Goal: Task Accomplishment & Management: Manage account settings

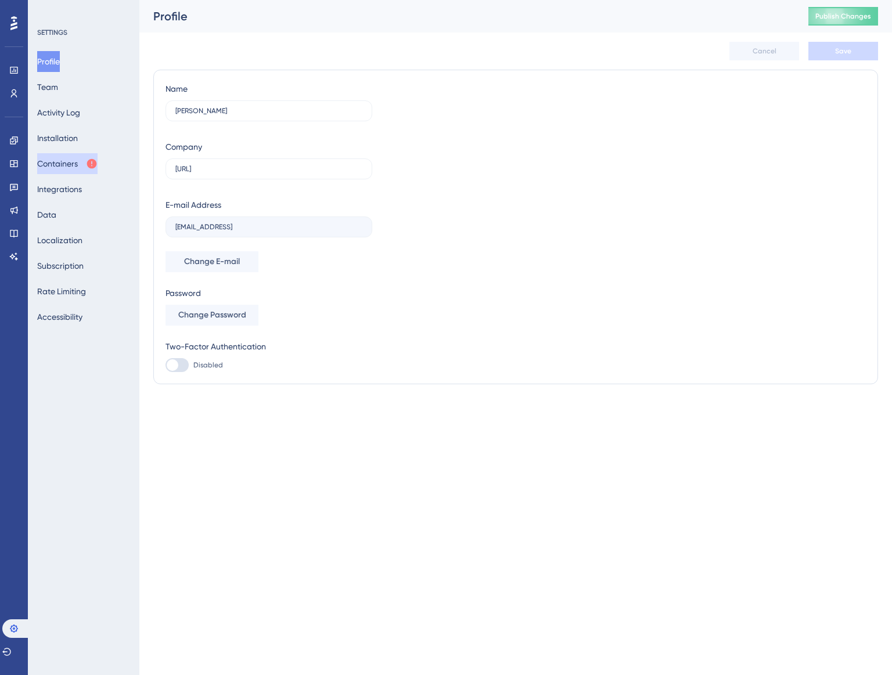
click at [62, 154] on button "Containers" at bounding box center [67, 163] width 60 height 21
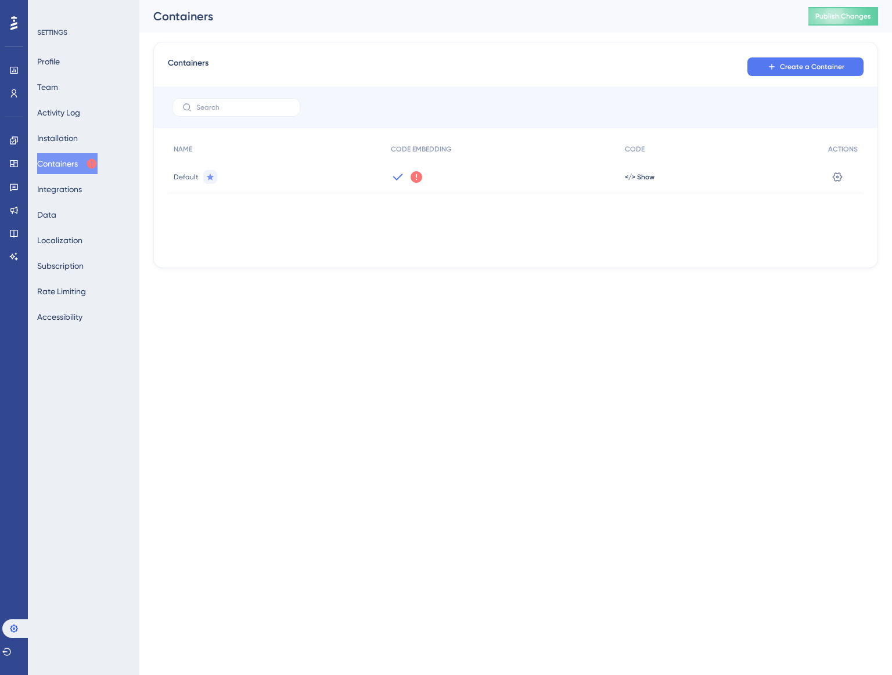
click at [416, 181] on icon at bounding box center [416, 177] width 12 height 12
click at [487, 220] on span "Got It" at bounding box center [493, 222] width 19 height 9
click at [529, 230] on div "NAME CODE EMBEDDING CODE ACTIONS Default </> Show Settings" at bounding box center [515, 196] width 695 height 116
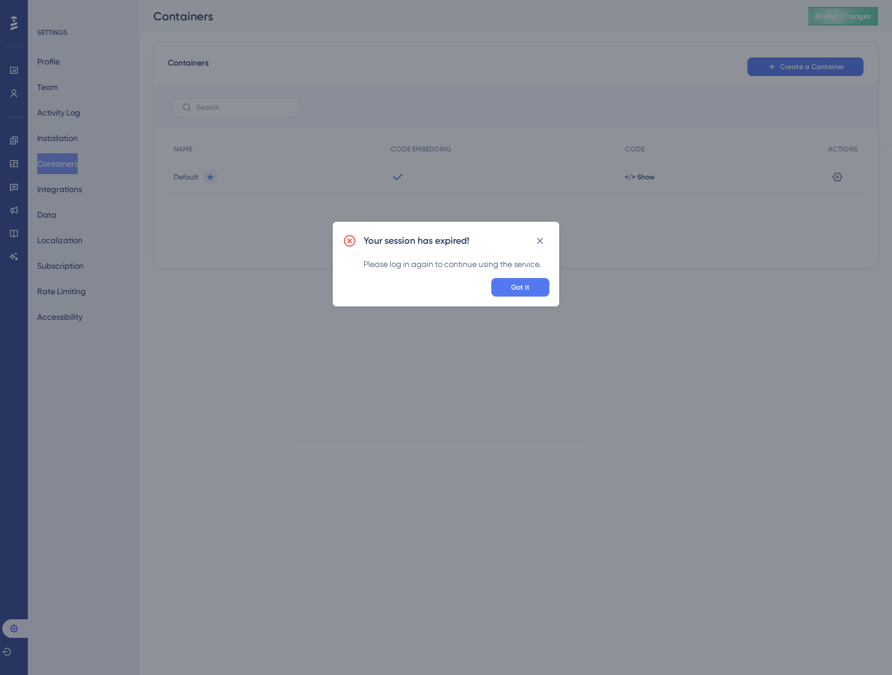
click at [416, 123] on div "Your session has expired! Please log in again to continue using the service. Go…" at bounding box center [446, 337] width 892 height 675
click at [516, 286] on span "Got it" at bounding box center [520, 287] width 19 height 9
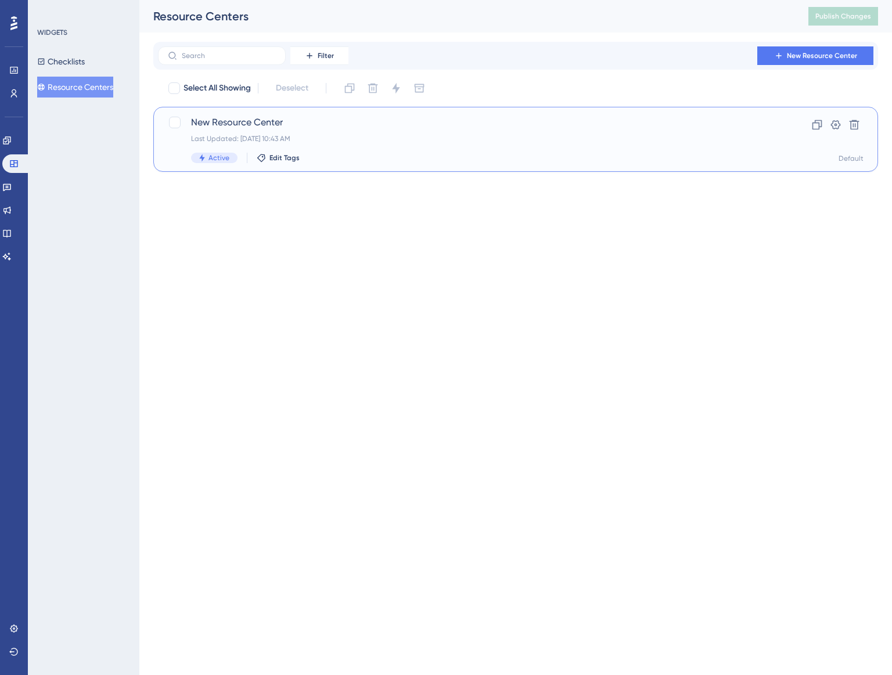
click at [390, 130] on div "New Resource Center Last Updated: [DATE] 10:43 AM Active Edit Tags" at bounding box center [469, 140] width 556 height 48
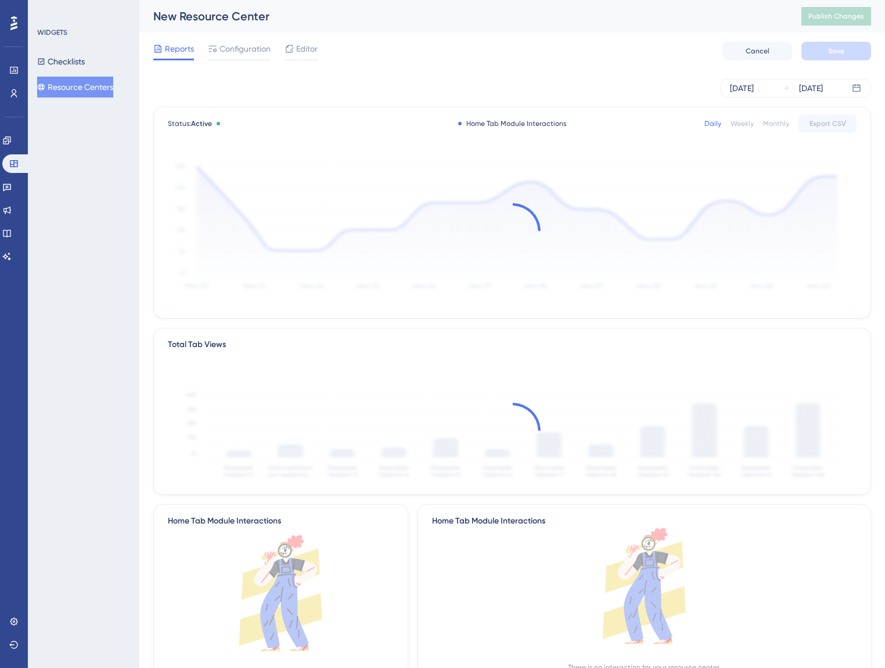
drag, startPoint x: 237, startPoint y: 39, endPoint x: 235, endPoint y: 69, distance: 29.2
click at [237, 47] on div "Reports Configuration Editor Cancel Save" at bounding box center [512, 51] width 718 height 37
click at [233, 76] on div "Sep 23 2025 Sep 25 2025" at bounding box center [512, 88] width 718 height 37
click at [258, 49] on span "Configuration" at bounding box center [244, 49] width 51 height 14
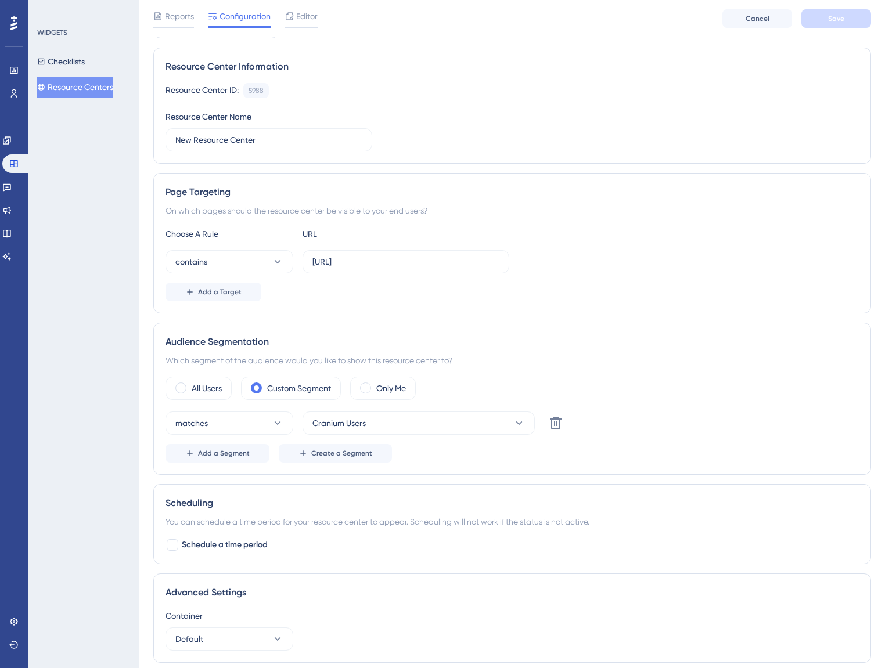
scroll to position [137, 0]
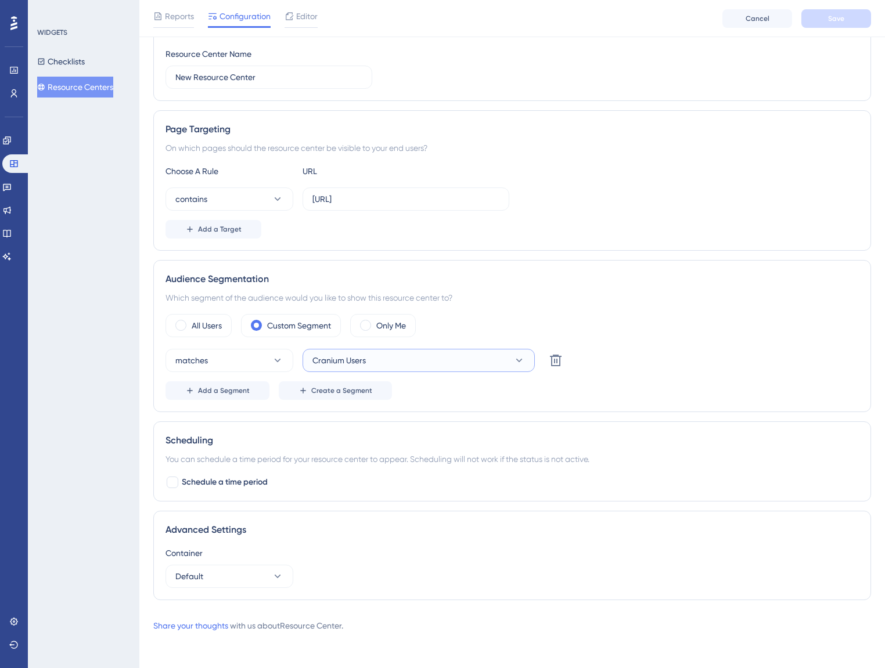
click at [367, 363] on button "Cranium Users" at bounding box center [418, 360] width 232 height 23
click at [402, 366] on button "Cranium Users" at bounding box center [418, 360] width 232 height 23
click at [532, 320] on div "All Users Custom Segment Only Me" at bounding box center [511, 325] width 693 height 23
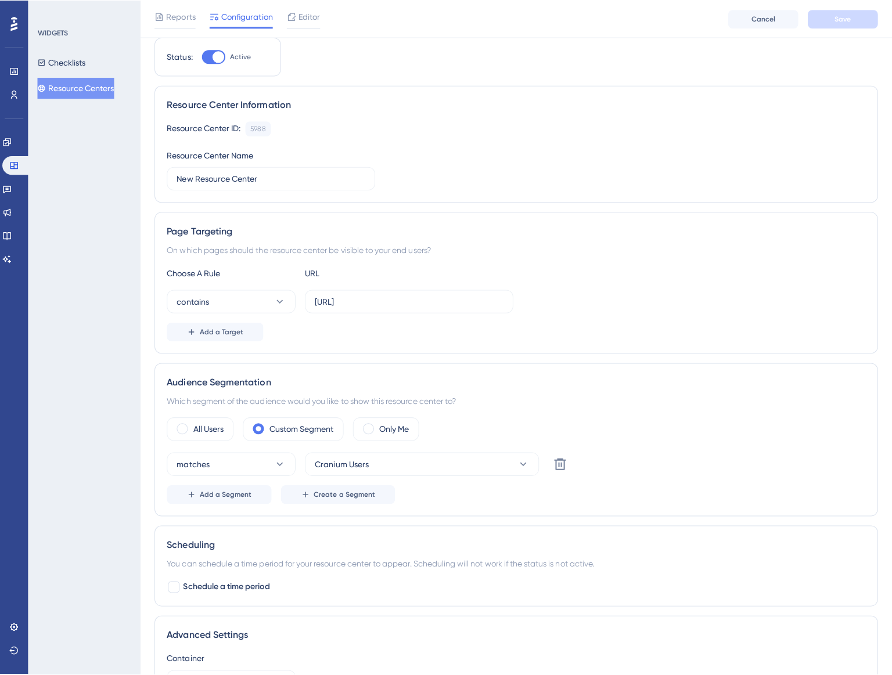
scroll to position [0, 0]
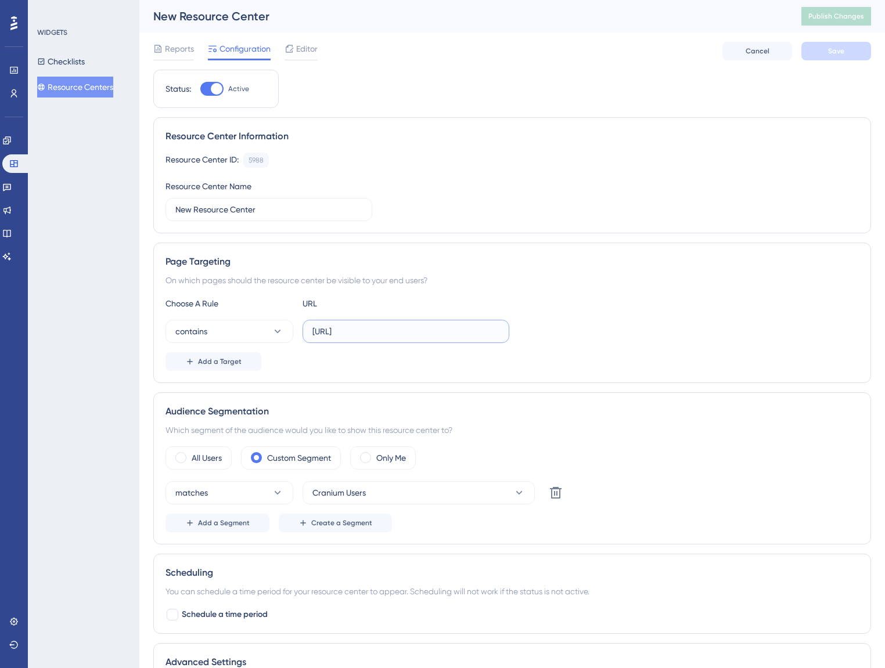
drag, startPoint x: 355, startPoint y: 337, endPoint x: 342, endPoint y: 334, distance: 13.7
click at [342, 334] on input "cranium.ai" at bounding box center [405, 331] width 187 height 13
type input "cranium"
click at [841, 62] on div "Reports Configuration Editor Cancel Save" at bounding box center [512, 51] width 718 height 37
click at [837, 47] on span "Save" at bounding box center [836, 50] width 16 height 9
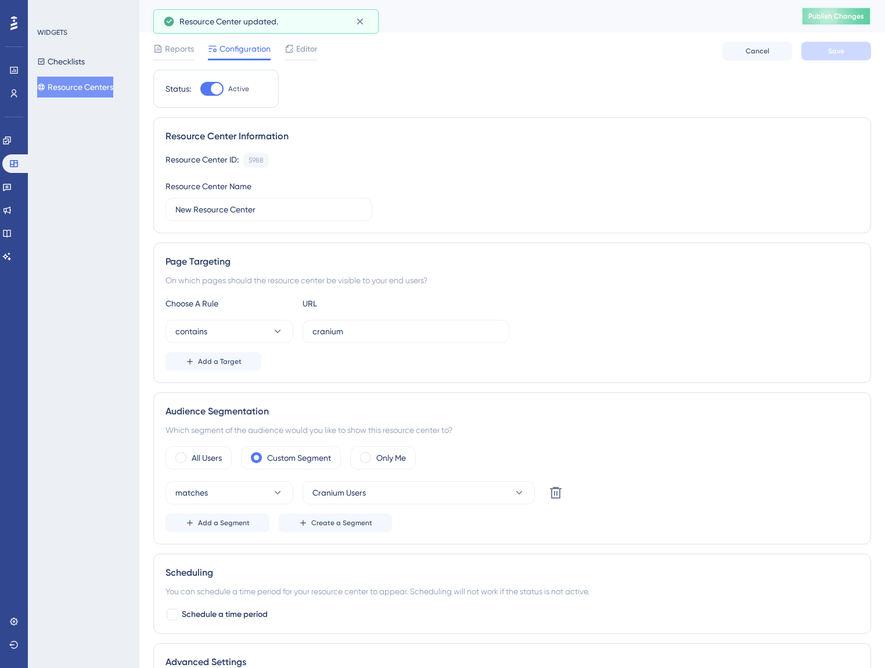
click at [845, 13] on span "Publish Changes" at bounding box center [836, 16] width 56 height 9
click at [51, 192] on div "WIDGETS Checklists Resource Centers" at bounding box center [83, 334] width 111 height 668
click at [12, 188] on link at bounding box center [6, 187] width 9 height 19
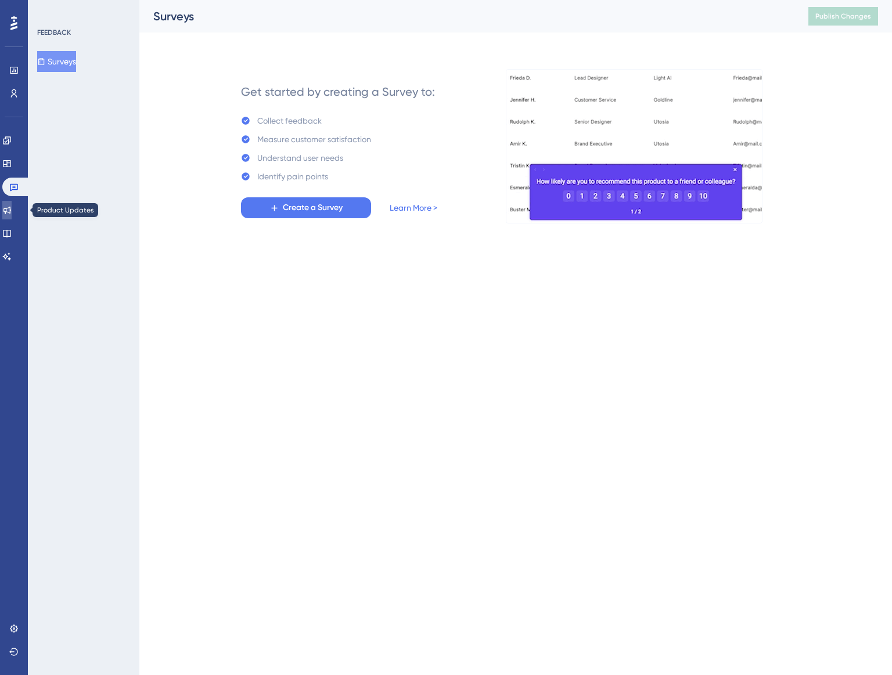
click at [12, 213] on icon at bounding box center [6, 210] width 9 height 9
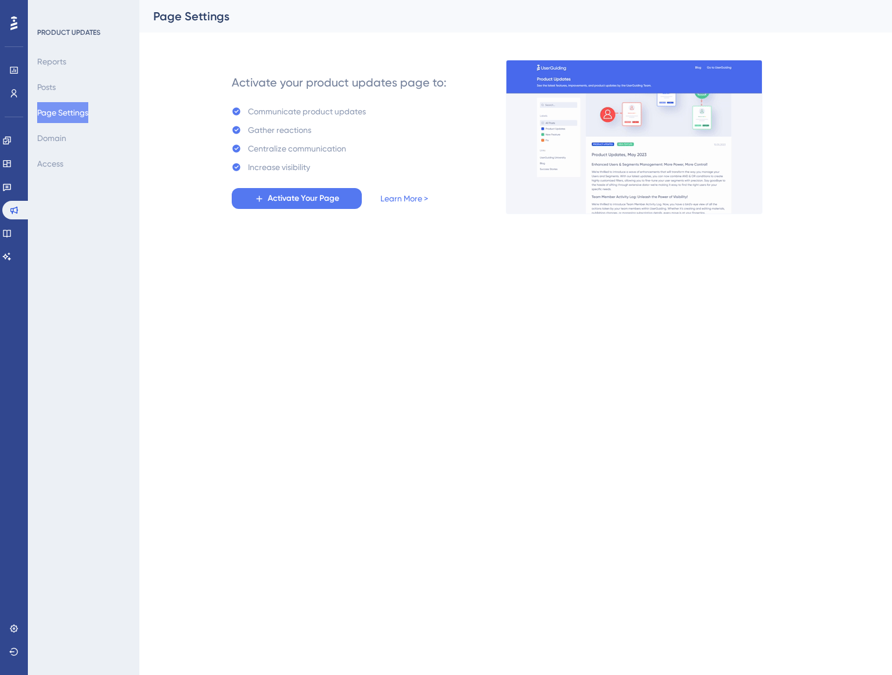
click at [397, 0] on html "Performance Users Engagement Widgets Feedback Product Updates Knowledge Base AI…" at bounding box center [446, 0] width 892 height 0
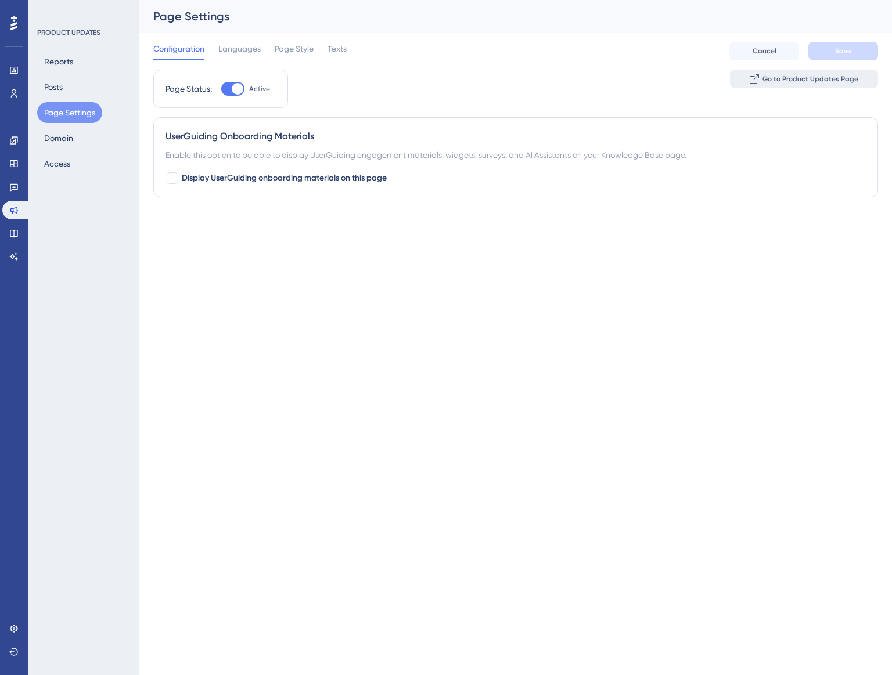
click at [849, 79] on span "Go to Product Updates Page" at bounding box center [810, 78] width 96 height 9
click at [233, 56] on div "Languages" at bounding box center [239, 51] width 42 height 19
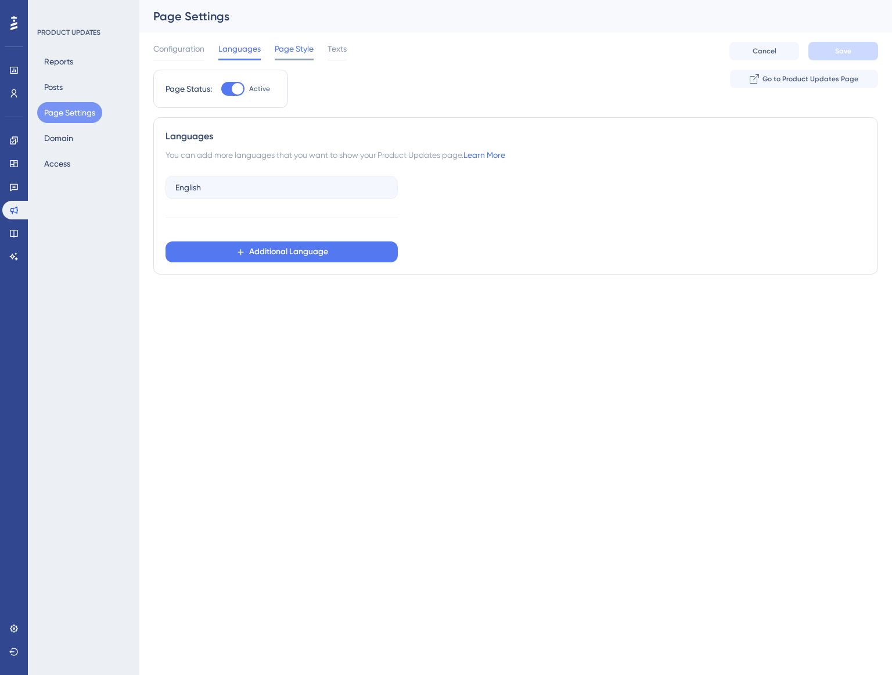
click at [290, 51] on span "Page Style" at bounding box center [294, 49] width 39 height 14
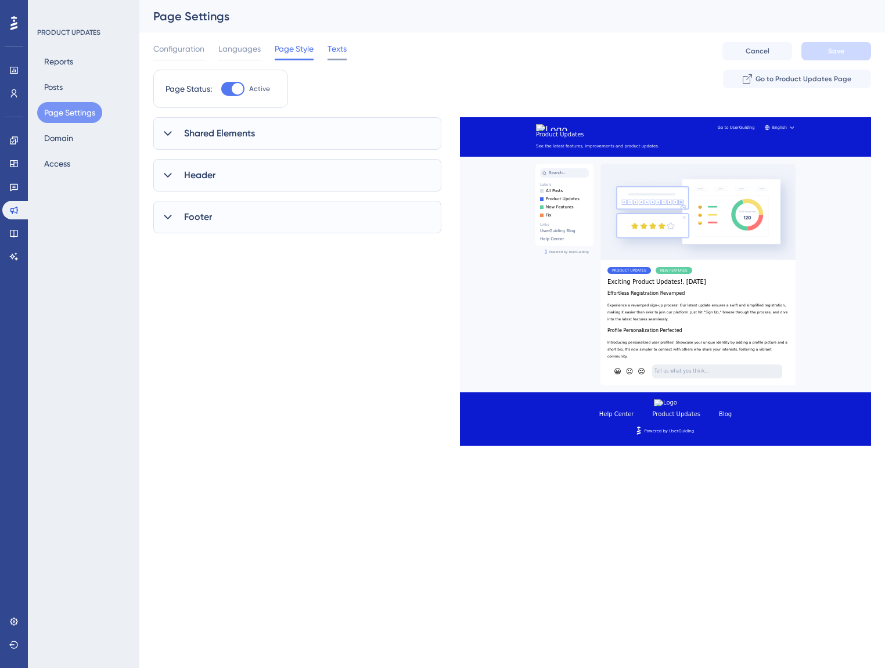
click at [337, 55] on span "Texts" at bounding box center [336, 49] width 19 height 14
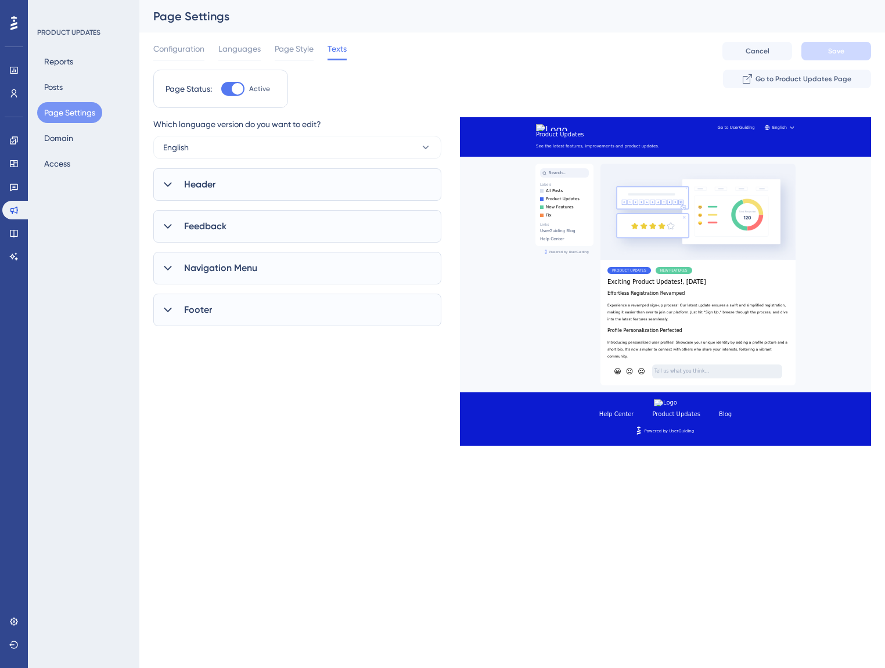
click at [337, 55] on span "Texts" at bounding box center [336, 49] width 19 height 14
click at [305, 50] on span "Page Style" at bounding box center [294, 49] width 39 height 14
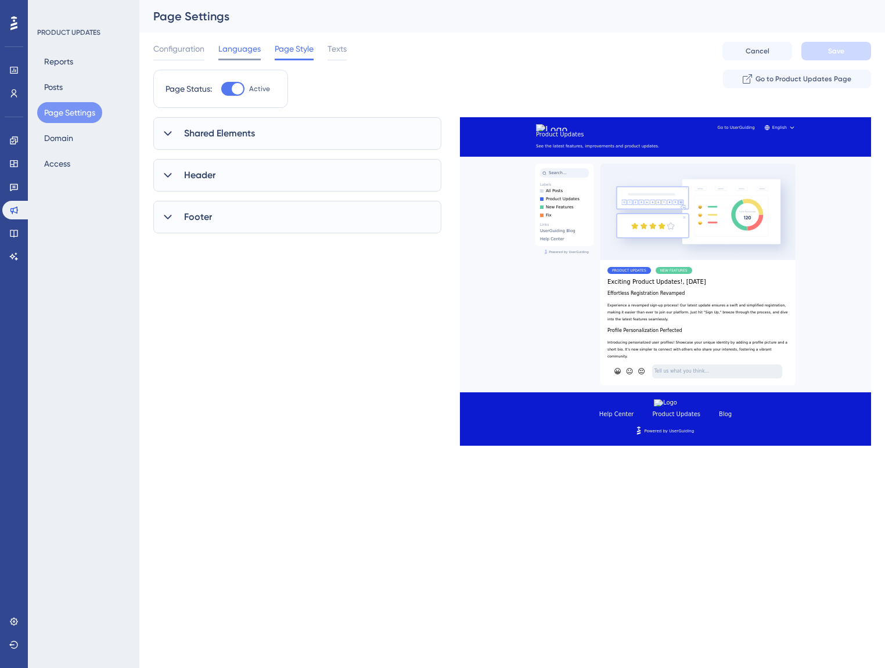
click at [236, 51] on span "Languages" at bounding box center [239, 49] width 42 height 14
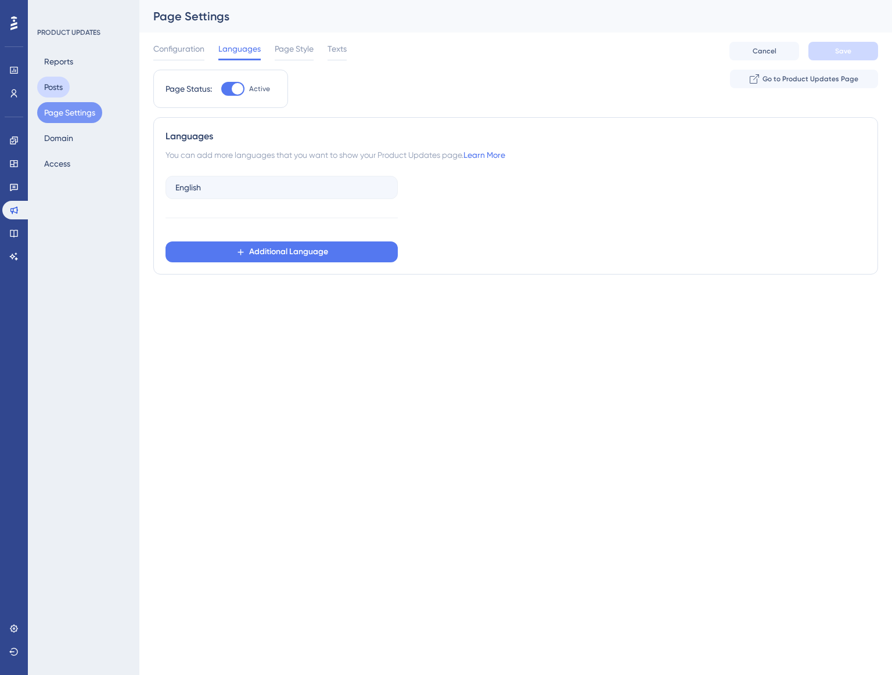
click at [58, 90] on button "Posts" at bounding box center [53, 87] width 33 height 21
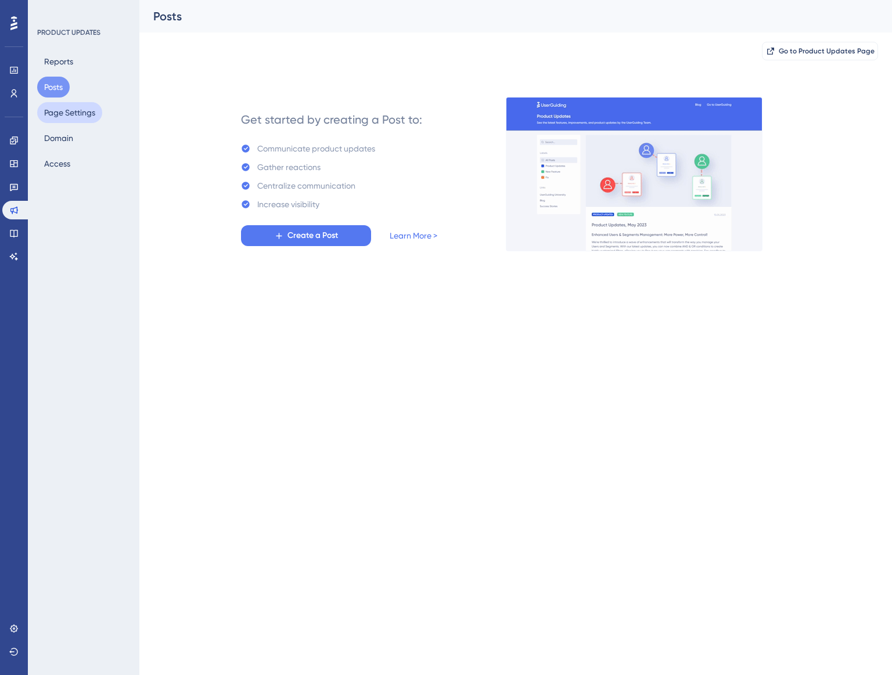
click at [66, 114] on button "Page Settings" at bounding box center [69, 112] width 65 height 21
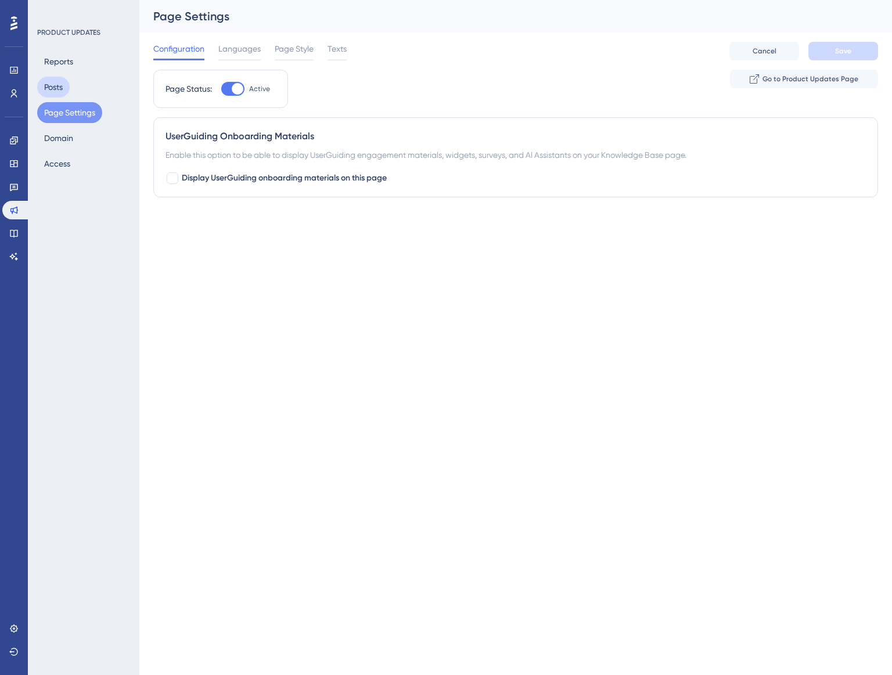
click at [57, 84] on button "Posts" at bounding box center [53, 87] width 33 height 21
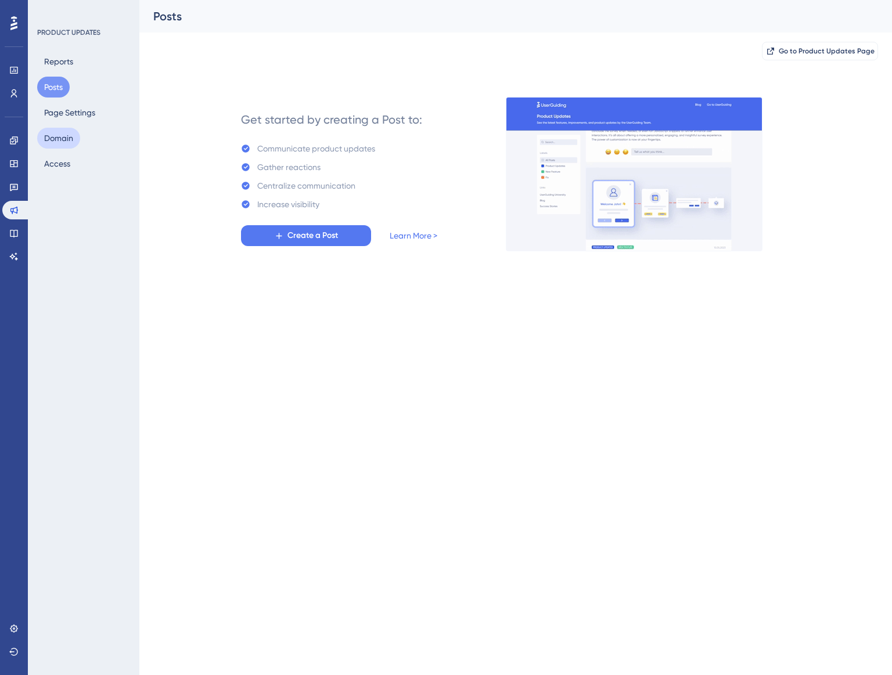
click at [76, 132] on button "Domain" at bounding box center [58, 138] width 43 height 21
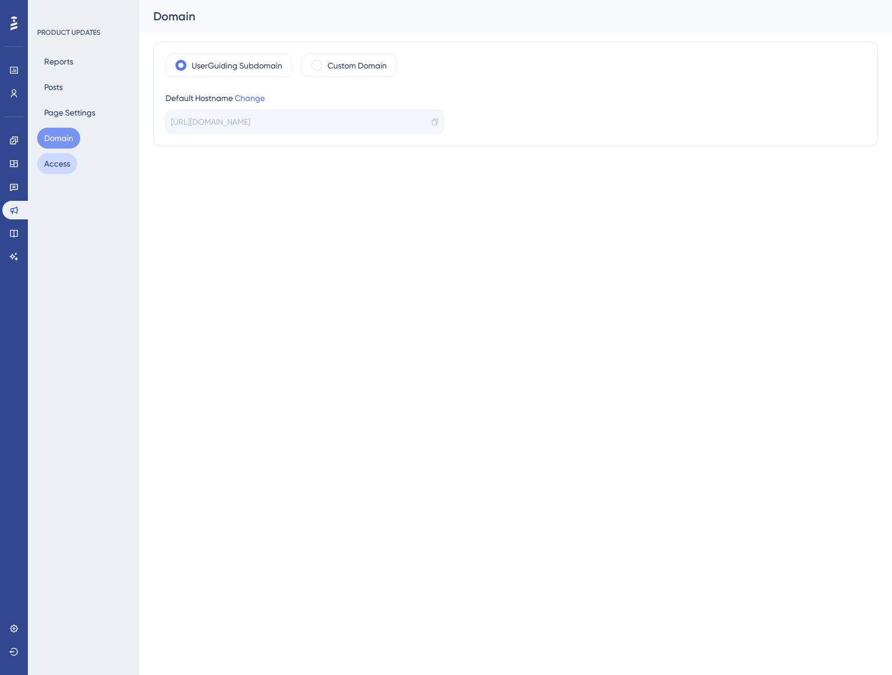
click at [65, 169] on button "Access" at bounding box center [57, 163] width 40 height 21
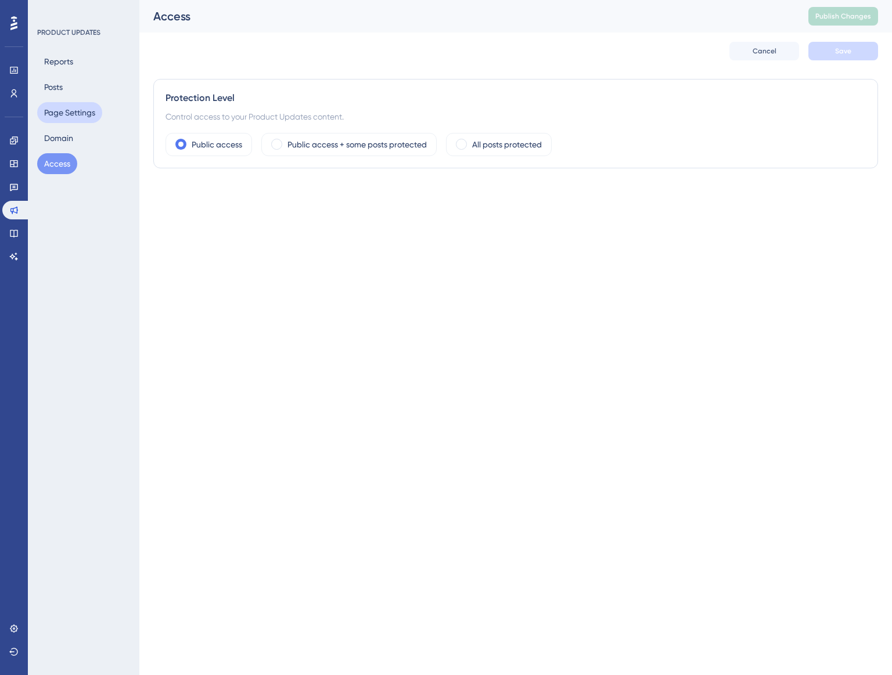
click at [67, 116] on button "Page Settings" at bounding box center [69, 112] width 65 height 21
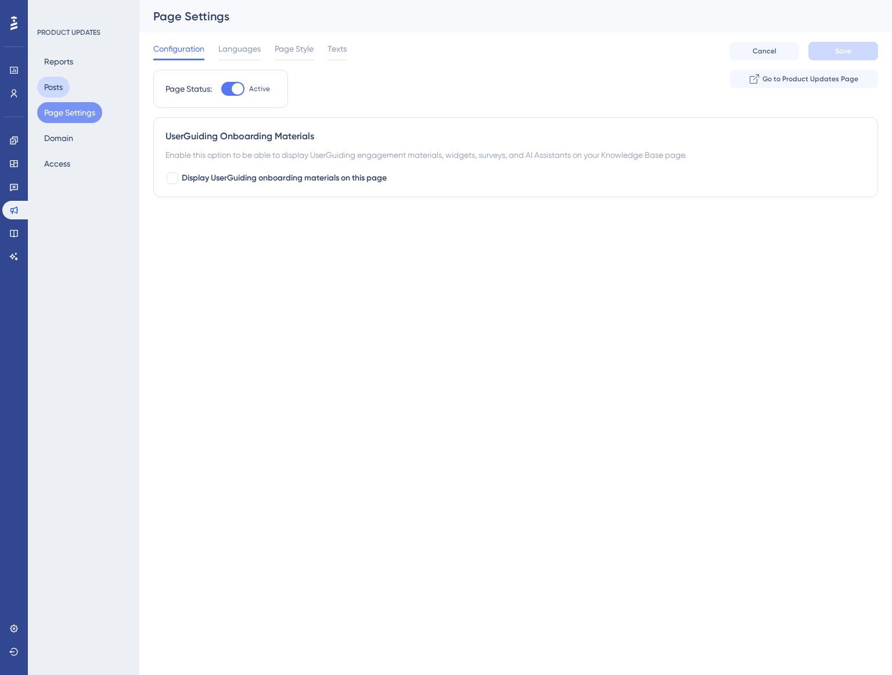
click at [60, 87] on button "Posts" at bounding box center [53, 87] width 33 height 21
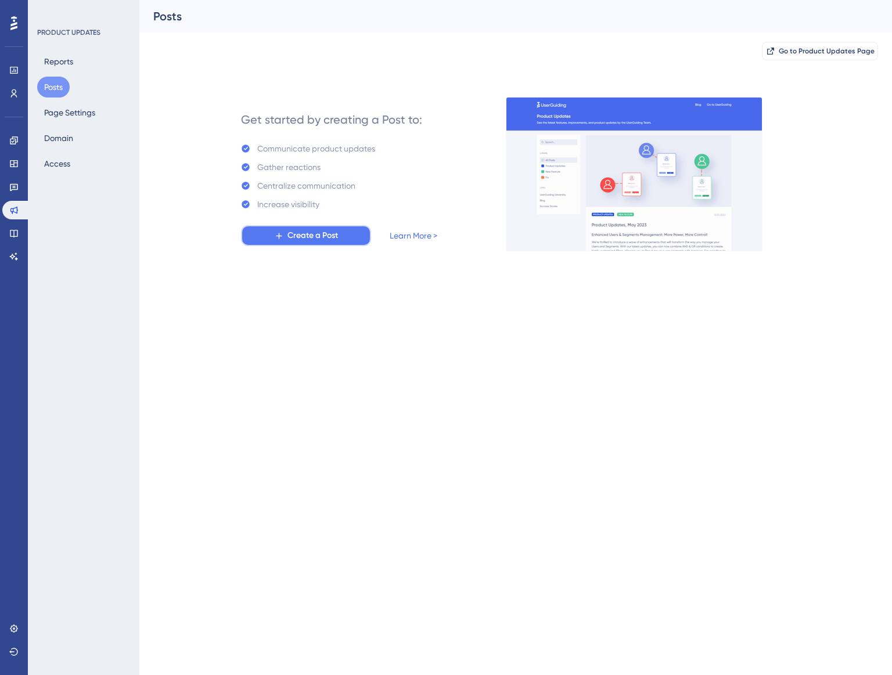
click at [262, 230] on button "Create a Post" at bounding box center [306, 235] width 130 height 21
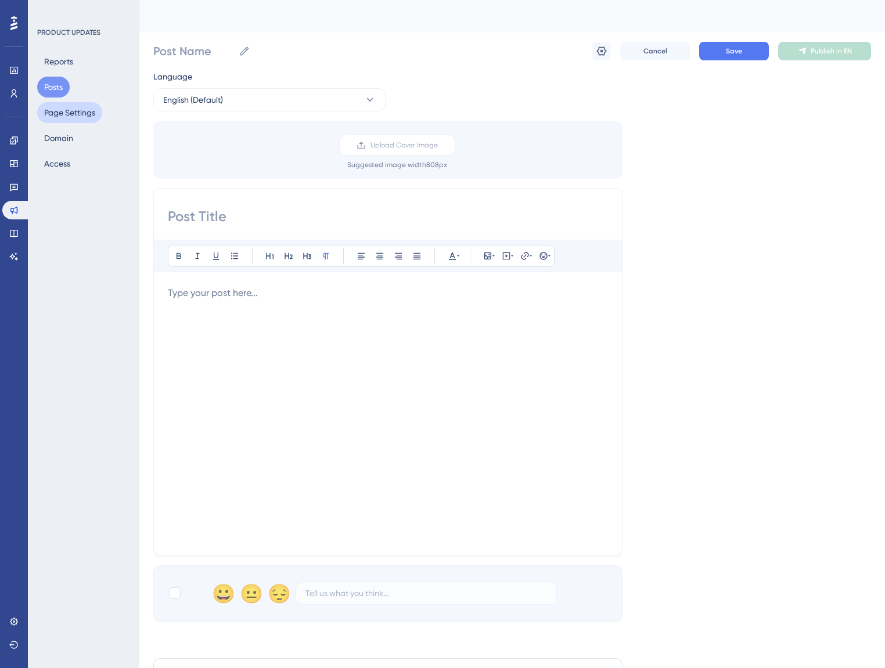
click at [58, 116] on button "Page Settings" at bounding box center [69, 112] width 65 height 21
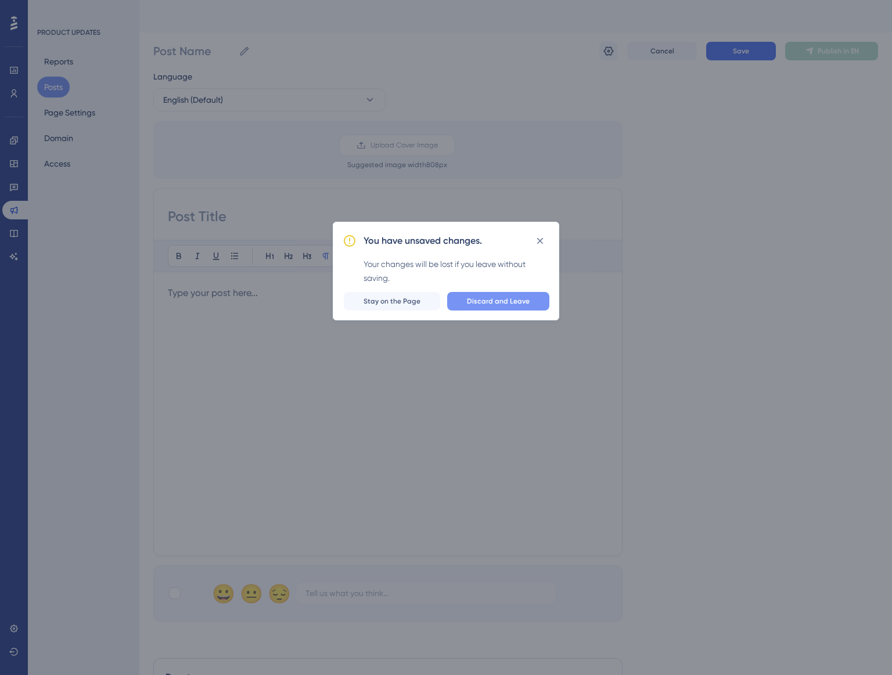
click at [475, 302] on span "Discard and Leave" at bounding box center [498, 301] width 63 height 9
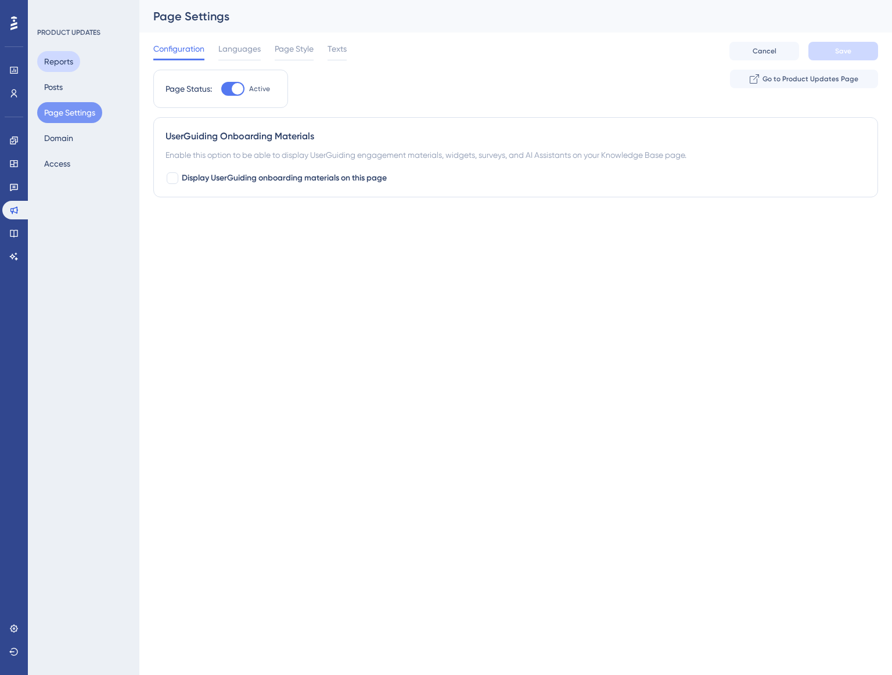
click at [59, 51] on button "Reports" at bounding box center [58, 61] width 43 height 21
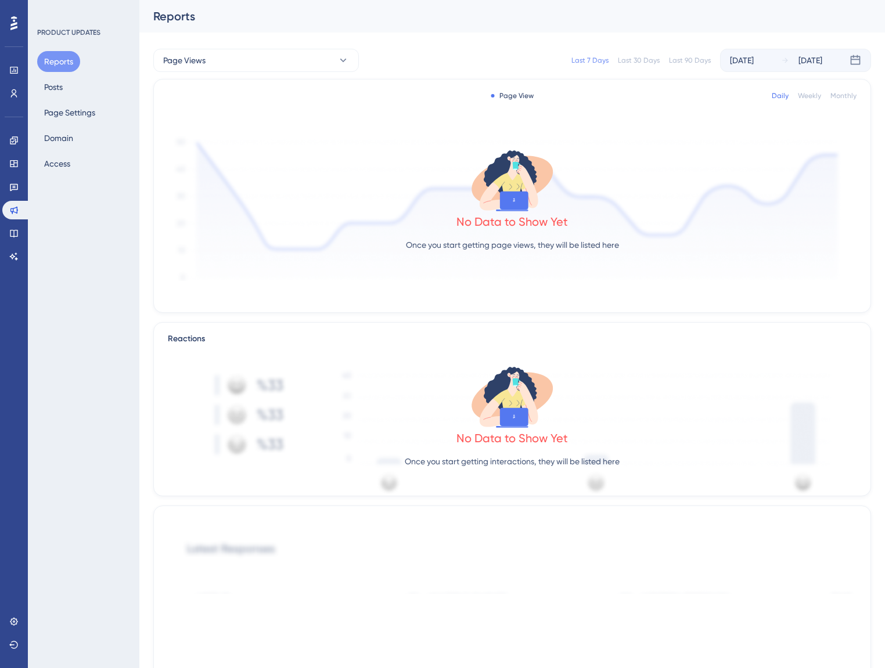
click at [52, 149] on div "Reports Posts Page Settings Domain Access" at bounding box center [84, 112] width 94 height 123
click at [53, 162] on button "Access" at bounding box center [57, 163] width 40 height 21
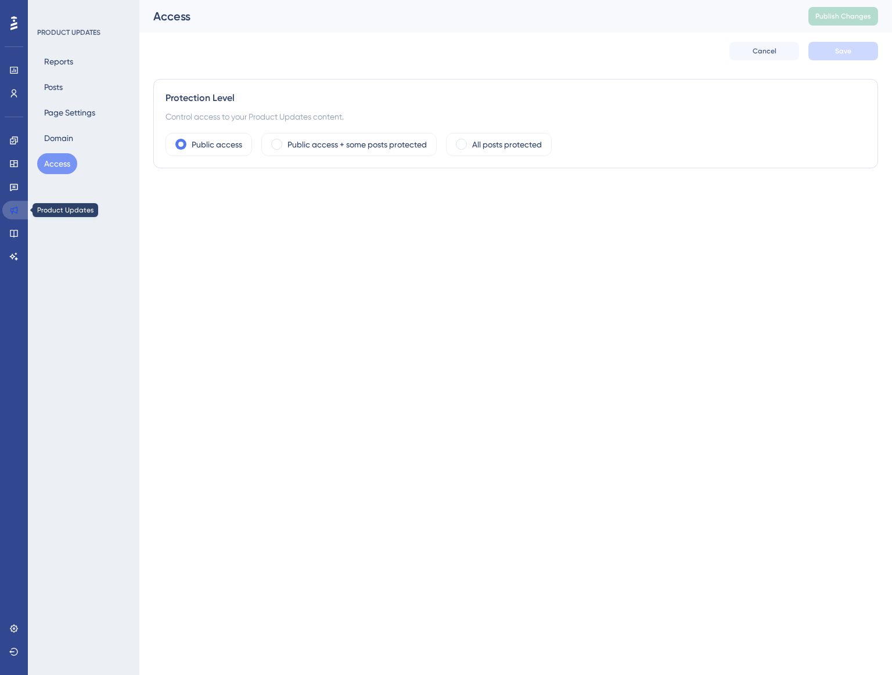
click at [12, 204] on link at bounding box center [16, 210] width 28 height 19
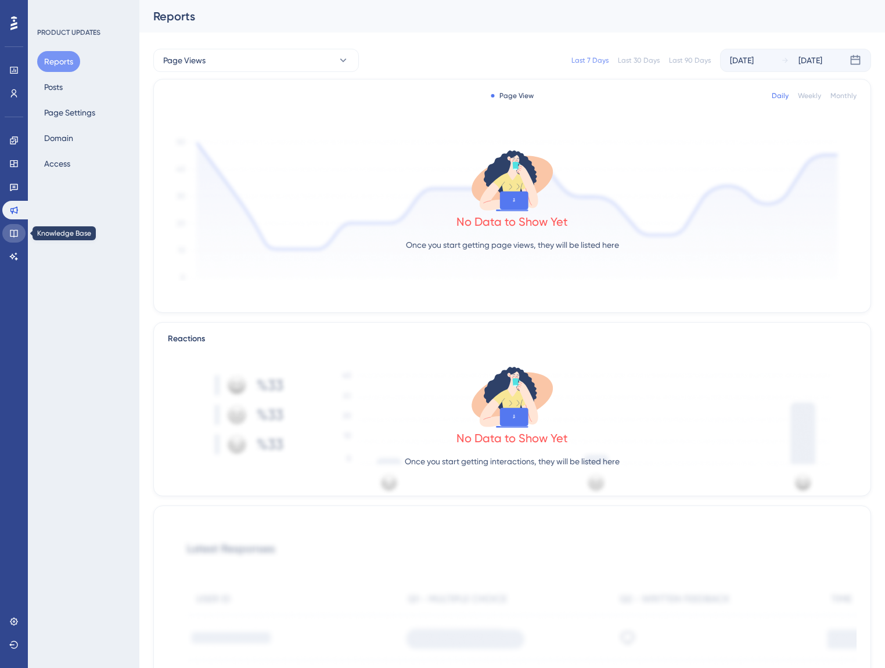
click at [14, 233] on icon at bounding box center [13, 233] width 9 height 9
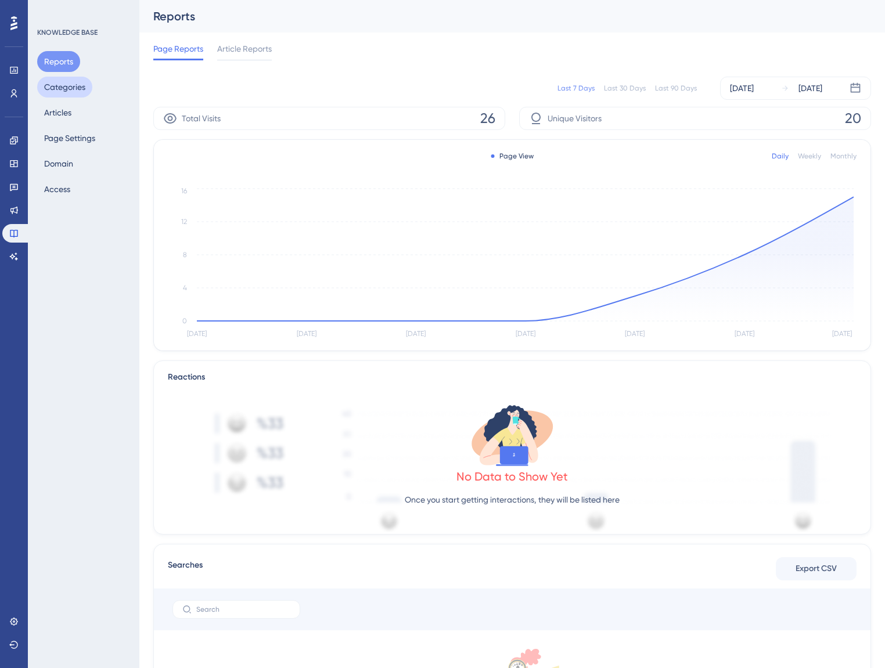
click at [60, 86] on button "Categories" at bounding box center [64, 87] width 55 height 21
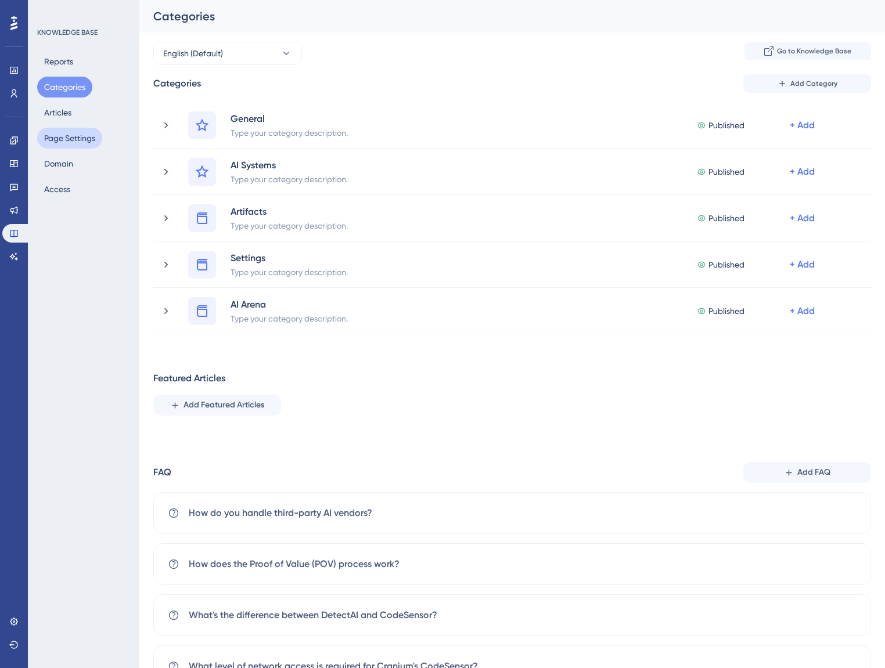
click at [93, 131] on button "Page Settings" at bounding box center [69, 138] width 65 height 21
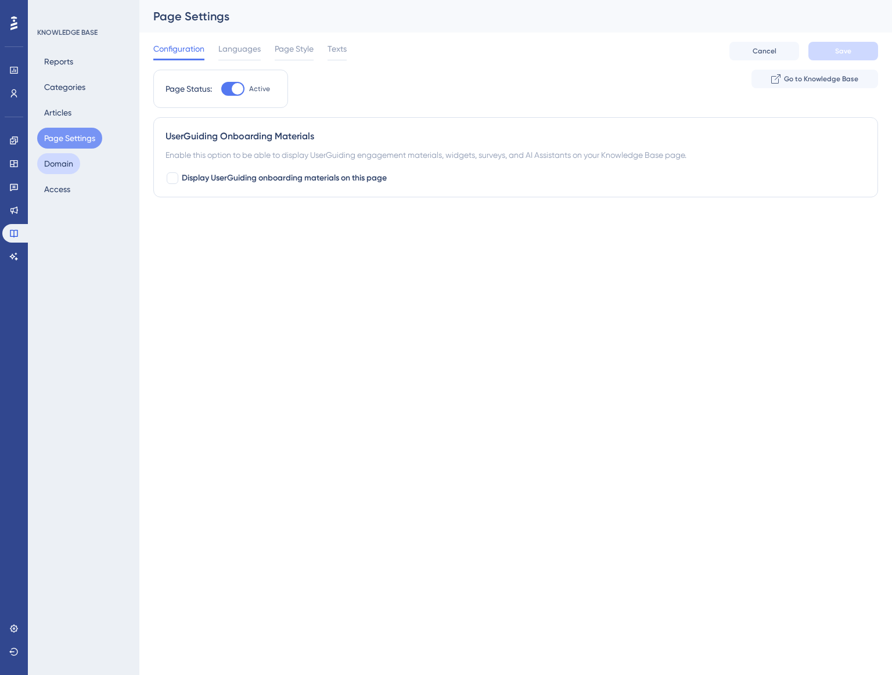
click at [70, 165] on button "Domain" at bounding box center [58, 163] width 43 height 21
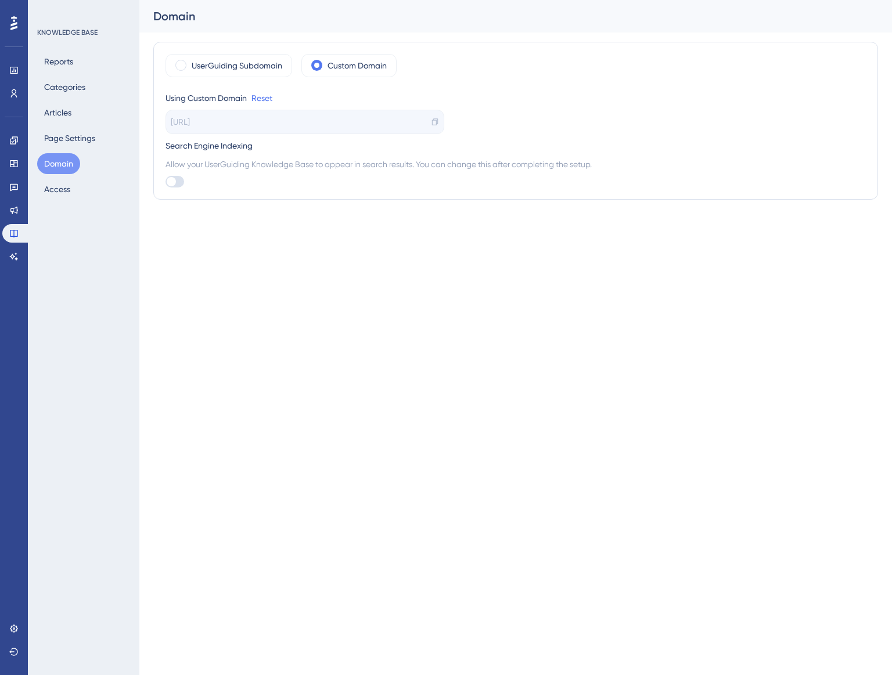
click at [62, 98] on div "Reports Categories Articles Page Settings Domain Access" at bounding box center [84, 125] width 94 height 149
drag, startPoint x: 69, startPoint y: 88, endPoint x: 72, endPoint y: 82, distance: 6.0
click at [70, 86] on button "Categories" at bounding box center [64, 87] width 55 height 21
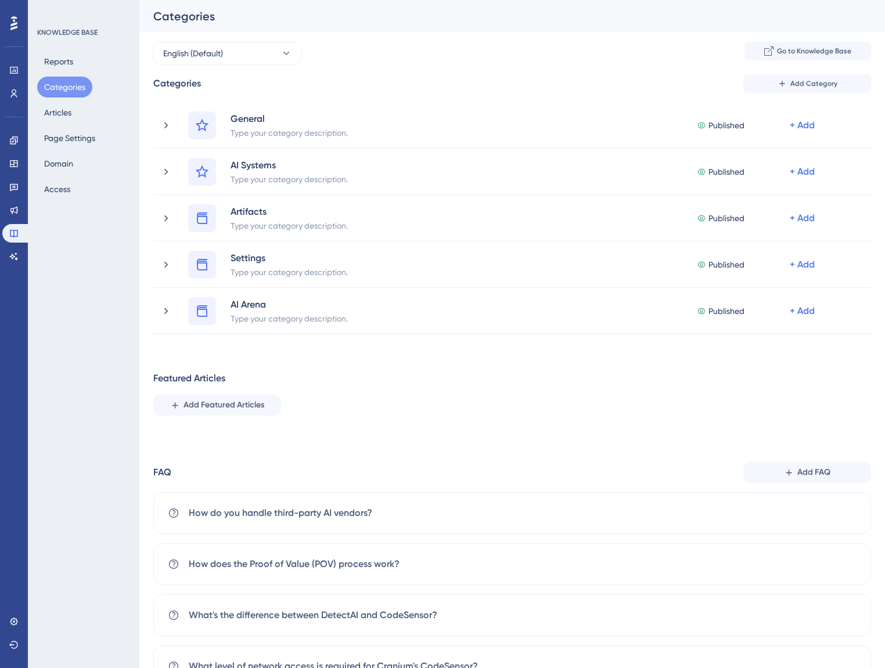
click at [72, 82] on button "Categories" at bounding box center [64, 87] width 55 height 21
click at [15, 204] on link at bounding box center [13, 210] width 23 height 19
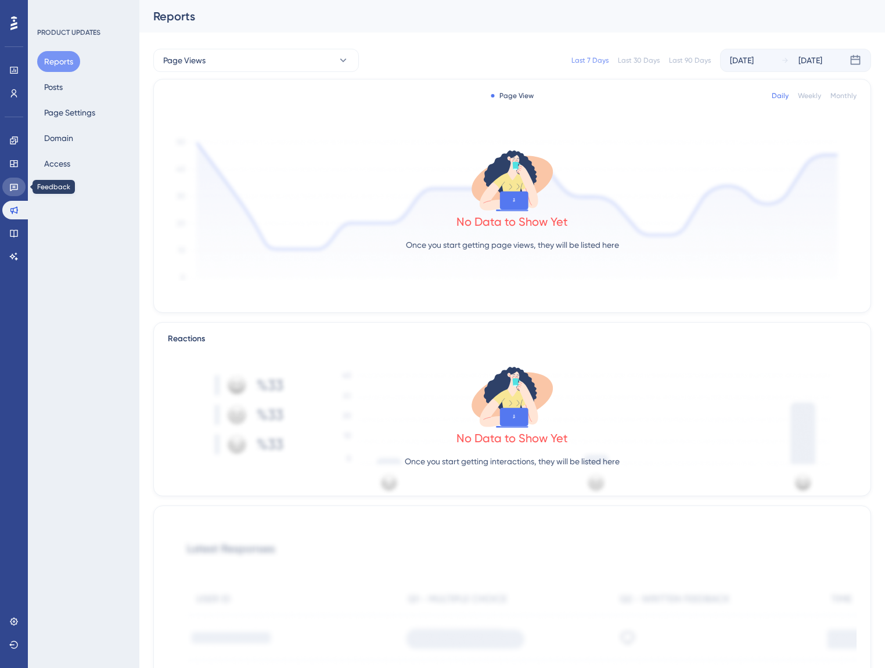
click at [15, 195] on link at bounding box center [13, 187] width 23 height 19
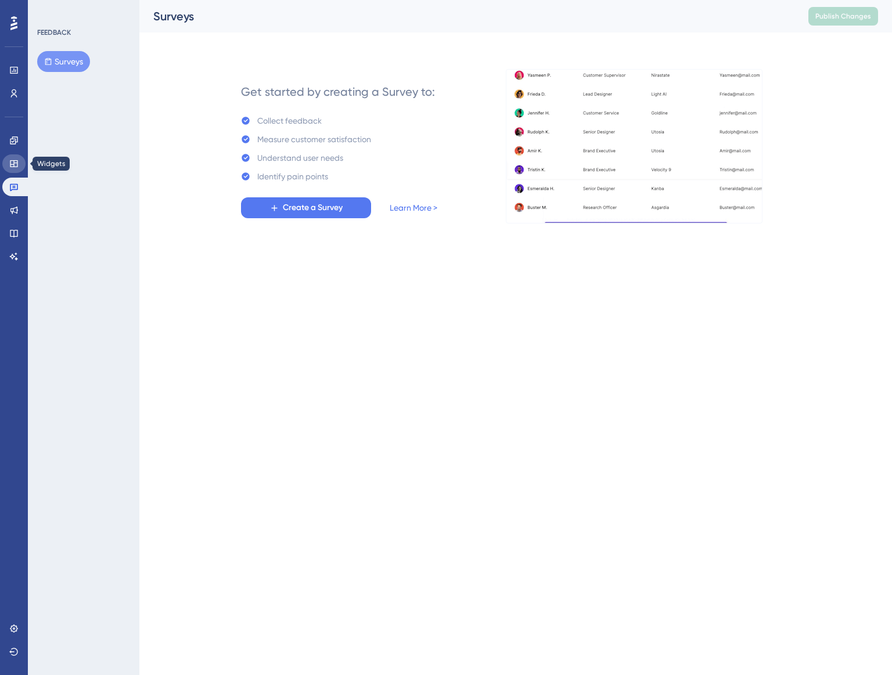
click at [10, 161] on icon at bounding box center [13, 163] width 9 height 9
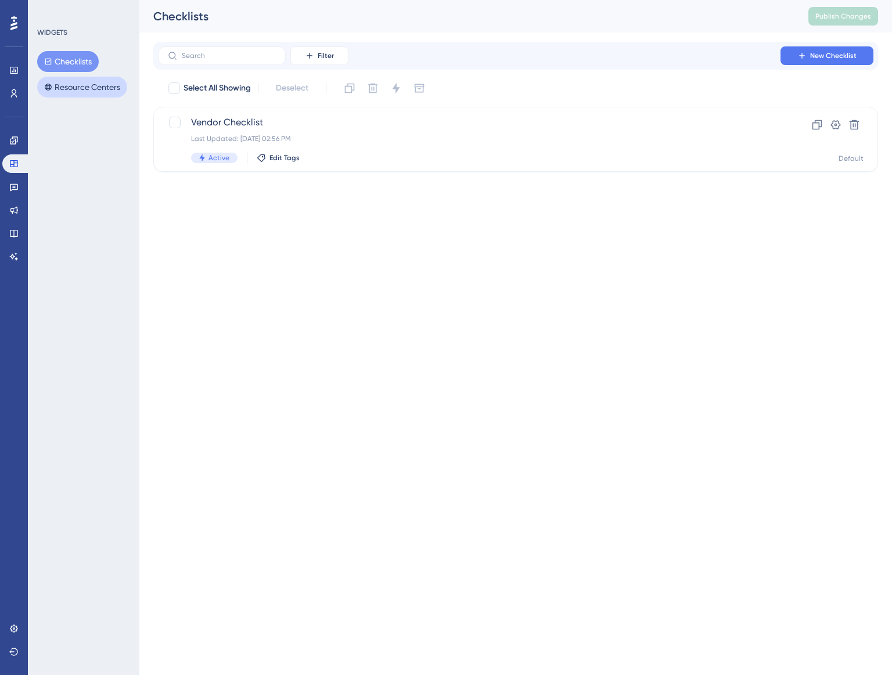
click at [49, 86] on icon at bounding box center [48, 87] width 8 height 8
click at [273, 128] on span "New Resource Center" at bounding box center [469, 123] width 556 height 14
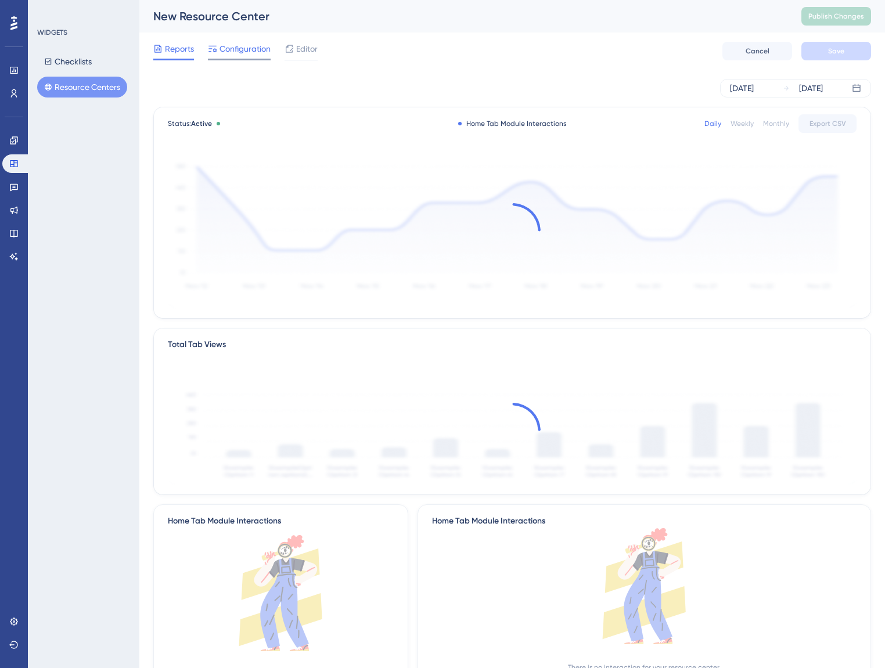
click at [253, 52] on span "Configuration" at bounding box center [244, 49] width 51 height 14
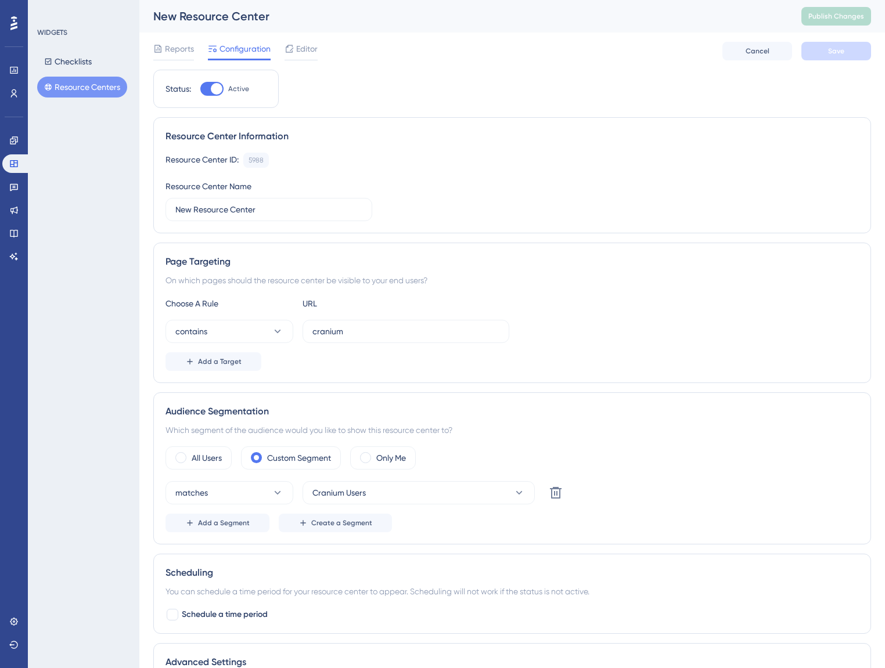
click at [527, 56] on div "Reports Configuration Editor Cancel Save" at bounding box center [512, 51] width 718 height 37
drag, startPoint x: 487, startPoint y: 555, endPoint x: 507, endPoint y: 547, distance: 21.7
click at [488, 555] on div "Scheduling You can schedule a time period for your resource center to appear. S…" at bounding box center [512, 594] width 718 height 80
drag, startPoint x: 820, startPoint y: 90, endPoint x: 867, endPoint y: 44, distance: 66.1
click at [823, 88] on div "Status: Active Resource Center Information Resource Center ID: 5988 Copy Resour…" at bounding box center [512, 406] width 718 height 672
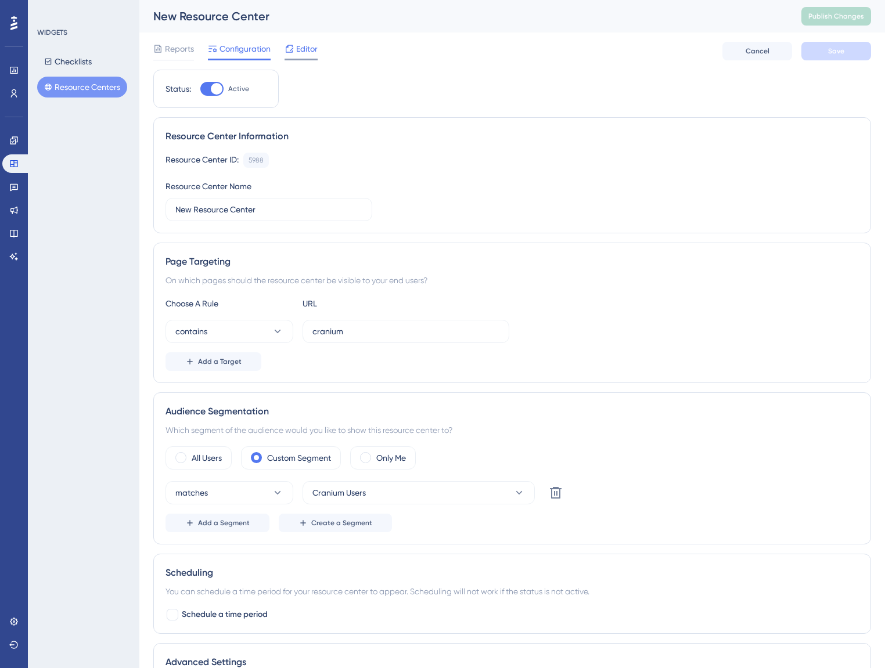
click at [301, 49] on span "Editor" at bounding box center [306, 49] width 21 height 14
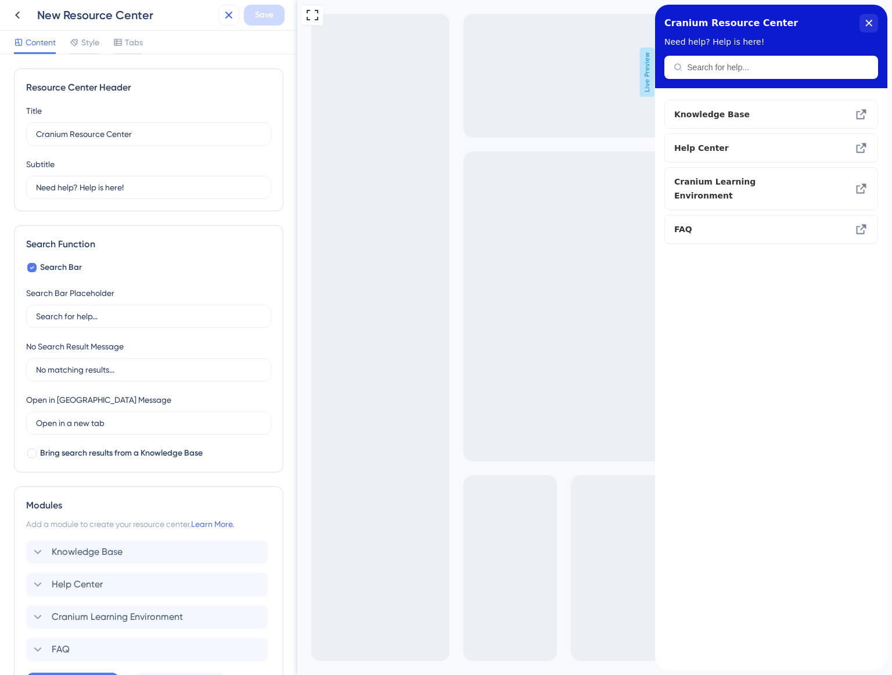
click at [237, 16] on button at bounding box center [228, 15] width 21 height 21
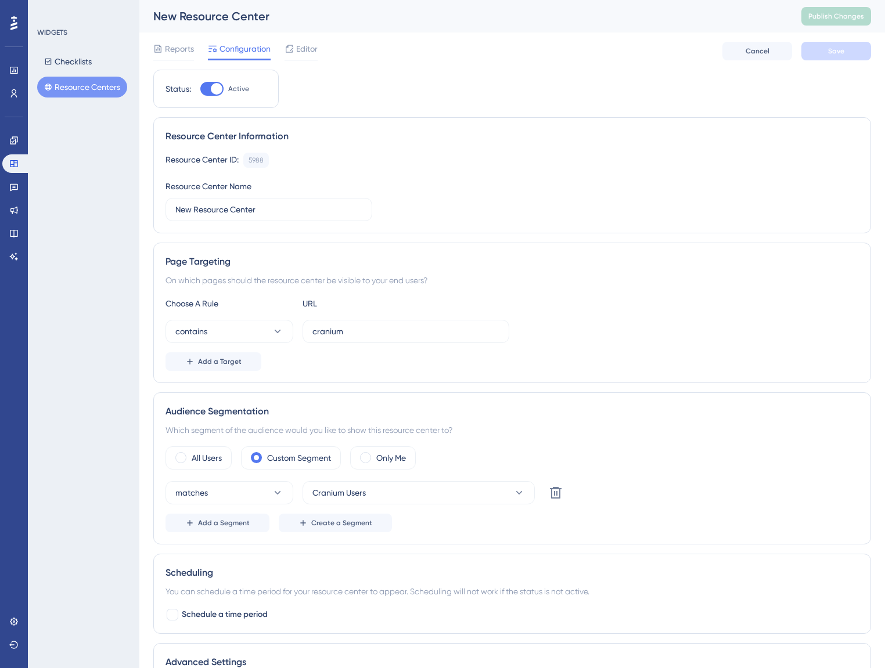
click at [227, 51] on span "Configuration" at bounding box center [244, 49] width 51 height 14
click at [172, 42] on span "Reports" at bounding box center [179, 49] width 29 height 14
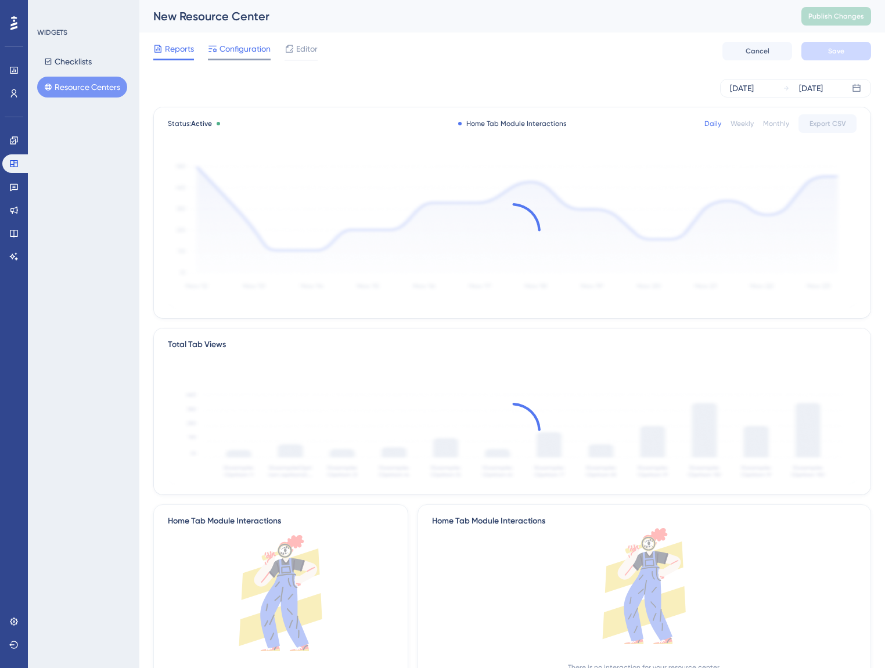
click at [211, 46] on icon at bounding box center [212, 49] width 8 height 6
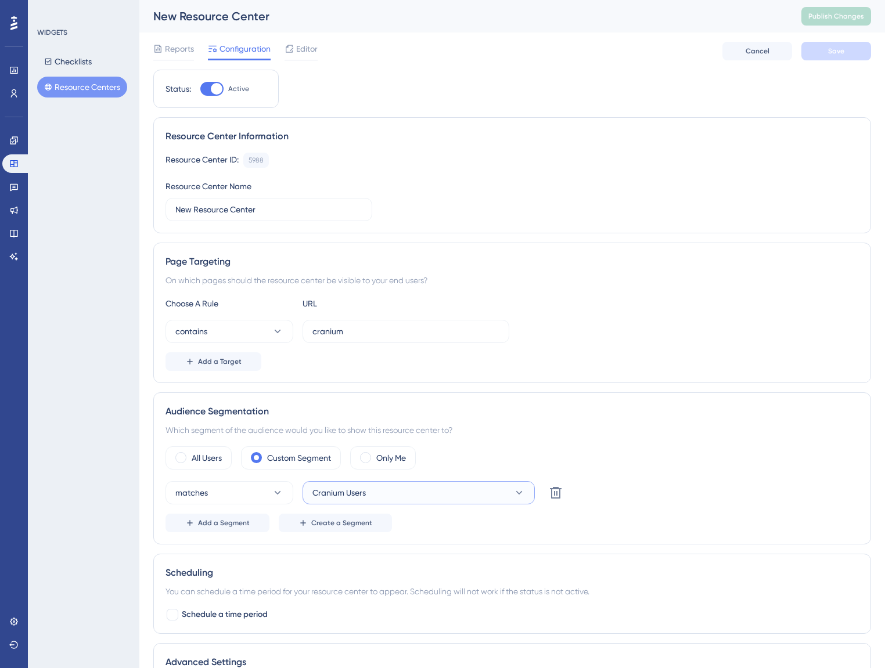
click at [474, 490] on button "Cranium Users" at bounding box center [418, 492] width 232 height 23
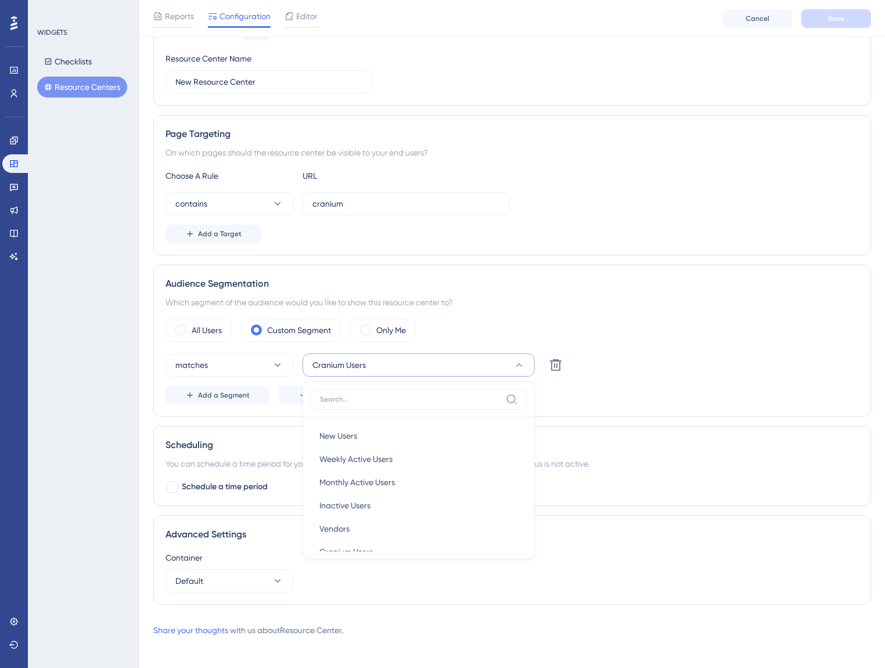
click at [630, 496] on div "Scheduling You can schedule a time period for your resource center to appear. S…" at bounding box center [512, 466] width 718 height 80
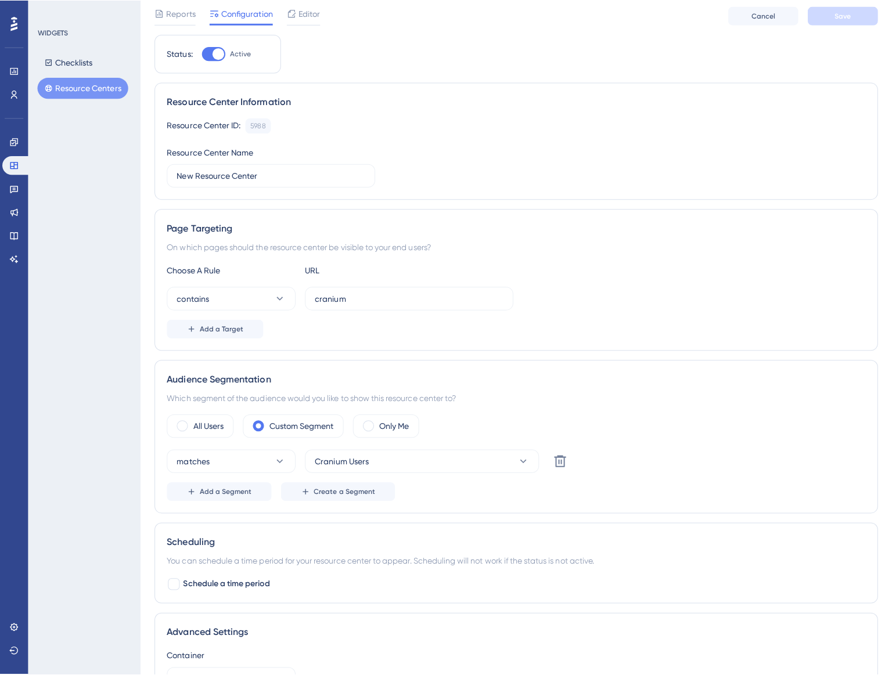
scroll to position [0, 0]
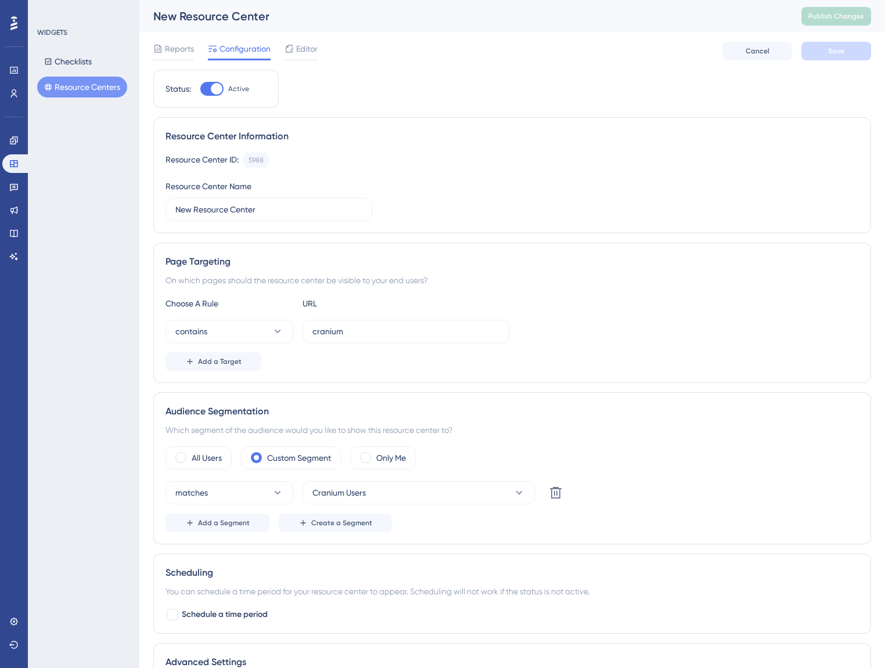
click at [306, 36] on div "Reports Configuration Editor Cancel Save" at bounding box center [512, 51] width 718 height 37
click at [307, 49] on span "Editor" at bounding box center [306, 49] width 21 height 14
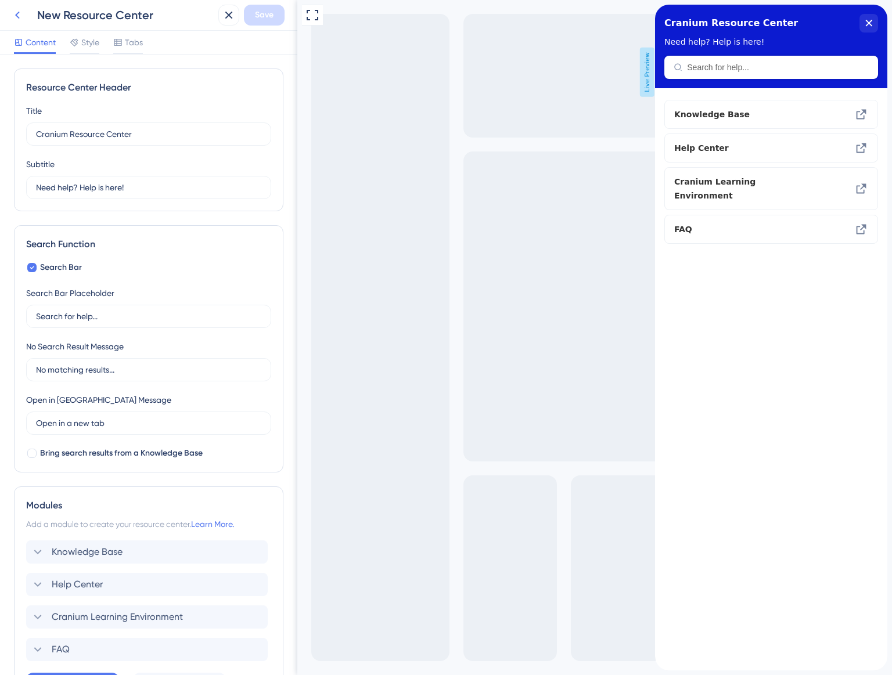
click at [24, 13] on icon at bounding box center [17, 15] width 14 height 14
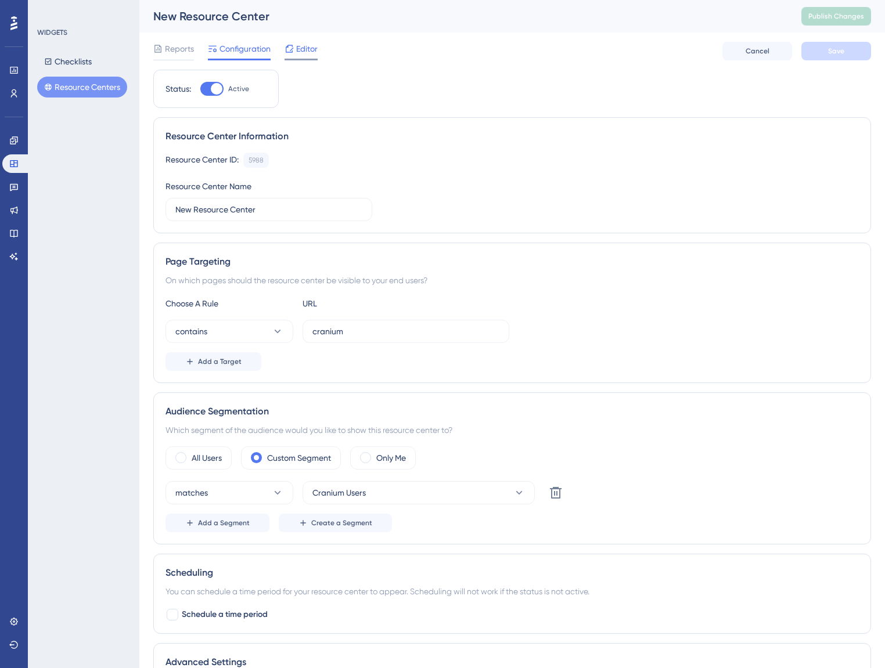
click at [288, 50] on icon at bounding box center [288, 48] width 9 height 9
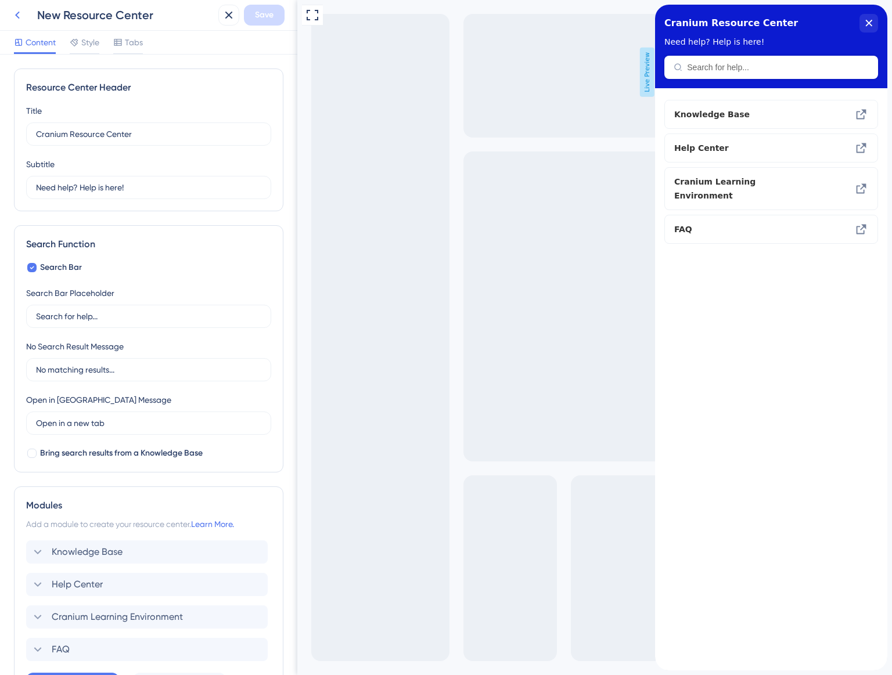
click at [8, 23] on button at bounding box center [17, 15] width 21 height 21
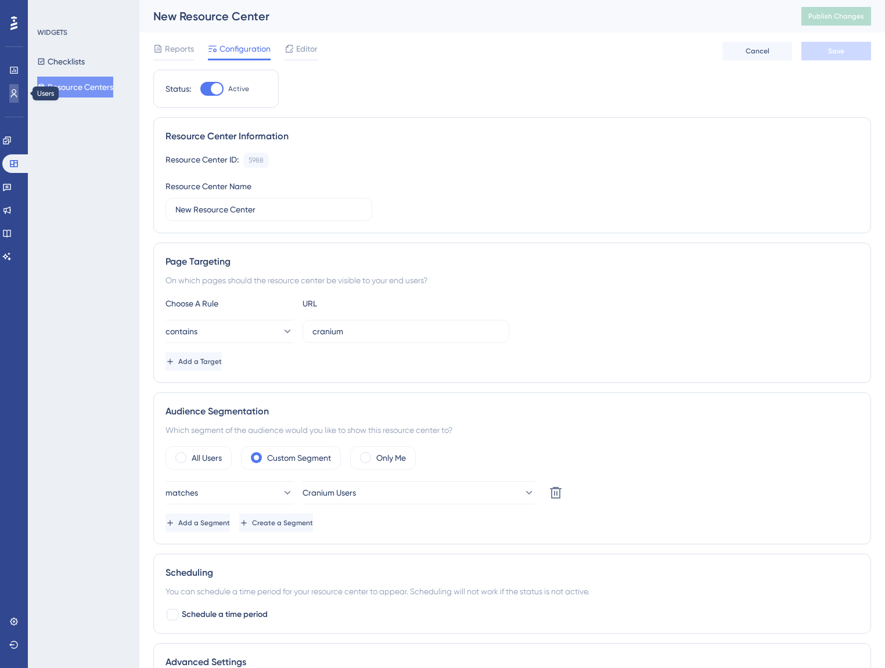
click at [9, 98] on icon at bounding box center [13, 93] width 9 height 9
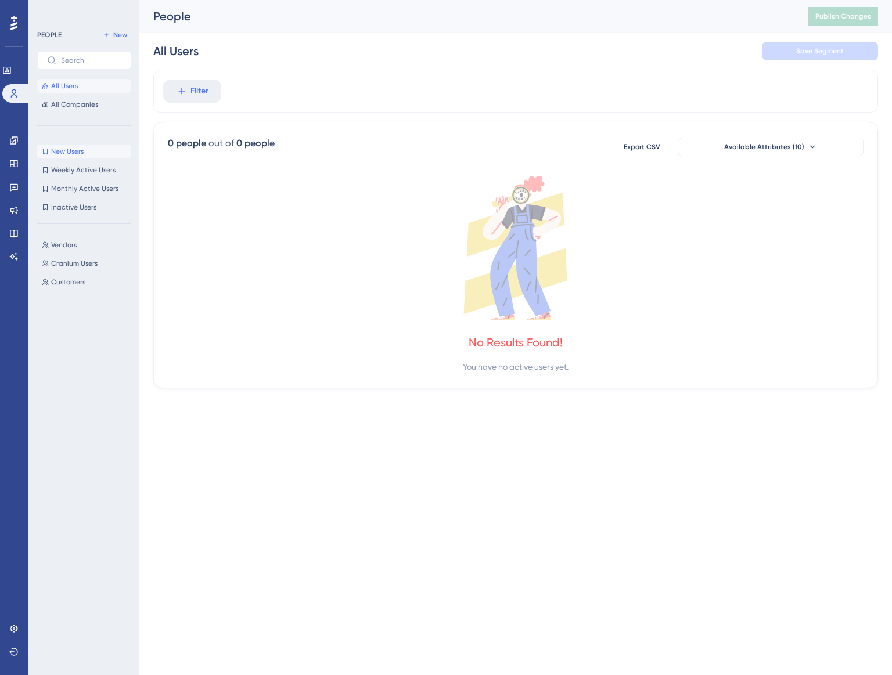
click at [83, 147] on span "New Users" at bounding box center [67, 151] width 33 height 9
click at [74, 94] on div "All Users All Companies" at bounding box center [84, 95] width 94 height 33
click at [72, 82] on span "All Users" at bounding box center [64, 85] width 27 height 9
click at [75, 259] on span "Cranium Users" at bounding box center [74, 263] width 46 height 9
click at [64, 285] on span "Customers" at bounding box center [68, 281] width 34 height 9
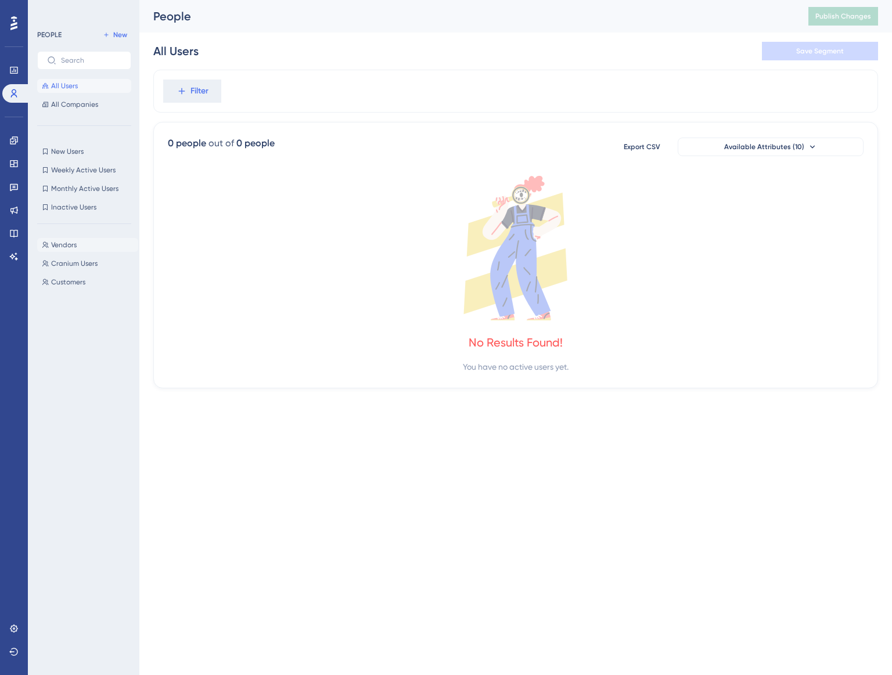
click at [72, 249] on span "Vendors" at bounding box center [64, 244] width 26 height 9
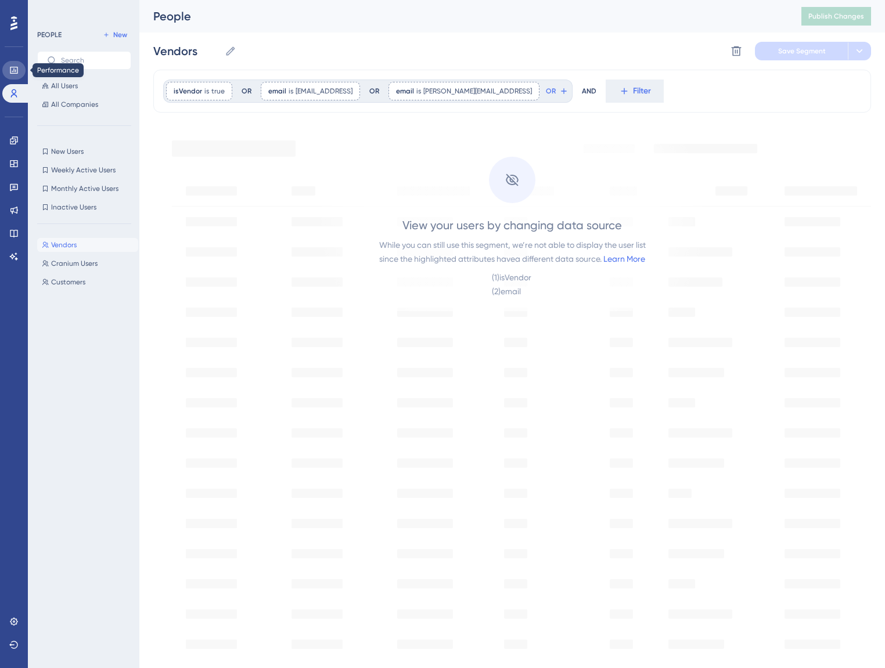
click at [19, 64] on link at bounding box center [13, 70] width 23 height 19
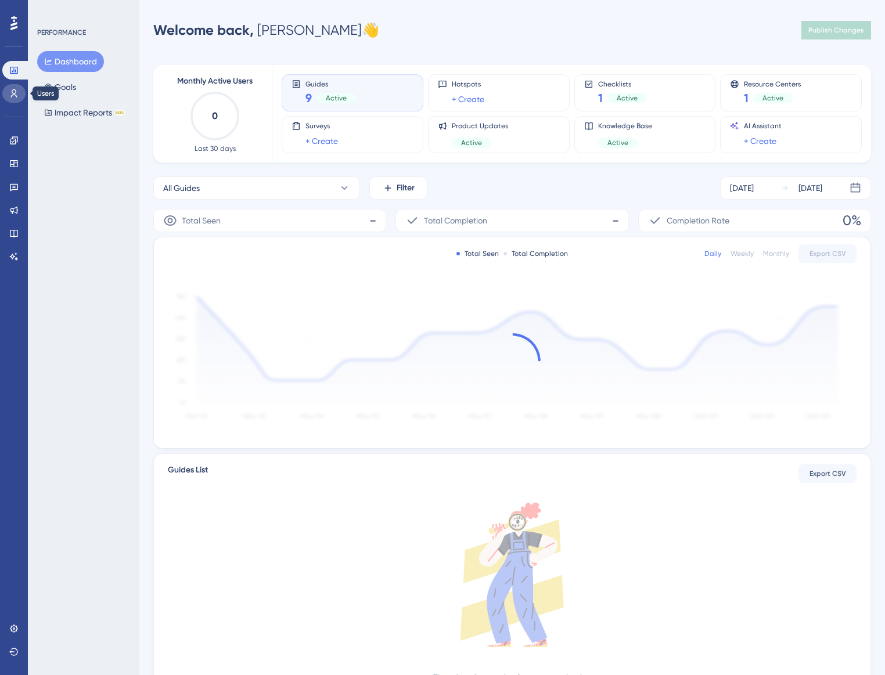
click at [9, 88] on link at bounding box center [13, 93] width 23 height 19
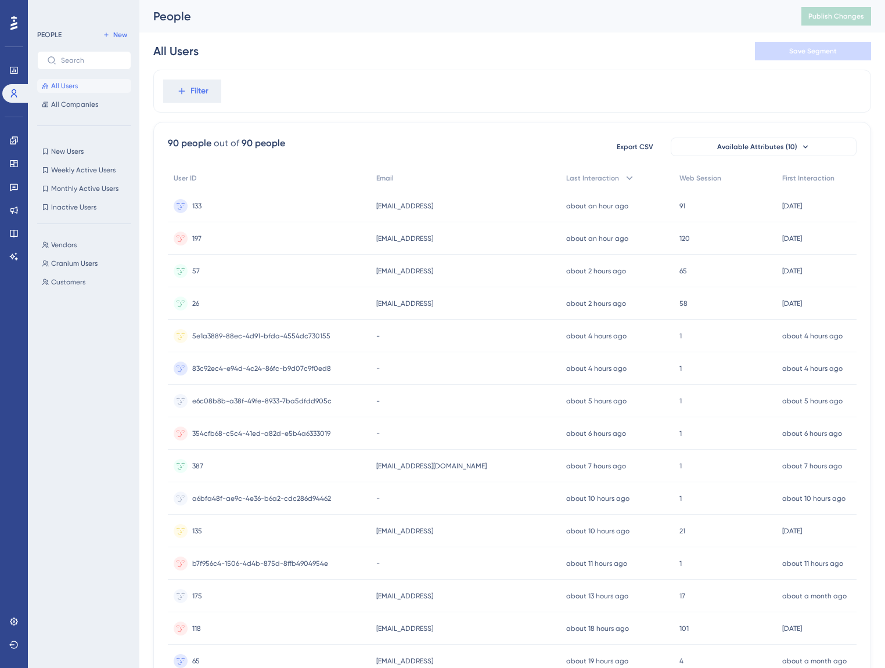
click at [59, 92] on button "All Users" at bounding box center [84, 86] width 94 height 14
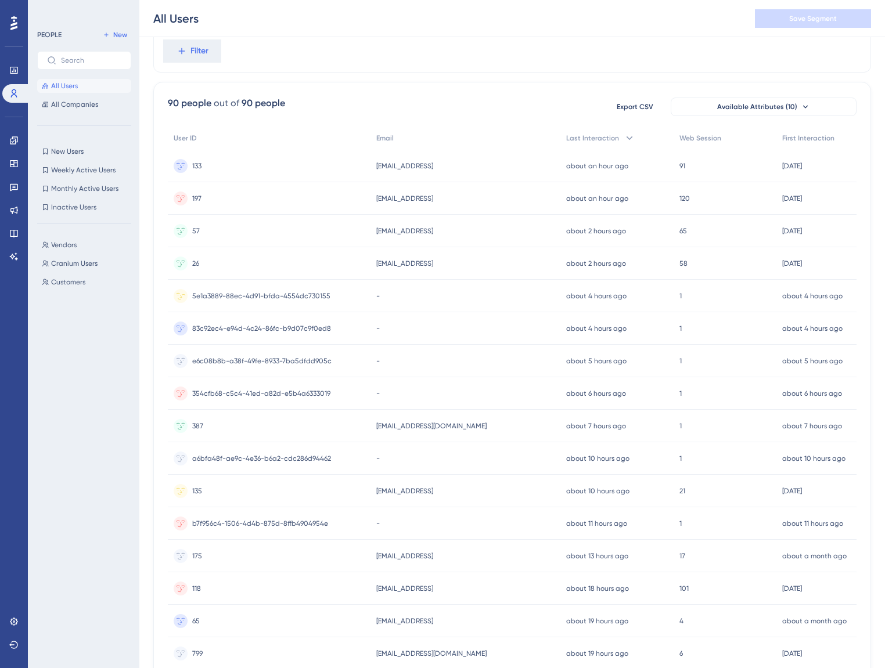
scroll to position [53, 0]
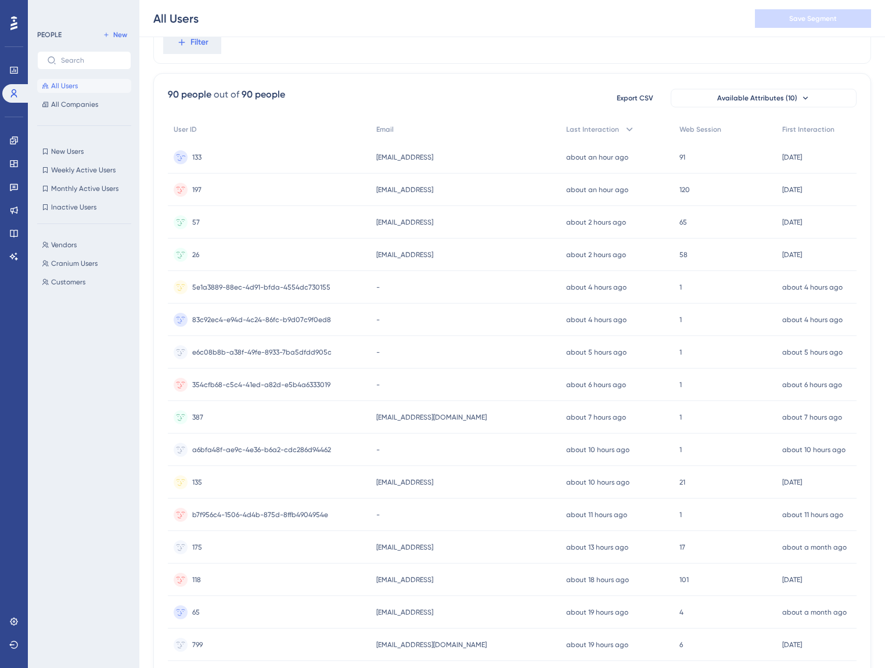
click at [459, 156] on div "xli@cranium.ai xli@cranium.ai" at bounding box center [465, 157] width 190 height 33
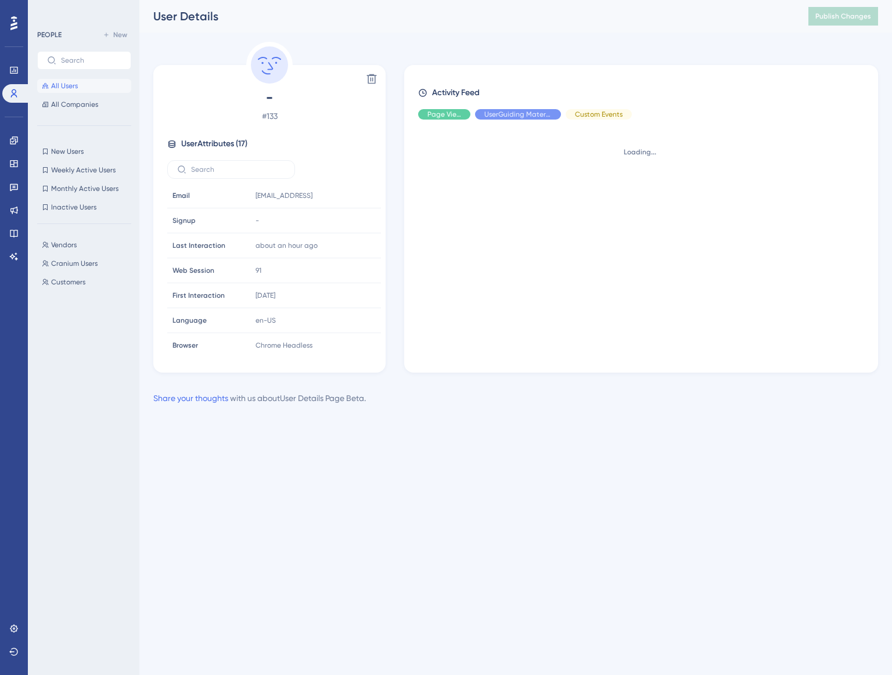
click at [98, 90] on button "All Users" at bounding box center [84, 86] width 94 height 14
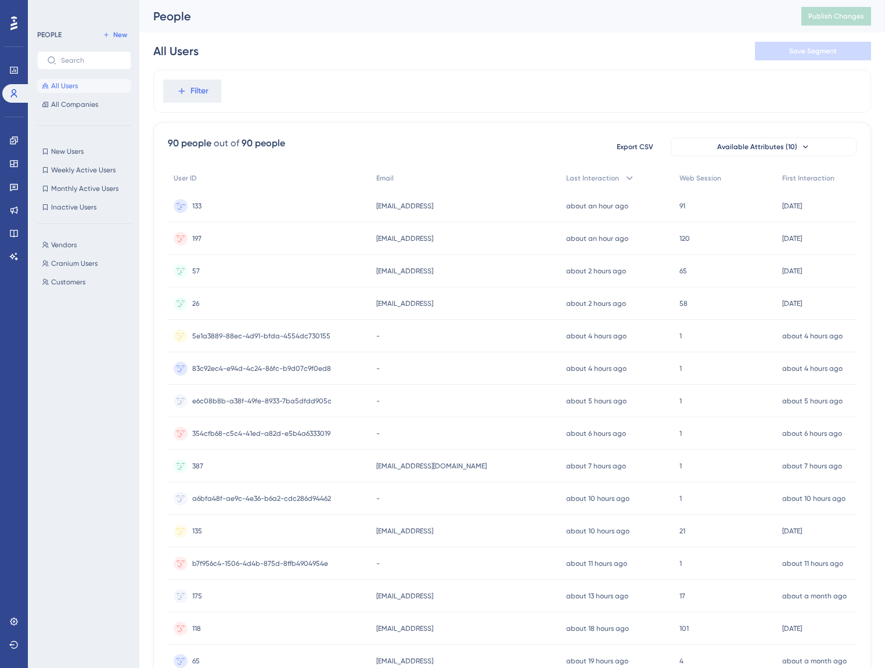
click at [305, 194] on div "133 133" at bounding box center [269, 206] width 203 height 33
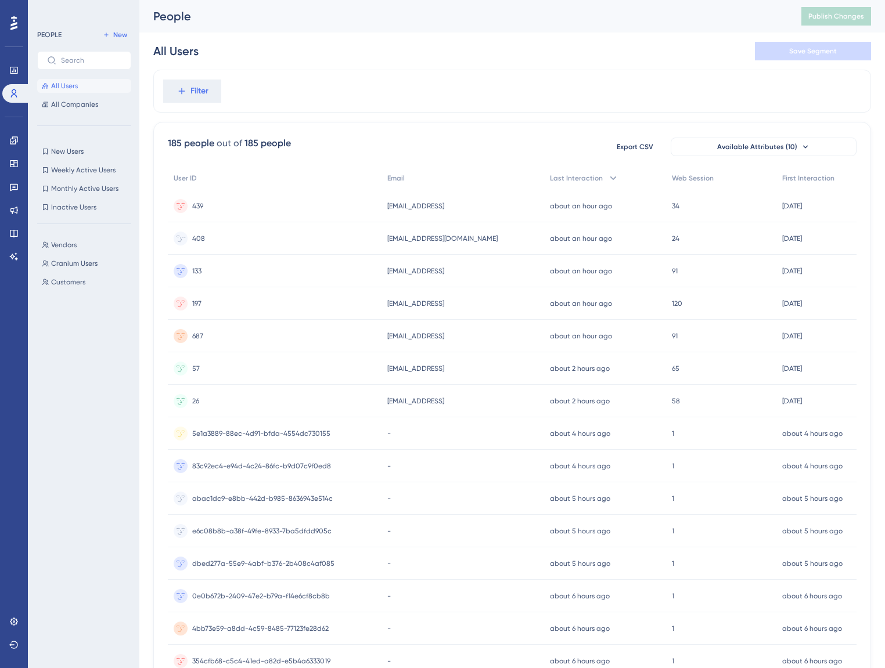
click at [440, 243] on div "PKubiak@ITS.JNJ.com PKubiak@ITS.JNJ.com" at bounding box center [462, 238] width 163 height 33
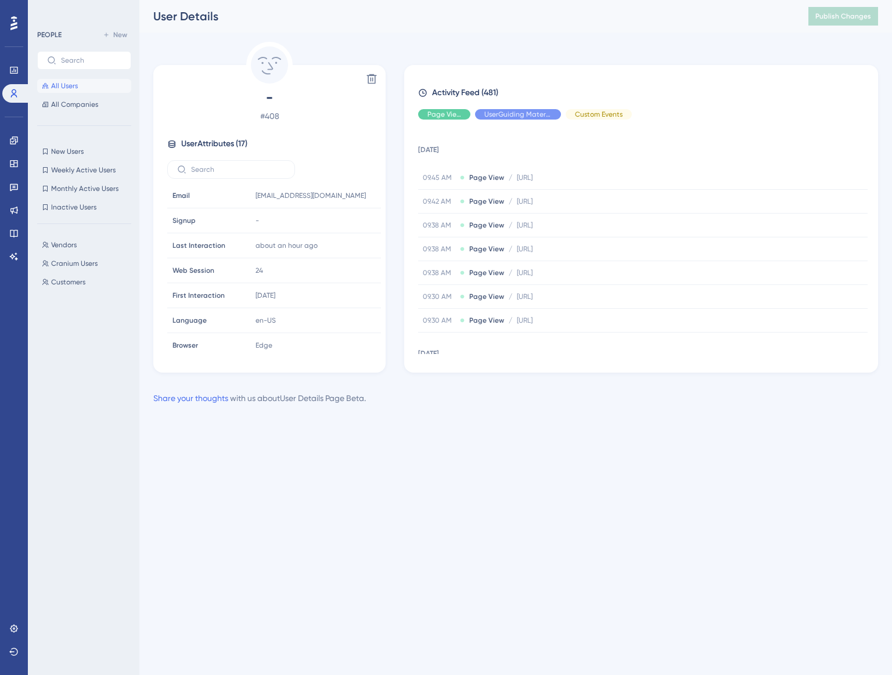
click at [594, 424] on div "Performance Users Engagement Widgets Feedback Product Updates Knowledge Base AI…" at bounding box center [446, 221] width 892 height 442
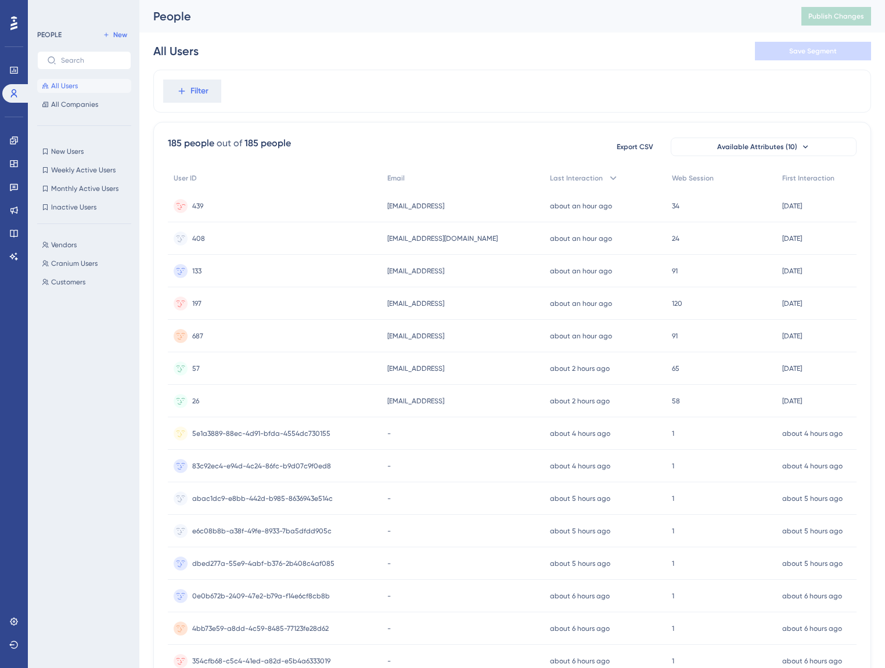
click at [253, 211] on div "439 439" at bounding box center [275, 206] width 214 height 33
click at [71, 269] on button "Cranium Users Cranium Users" at bounding box center [87, 264] width 101 height 14
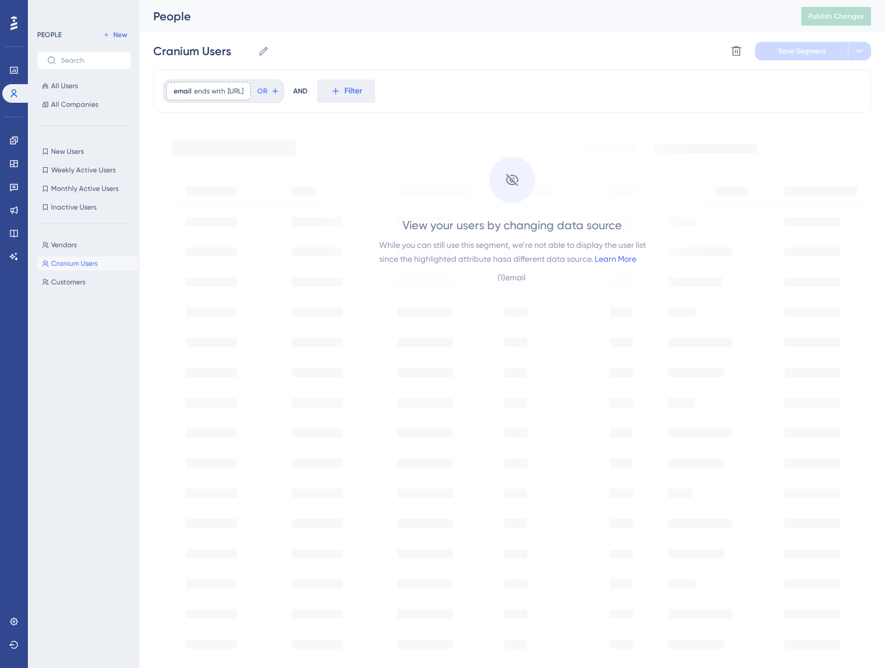
click at [85, 269] on button "Cranium Users Cranium Users" at bounding box center [87, 264] width 101 height 14
click at [92, 285] on button "Customers Customers" at bounding box center [87, 282] width 101 height 14
click at [88, 269] on button "Cranium Users Cranium Users" at bounding box center [87, 264] width 101 height 14
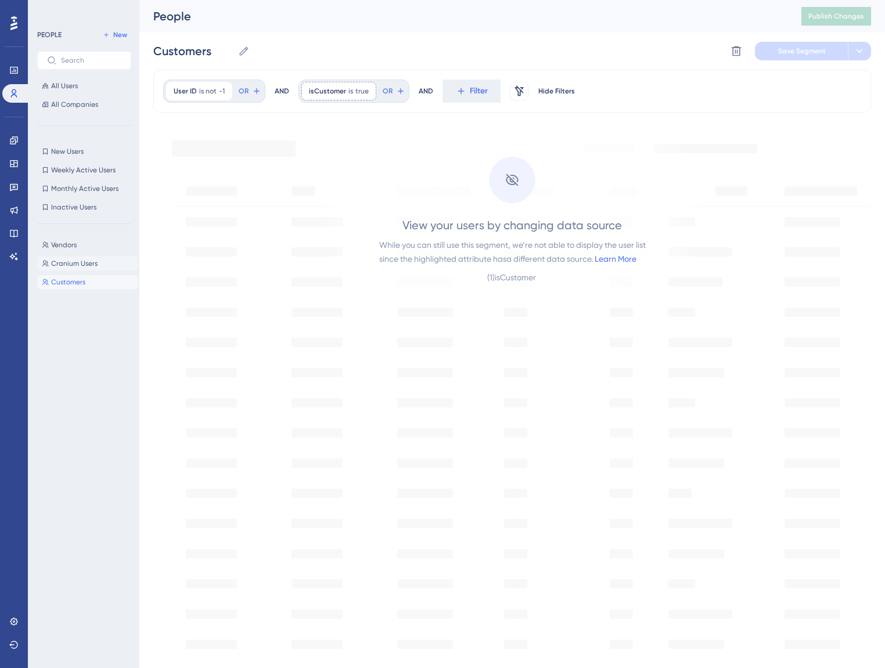
type input "Cranium Users"
click at [514, 282] on div "( 1 ) email" at bounding box center [513, 278] width 30 height 14
click at [239, 98] on div "email ends with cranium.ai cranium.ai Remove" at bounding box center [208, 91] width 85 height 19
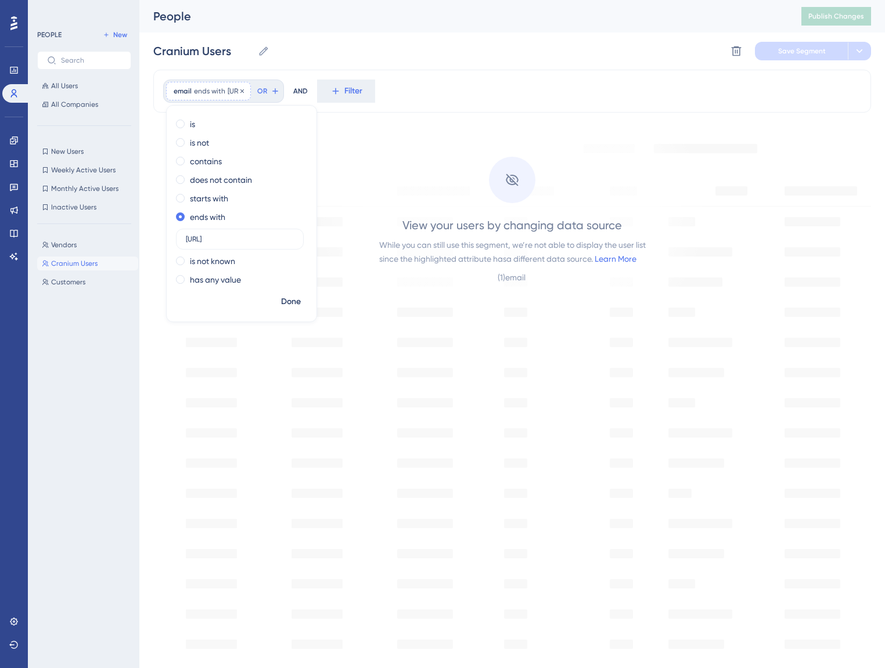
click at [239, 98] on div "email ends with cranium.ai cranium.ai Remove" at bounding box center [208, 91] width 85 height 19
click at [174, 95] on span "email" at bounding box center [183, 91] width 18 height 9
click at [175, 95] on span "email" at bounding box center [183, 91] width 18 height 9
click at [177, 95] on span "email" at bounding box center [183, 91] width 18 height 9
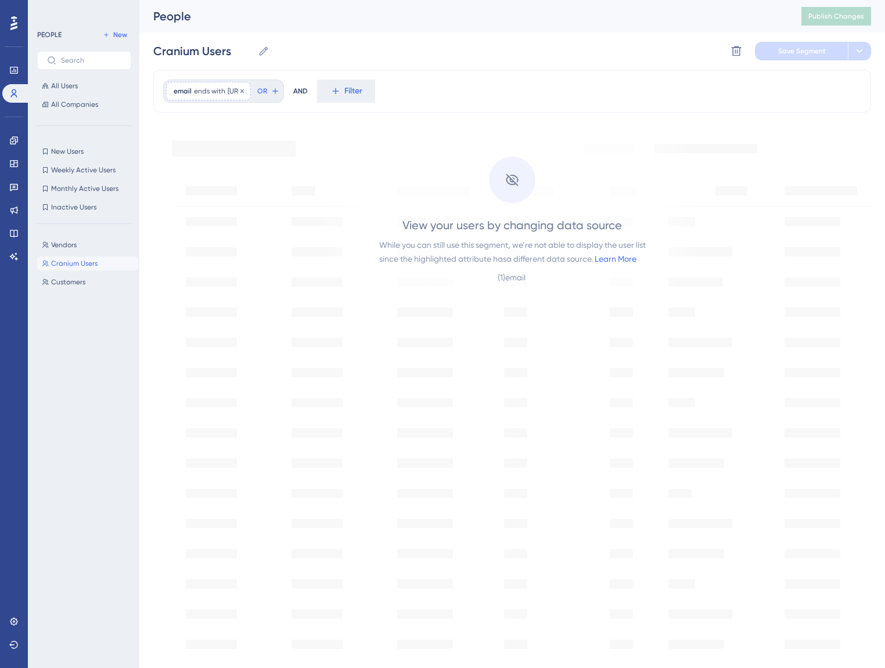
click at [182, 92] on span "email" at bounding box center [183, 91] width 18 height 9
click at [625, 247] on div "While you can still use this segment, we’re not able to display the user list s…" at bounding box center [512, 252] width 266 height 28
click at [615, 256] on link "Learn More" at bounding box center [615, 258] width 42 height 9
click at [246, 90] on icon at bounding box center [242, 91] width 7 height 7
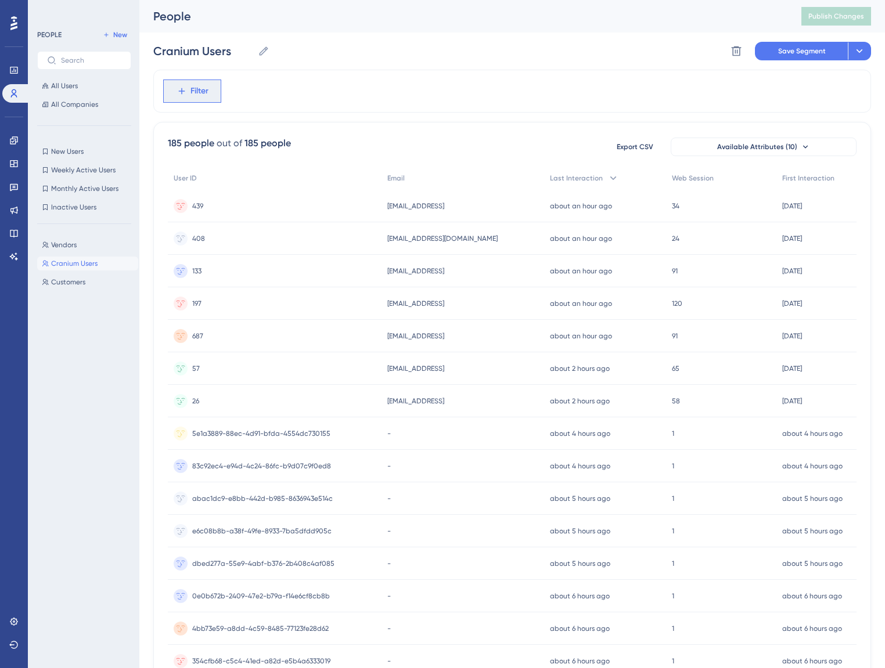
click at [186, 95] on icon at bounding box center [181, 91] width 10 height 10
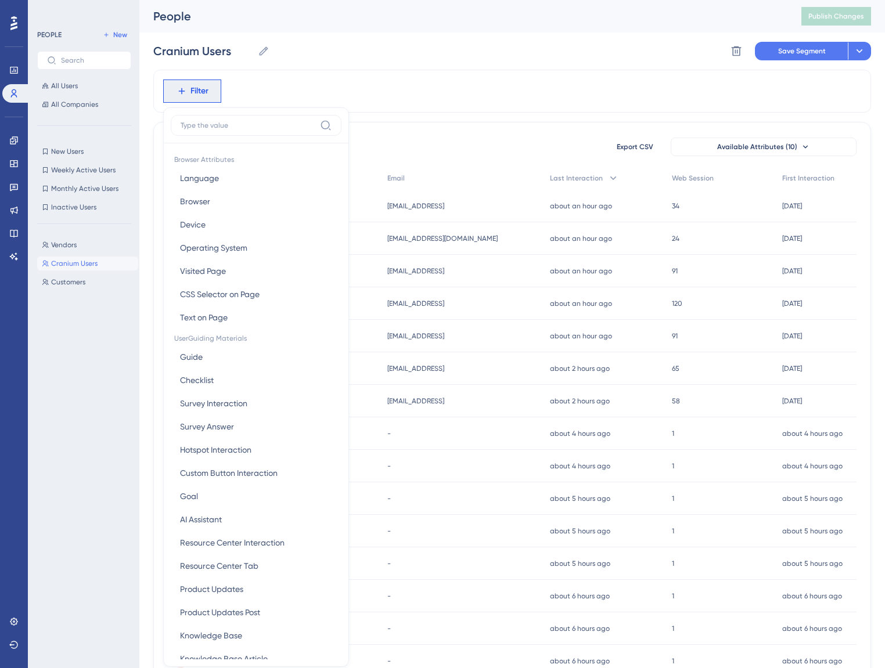
scroll to position [53, 0]
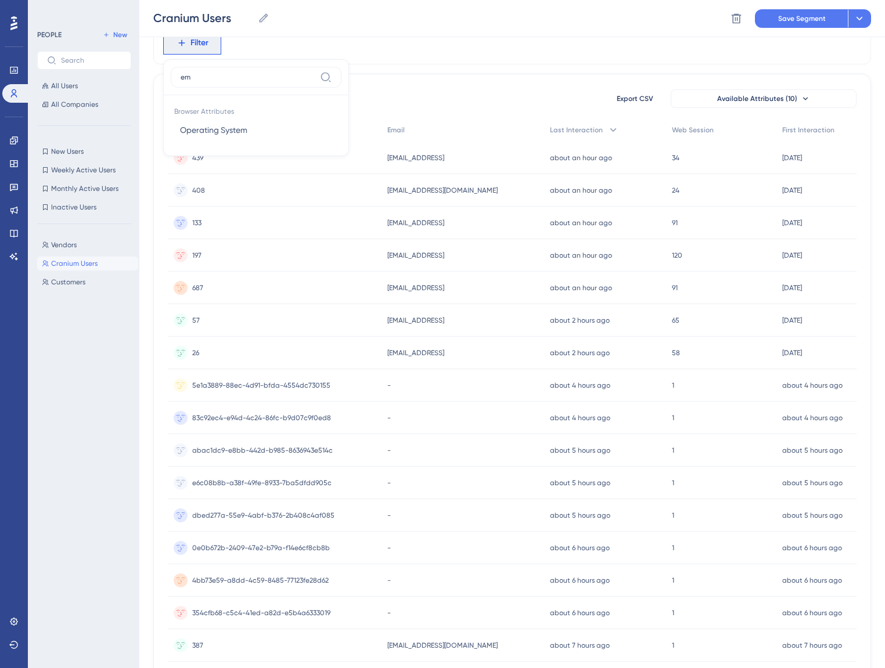
type input "e"
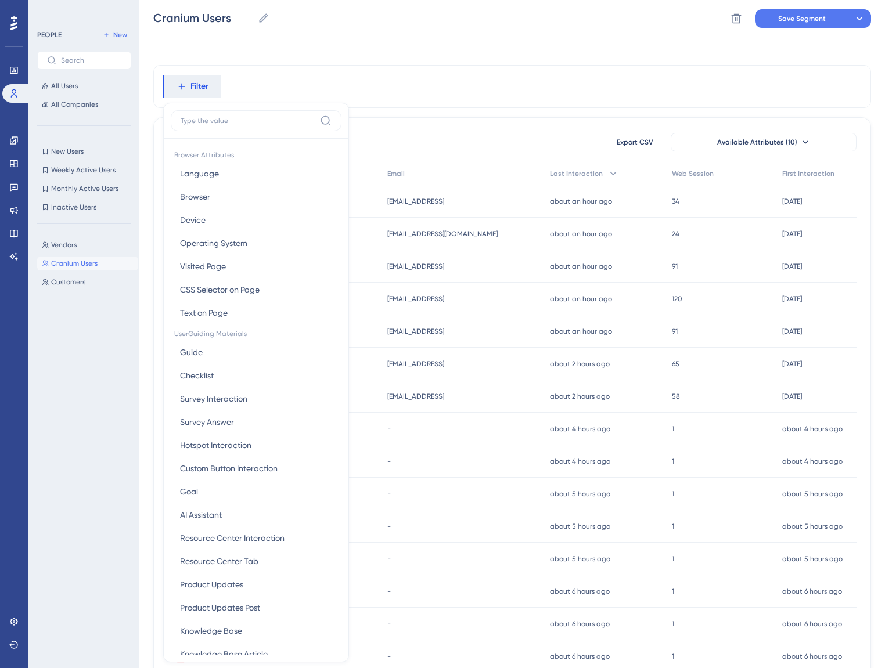
scroll to position [0, 0]
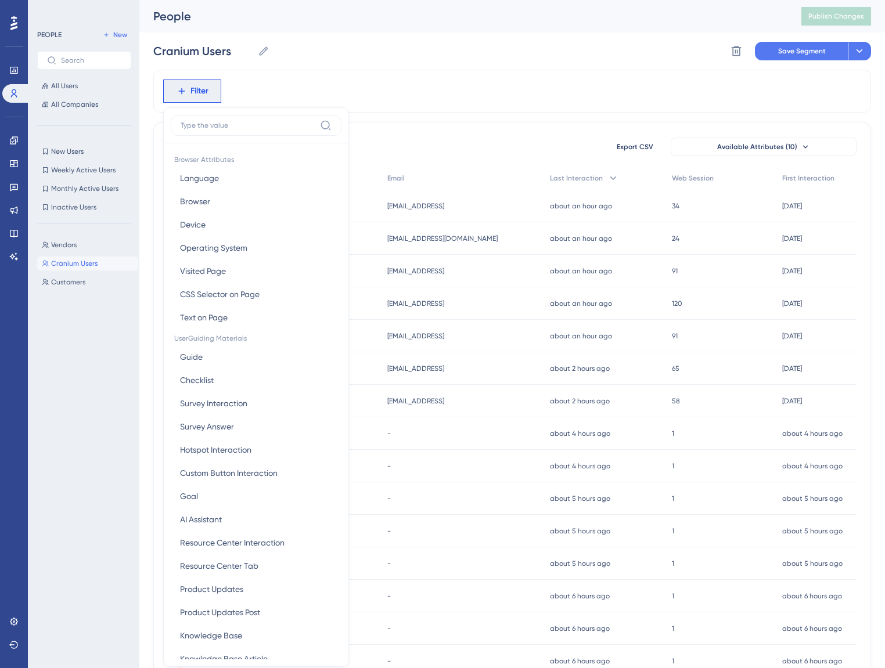
click at [293, 76] on div "Filter Browser Attributes Language Language Browser Browser Device Device Opera…" at bounding box center [512, 91] width 718 height 43
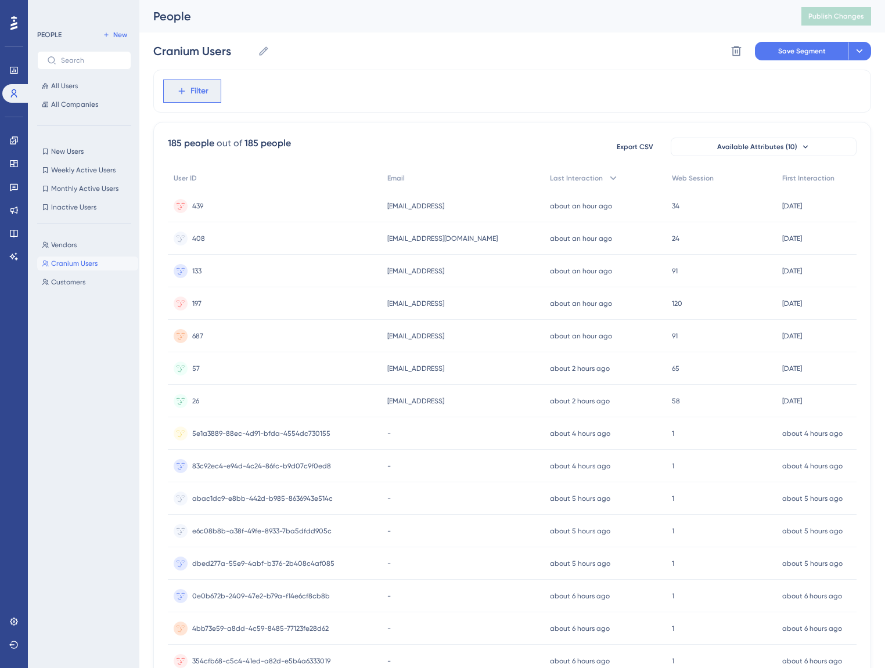
click at [211, 89] on button "Filter" at bounding box center [192, 91] width 58 height 23
type input "email"
click at [98, 237] on div "Vendors Vendors Cranium Users Cranium Users Customers Customers" at bounding box center [87, 440] width 101 height 414
click at [94, 241] on button "Vendors Vendors" at bounding box center [87, 245] width 101 height 14
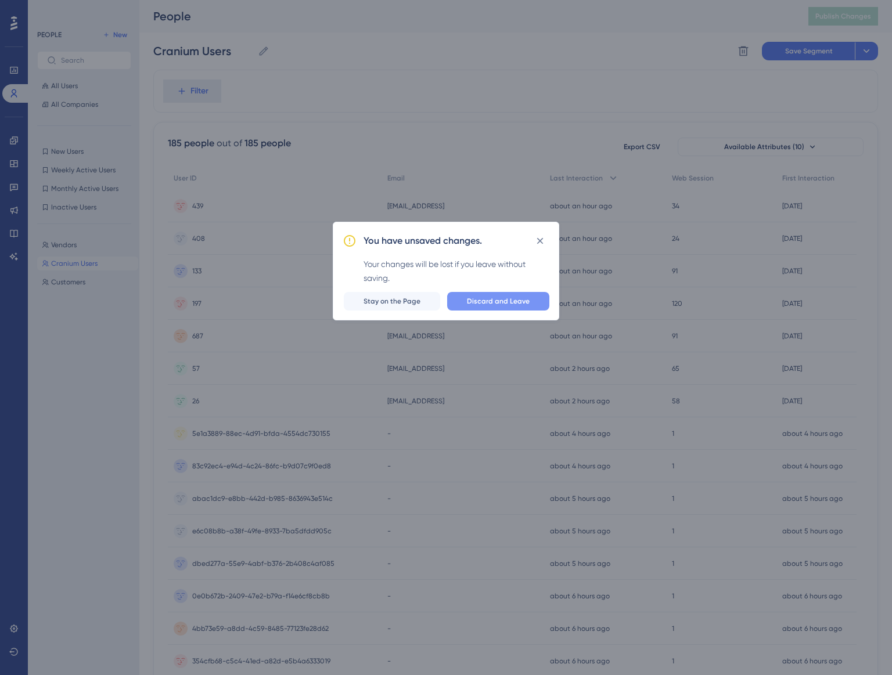
click at [485, 305] on button "Discard and Leave" at bounding box center [498, 301] width 102 height 19
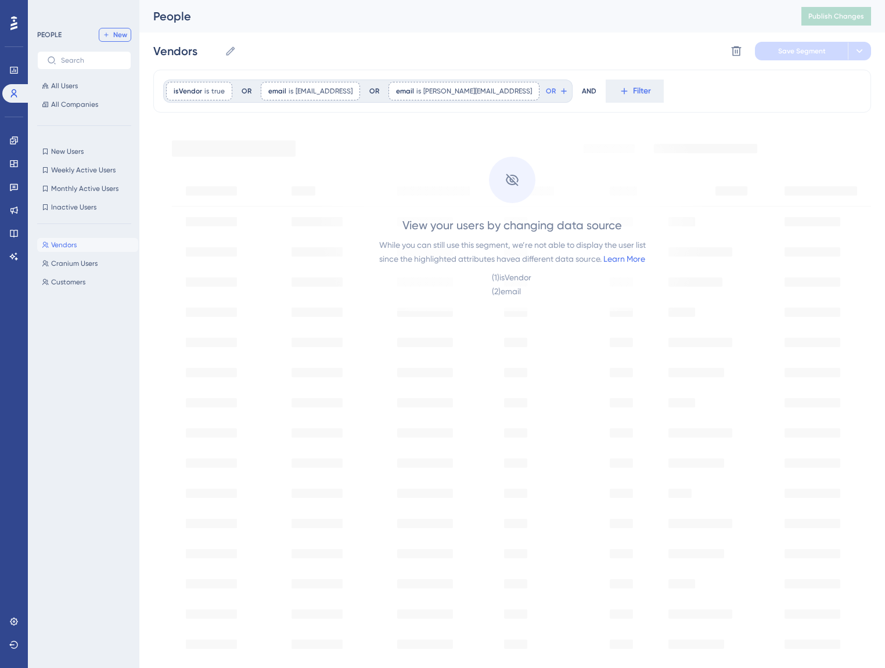
click at [120, 30] on button "New" at bounding box center [115, 35] width 33 height 14
type input "New Segment"
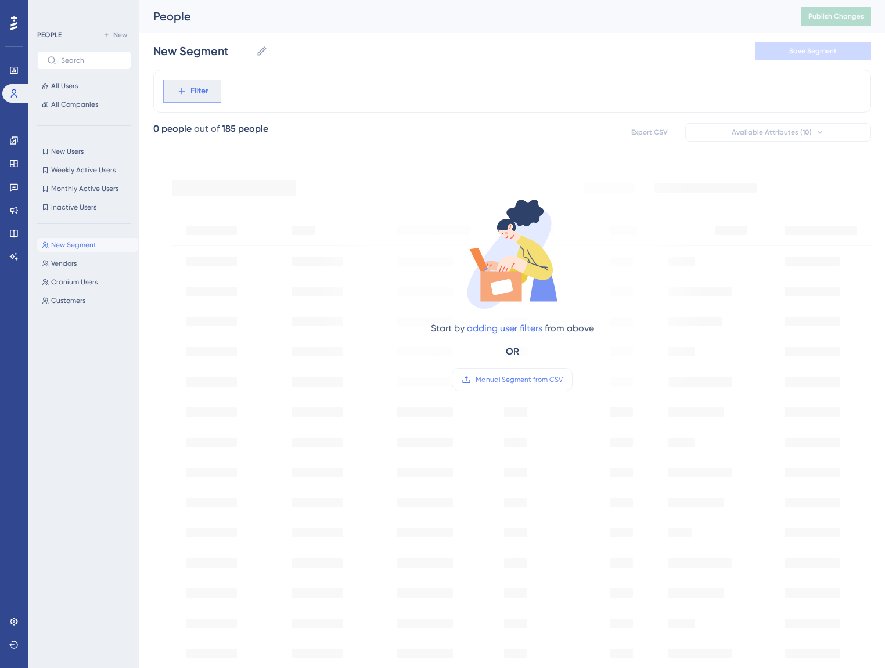
click at [194, 88] on span "Filter" at bounding box center [199, 91] width 18 height 14
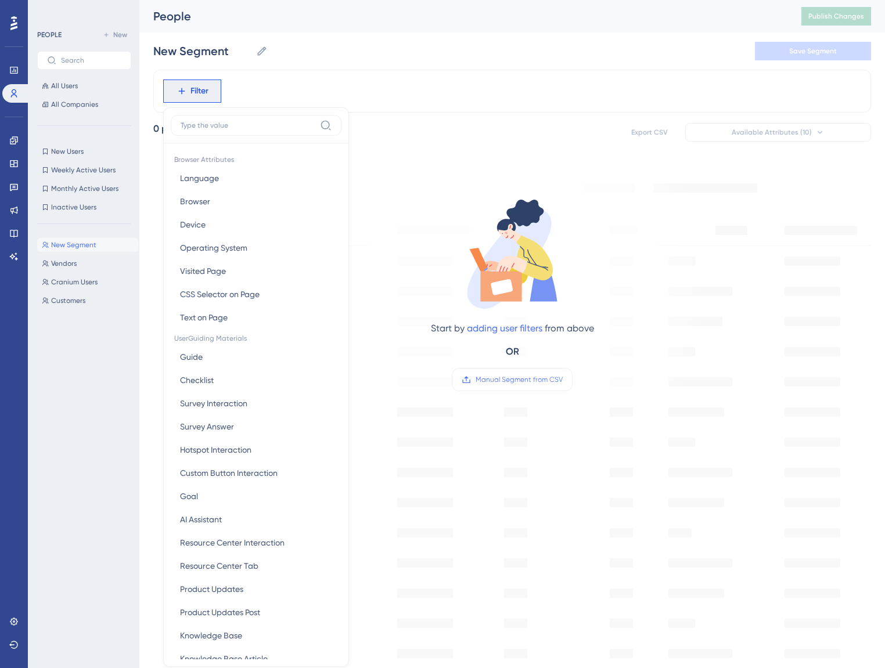
click at [584, 12] on div "People" at bounding box center [462, 16] width 619 height 16
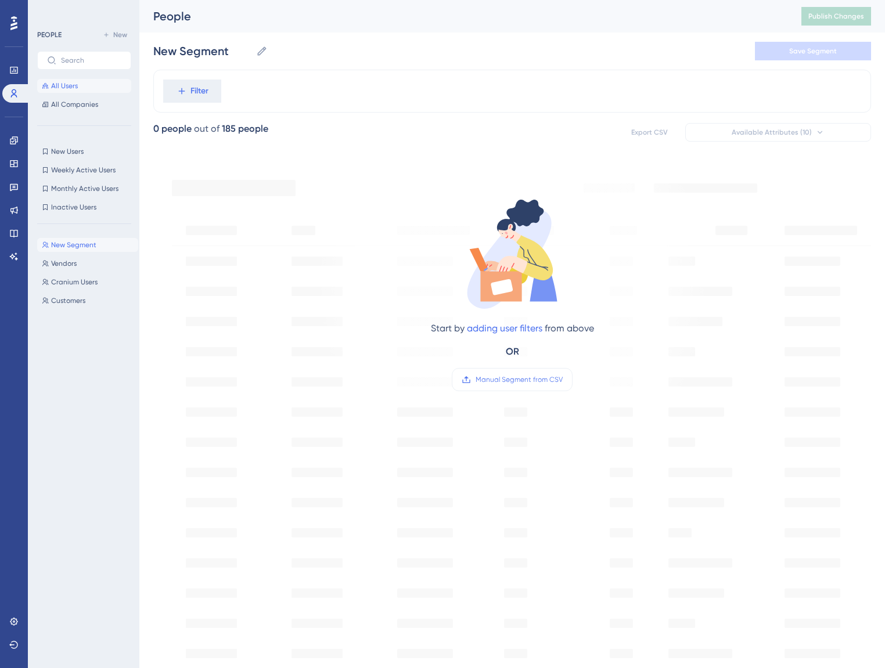
click at [66, 88] on span "All Users" at bounding box center [64, 85] width 27 height 9
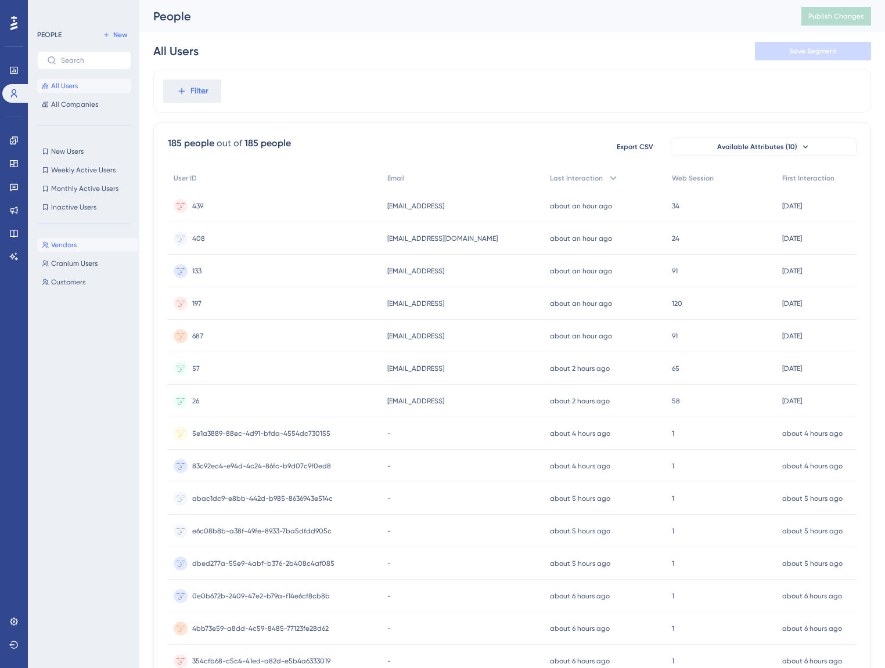
click at [73, 242] on span "Vendors" at bounding box center [64, 244] width 26 height 9
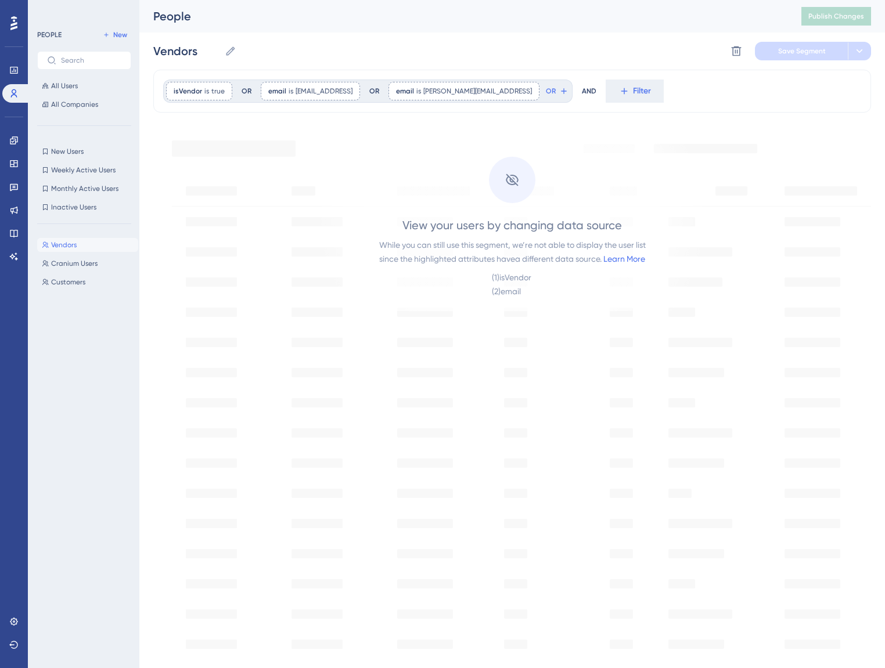
click at [84, 77] on div "PEOPLE New All Users All Companies" at bounding box center [84, 70] width 94 height 84
click at [87, 85] on button "All Users" at bounding box center [84, 86] width 94 height 14
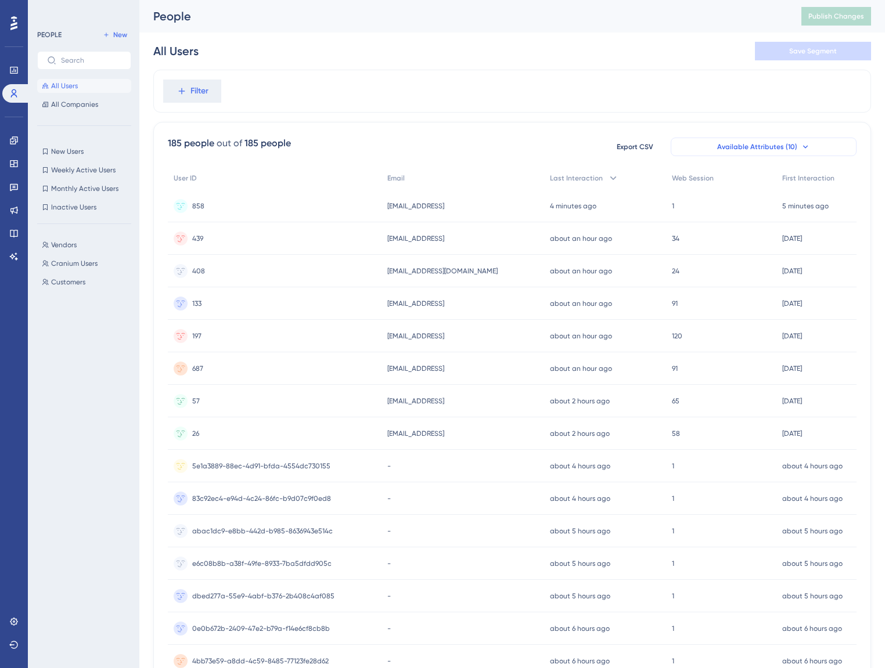
click at [786, 149] on span "Available Attributes (10)" at bounding box center [757, 146] width 80 height 9
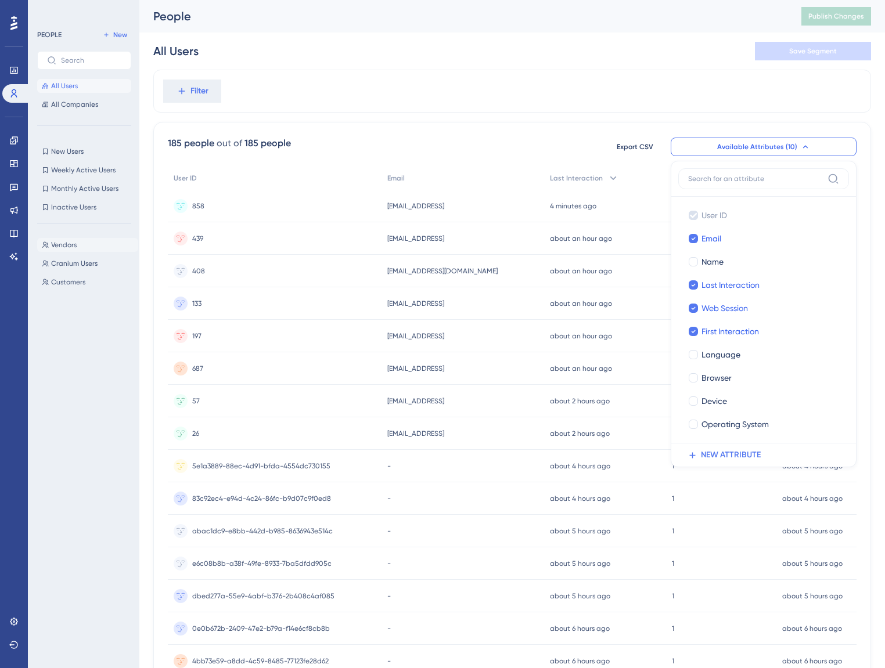
click at [100, 246] on button "Vendors Vendors" at bounding box center [87, 245] width 101 height 14
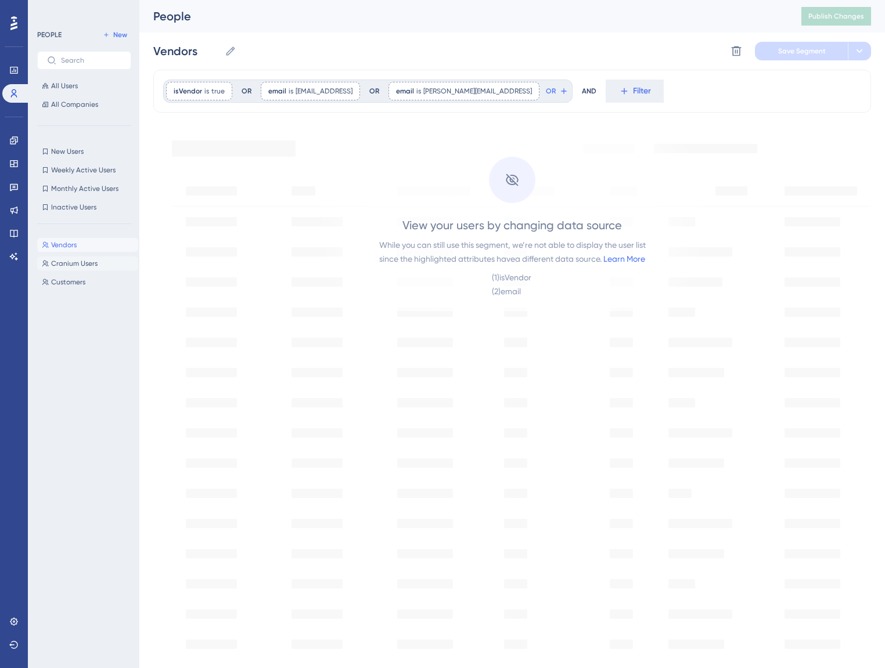
click at [89, 269] on button "Cranium Users Cranium Users" at bounding box center [87, 264] width 101 height 14
type input "Cranium Users"
click at [237, 96] on div "email ends with cranium.ai cranium.ai Remove" at bounding box center [208, 91] width 85 height 19
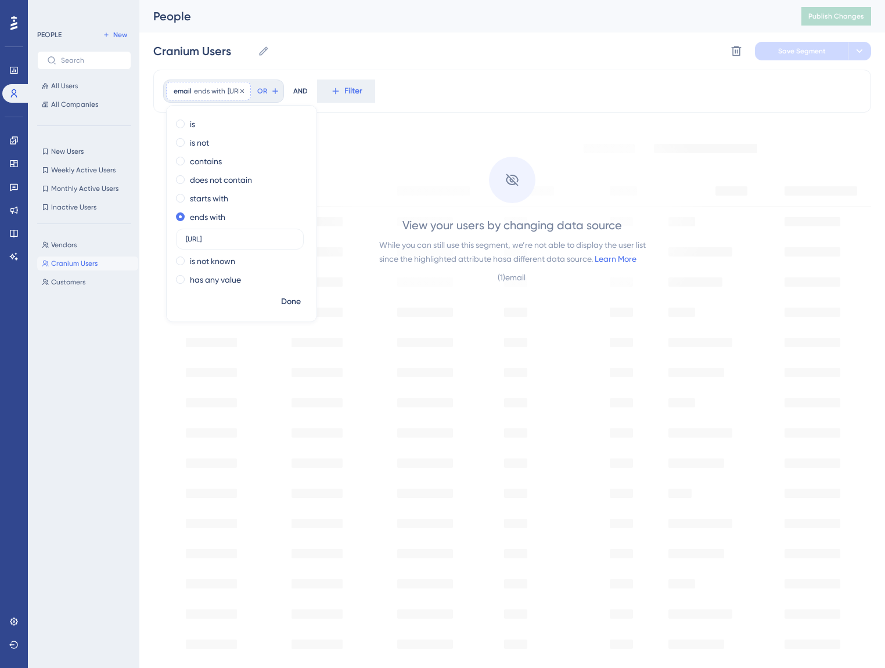
click at [188, 91] on span "email" at bounding box center [183, 91] width 18 height 9
click at [353, 97] on button "Filter" at bounding box center [346, 91] width 58 height 23
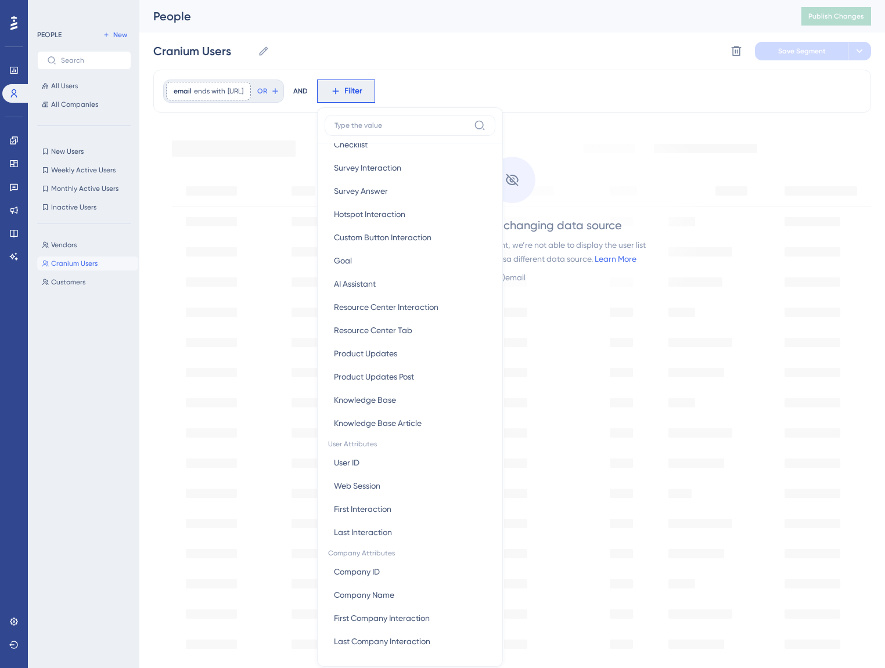
click at [190, 253] on div "View your users by changing data source While you can still use this segment, w…" at bounding box center [512, 478] width 718 height 712
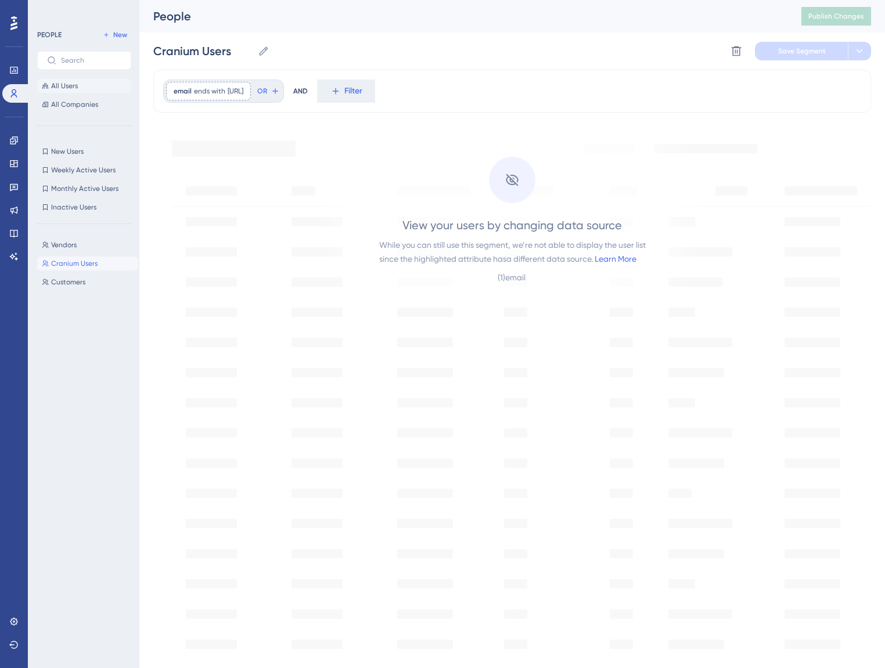
click at [81, 91] on button "All Users" at bounding box center [84, 86] width 94 height 14
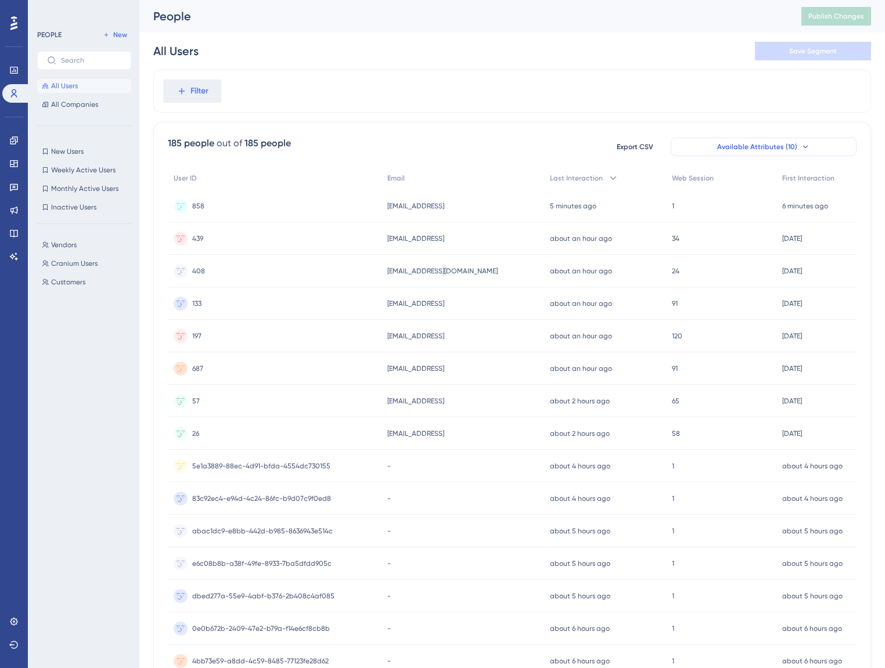
click at [806, 146] on icon at bounding box center [805, 146] width 9 height 9
click at [759, 142] on span "Available Attributes (10)" at bounding box center [757, 146] width 80 height 9
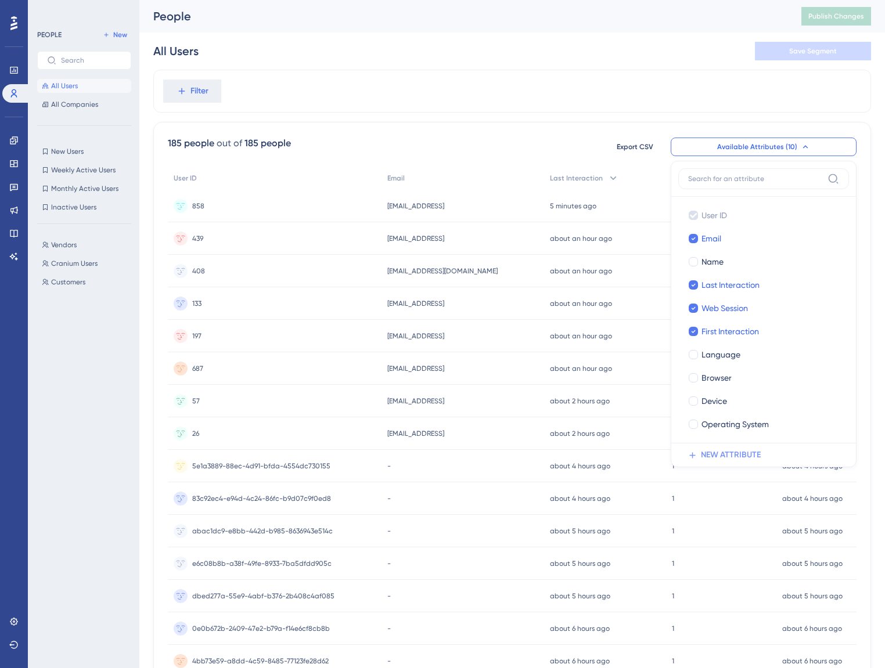
click at [738, 455] on span "NEW ATTRIBUTE" at bounding box center [731, 455] width 60 height 14
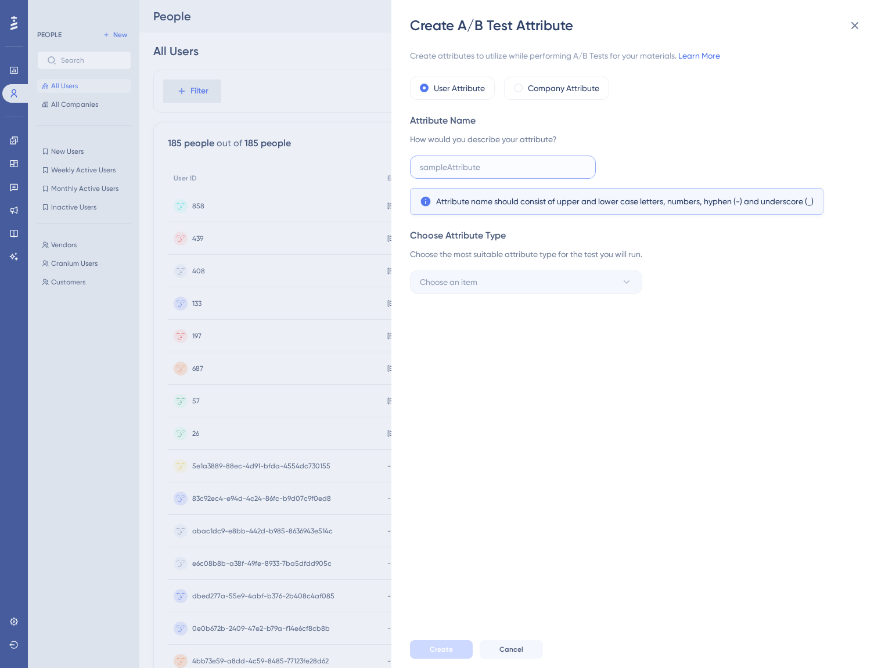
click at [551, 170] on input "text" at bounding box center [503, 167] width 166 height 13
type input "isVendor"
click at [547, 284] on button "Choose an item" at bounding box center [526, 282] width 232 height 23
click at [554, 509] on div "Create attributes to utilize while performing A/B Tests for your materials. Lea…" at bounding box center [644, 333] width 468 height 596
click at [464, 654] on button "Create" at bounding box center [441, 649] width 63 height 19
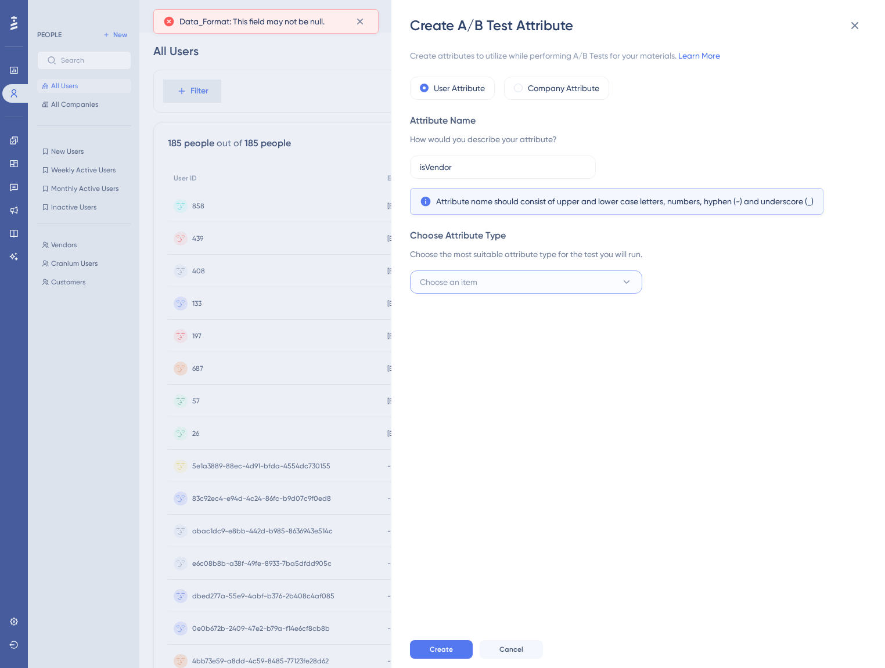
click at [497, 277] on button "Choose an item" at bounding box center [526, 282] width 232 height 23
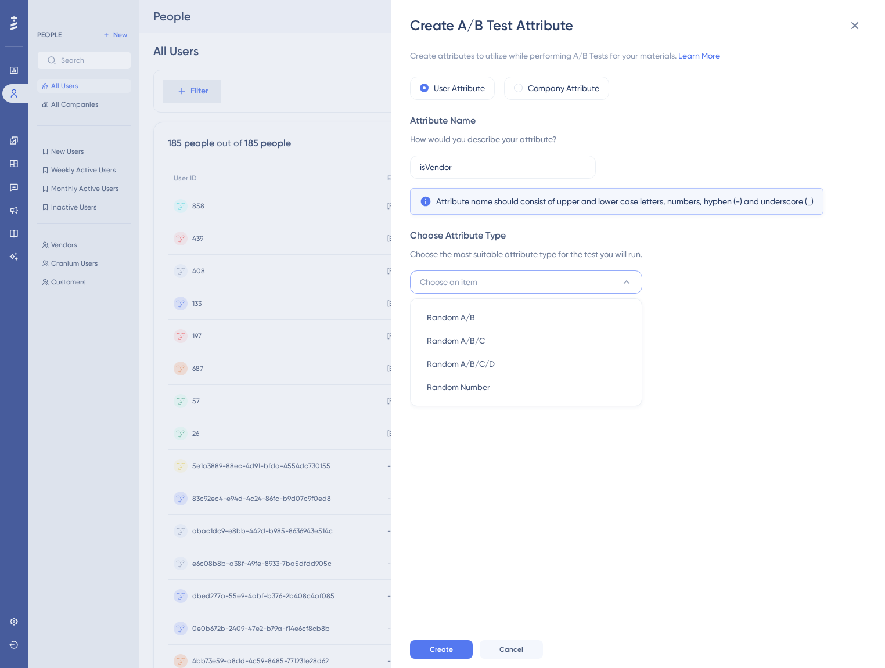
click at [472, 459] on div "Create attributes to utilize while performing A/B Tests for your materials. Lea…" at bounding box center [644, 333] width 468 height 596
click at [489, 295] on div "Create attributes to utilize while performing A/B Tests for your materials. Lea…" at bounding box center [644, 333] width 468 height 596
click at [486, 272] on button "Choose an item" at bounding box center [526, 282] width 232 height 23
click at [470, 316] on span "Random A/B" at bounding box center [451, 318] width 48 height 14
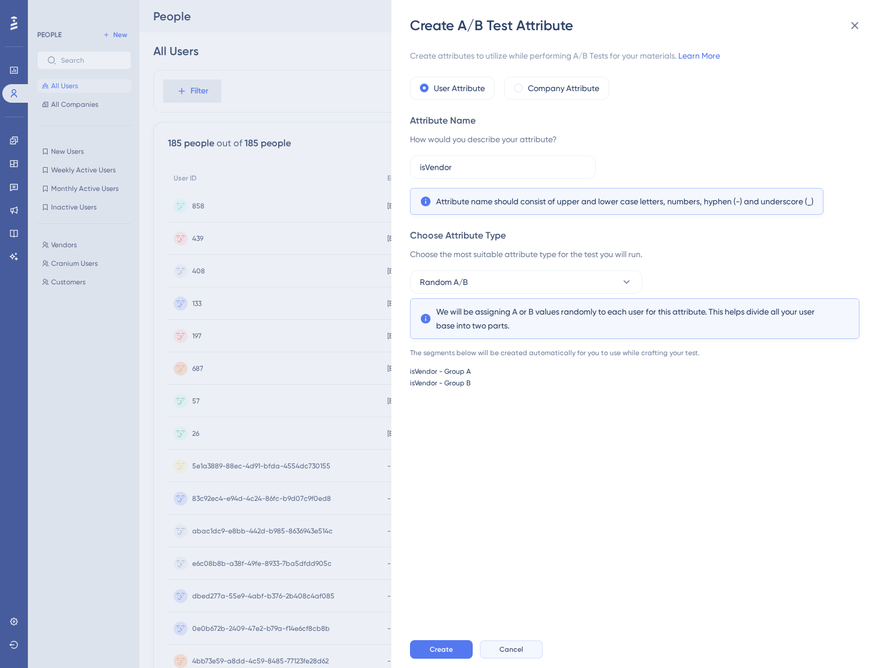
click at [509, 654] on span "Cancel" at bounding box center [511, 649] width 24 height 9
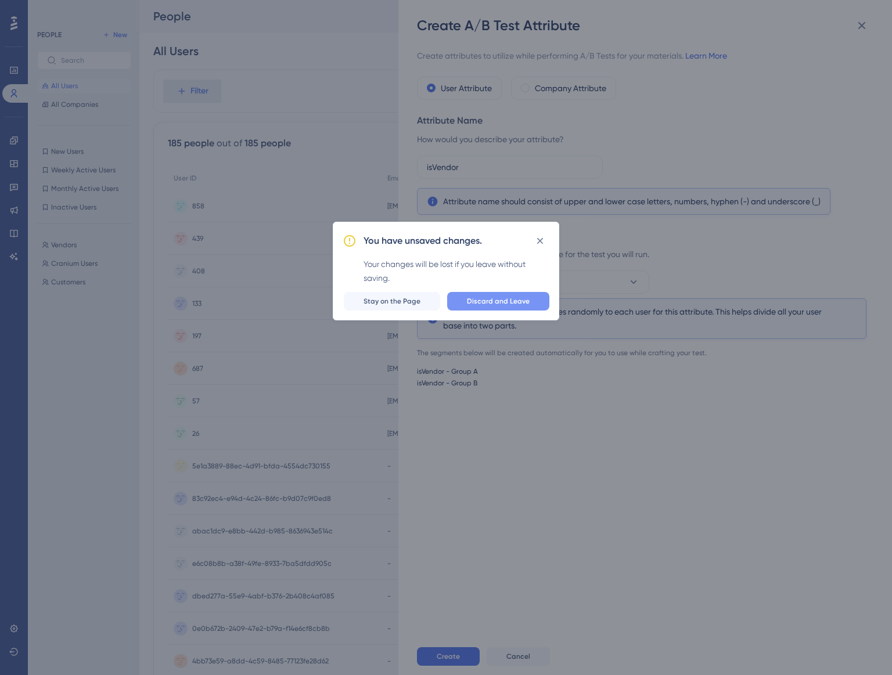
click at [466, 301] on button "Discard and Leave" at bounding box center [498, 301] width 102 height 19
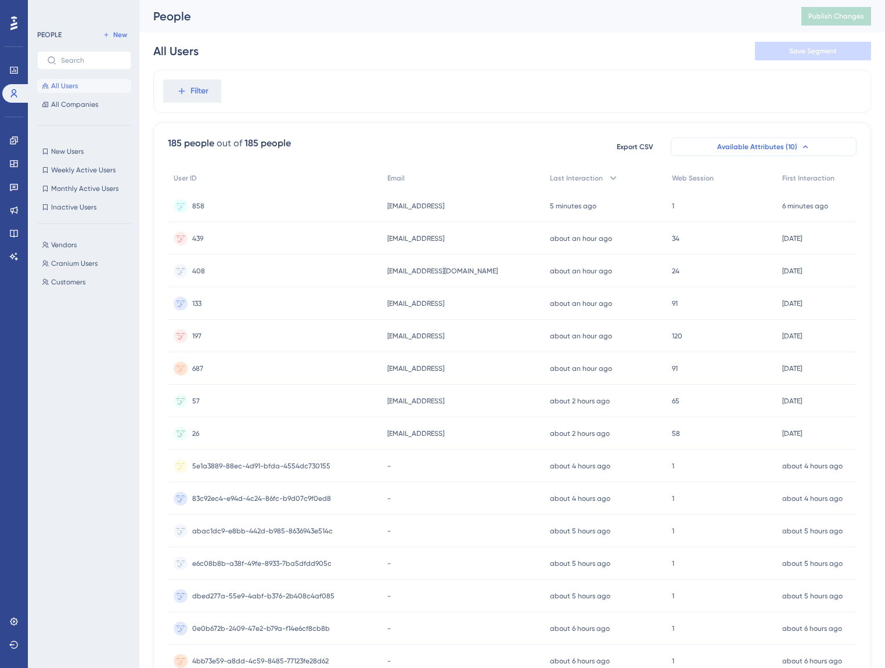
click at [773, 144] on span "Available Attributes (10)" at bounding box center [757, 146] width 80 height 9
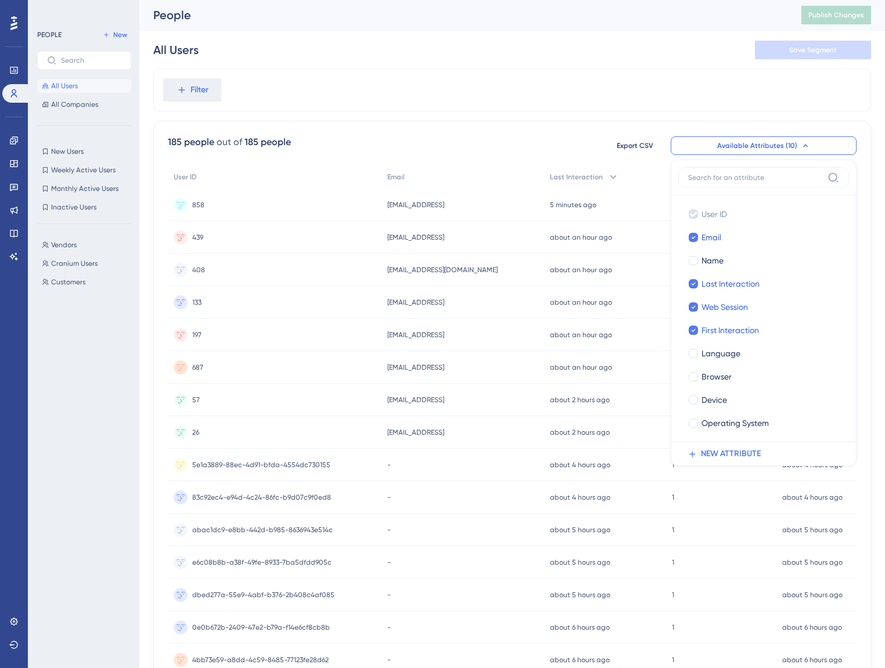
scroll to position [2, 0]
click at [412, 119] on div "Filter 185 people out of 185 people Export CSV Available Attributes (10) User I…" at bounding box center [512, 479] width 718 height 822
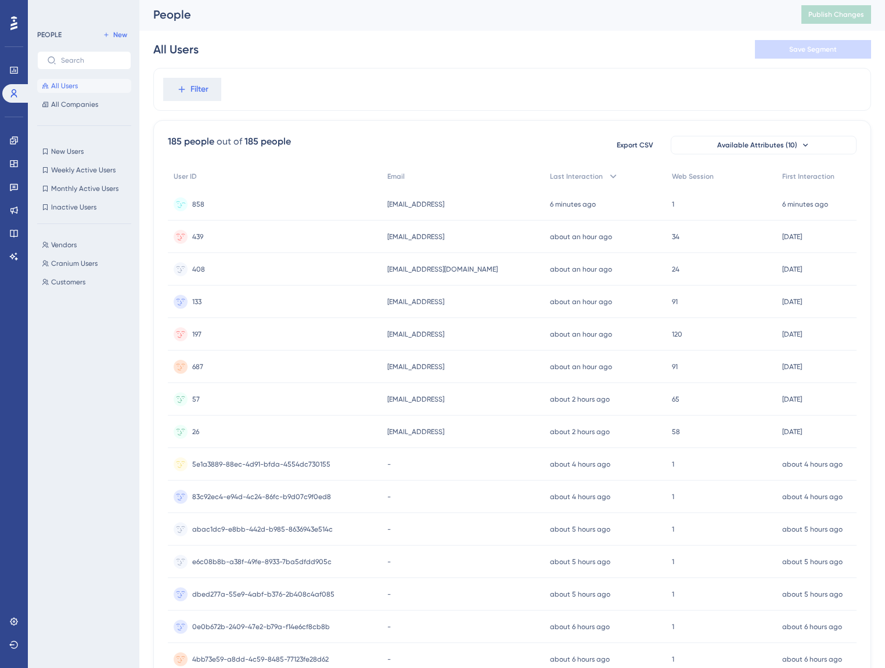
click at [438, 207] on div "swinter@cranium.ai swinter@cranium.ai" at bounding box center [462, 204] width 163 height 33
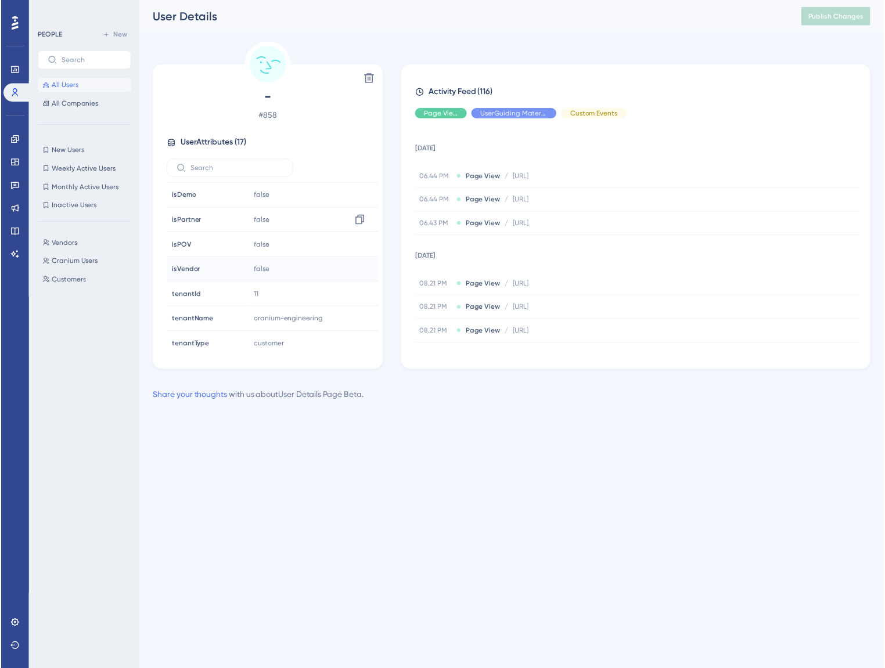
scroll to position [251, 0]
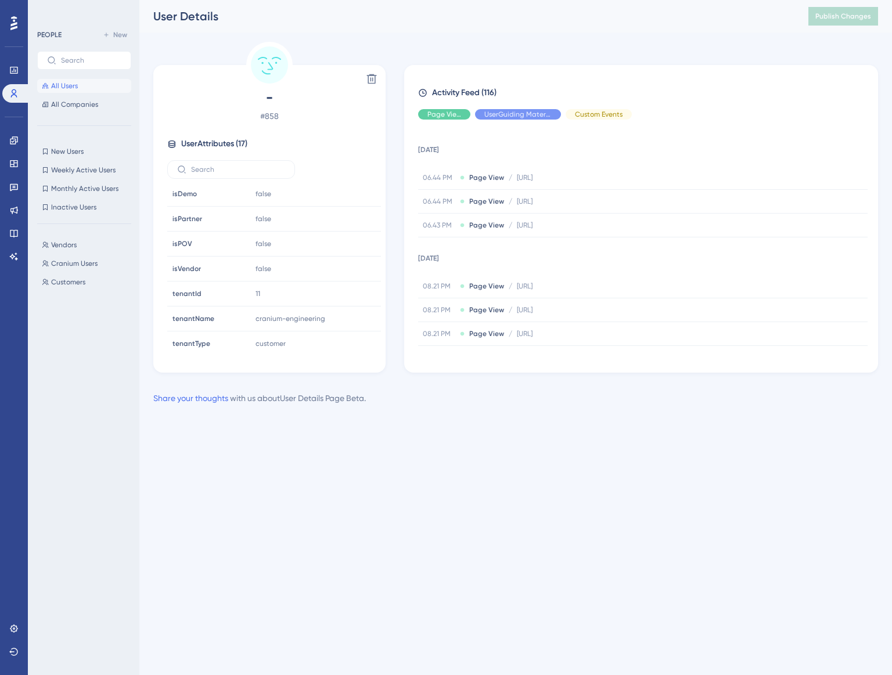
click at [73, 252] on div "Vendors Vendors Cranium Users Cranium Users Customers Customers" at bounding box center [87, 443] width 101 height 421
click at [69, 249] on span "Vendors" at bounding box center [64, 244] width 26 height 9
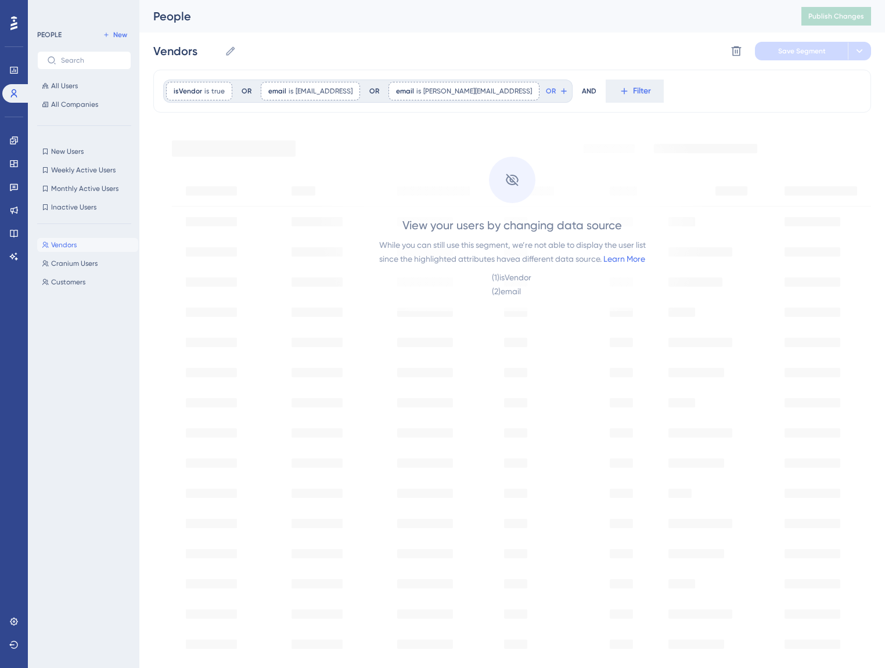
click at [69, 249] on span "Vendors" at bounding box center [64, 244] width 26 height 9
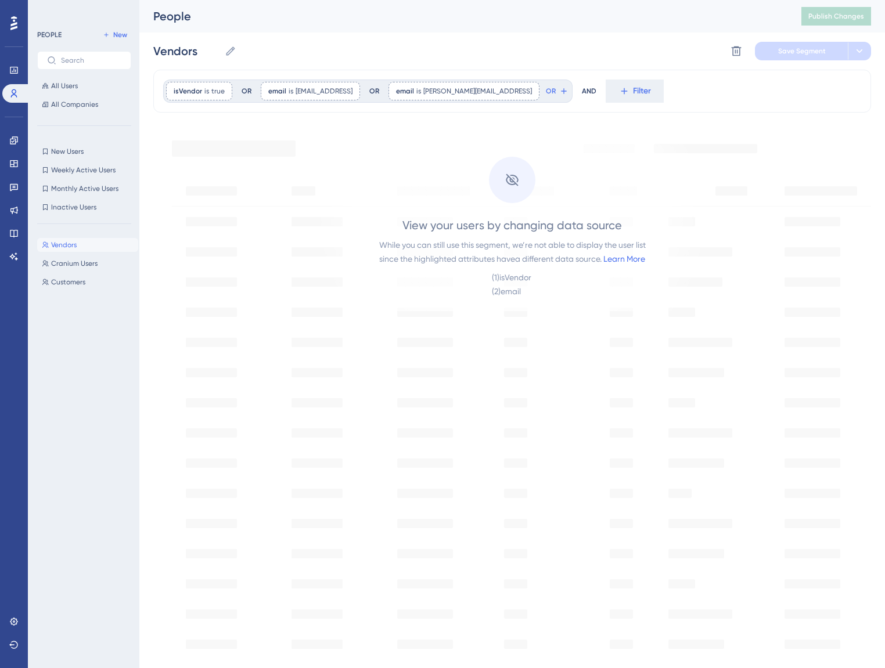
click at [69, 249] on span "Vendors" at bounding box center [64, 244] width 26 height 9
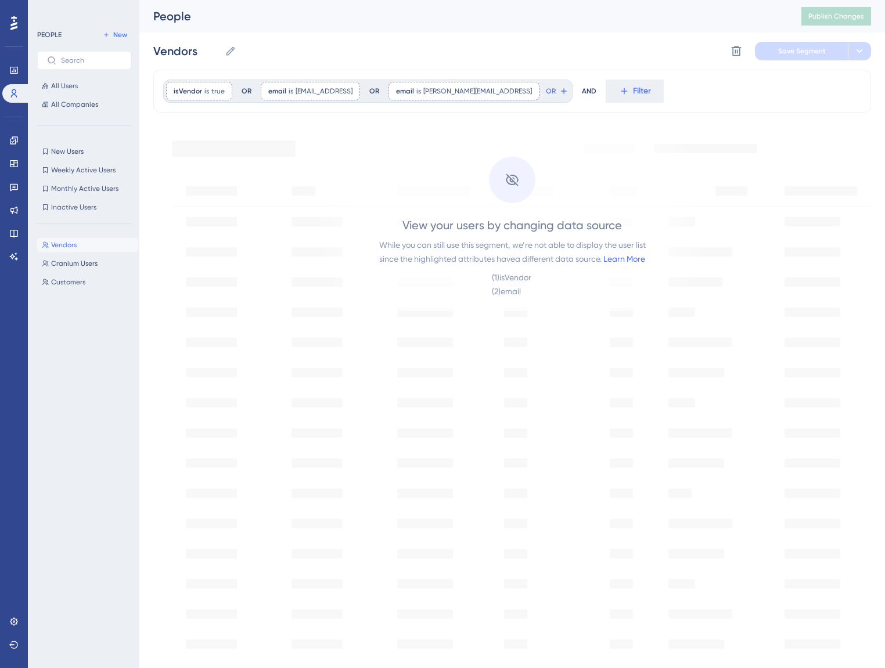
click at [69, 249] on span "Vendors" at bounding box center [64, 244] width 26 height 9
click at [622, 258] on link "Learn More" at bounding box center [624, 258] width 42 height 9
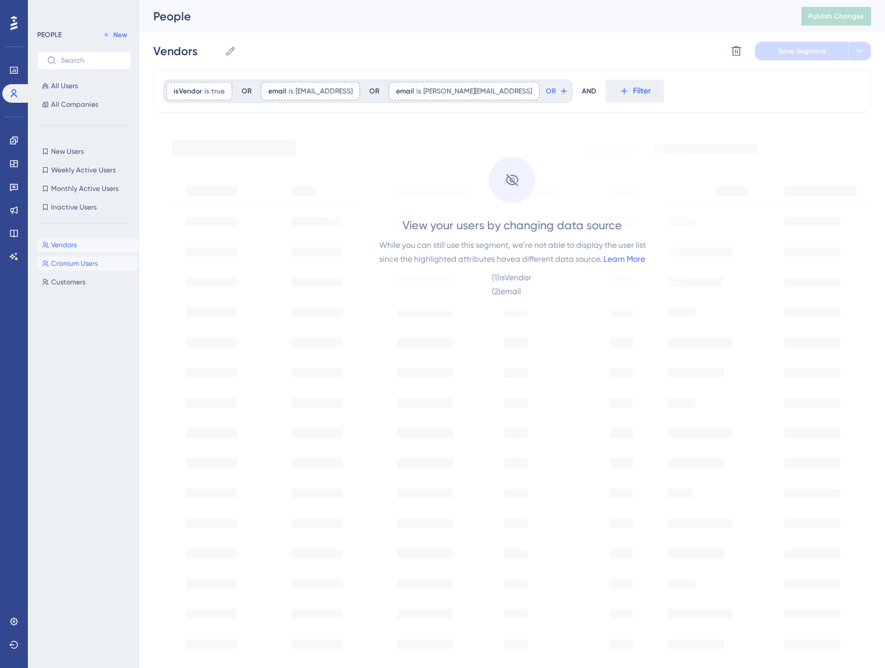
click at [78, 259] on span "Cranium Users" at bounding box center [74, 263] width 46 height 9
click at [64, 281] on span "Customers" at bounding box center [68, 281] width 34 height 9
click at [92, 241] on button "Vendors Vendors" at bounding box center [87, 245] width 101 height 14
click at [606, 89] on button "Filter" at bounding box center [635, 91] width 58 height 23
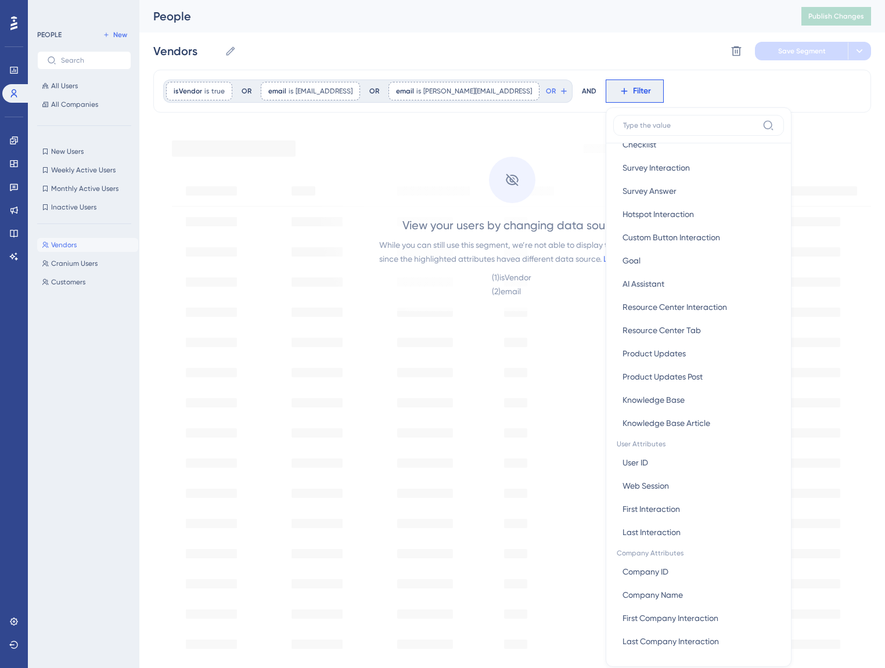
click at [472, 336] on div "View your users by changing data source While you can still use this segment, w…" at bounding box center [512, 478] width 718 height 712
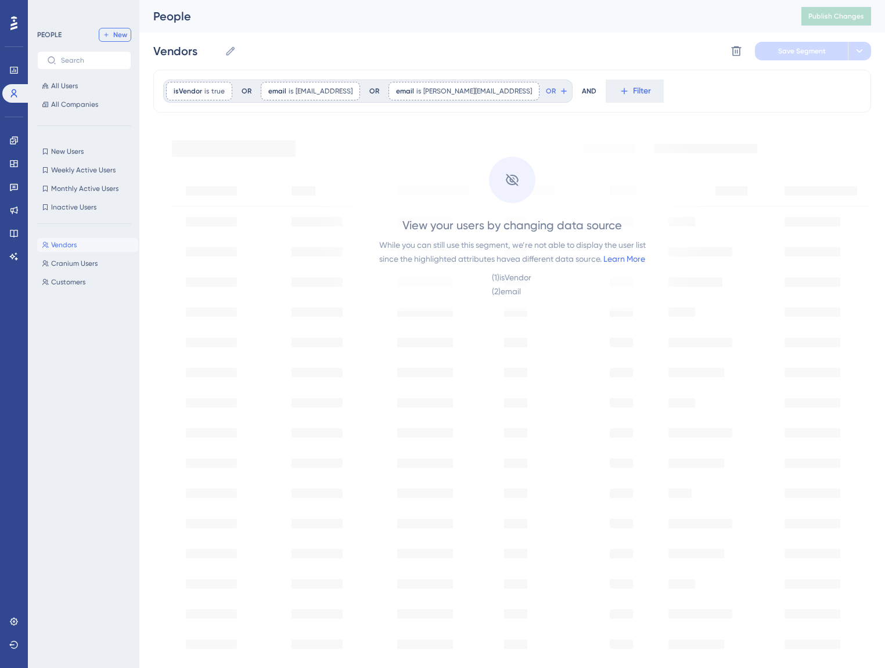
click at [106, 33] on icon at bounding box center [106, 35] width 4 height 4
type input "New Segment"
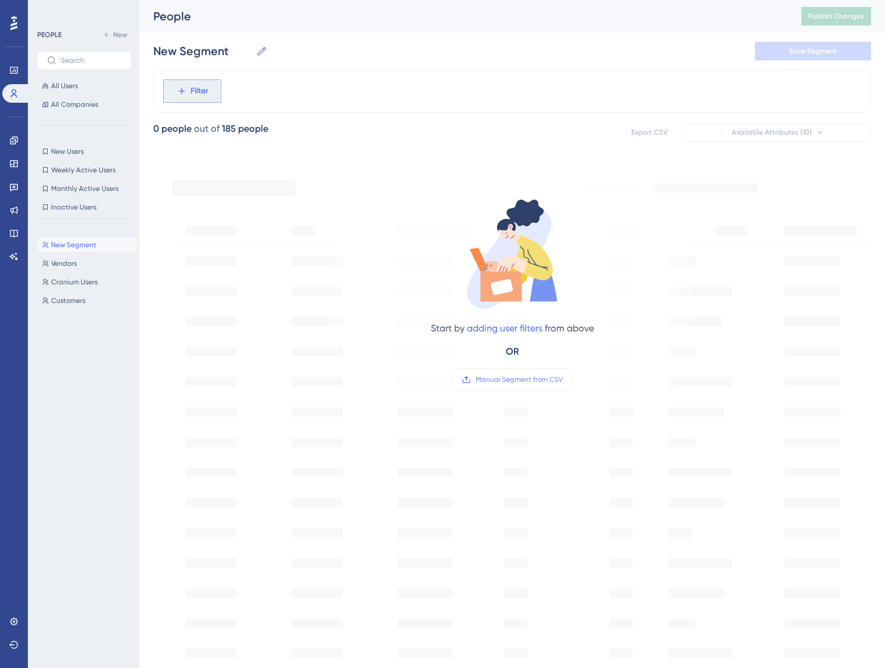
click at [202, 102] on button "Filter" at bounding box center [192, 91] width 58 height 23
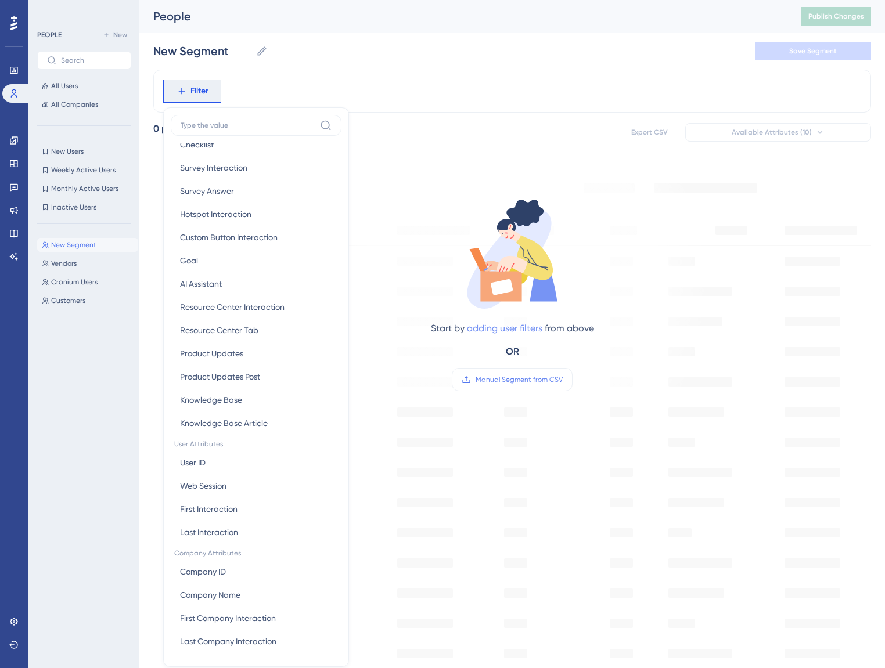
click at [530, 325] on link "adding user filters" at bounding box center [504, 328] width 75 height 11
click at [163, 80] on button "Filter" at bounding box center [192, 91] width 58 height 23
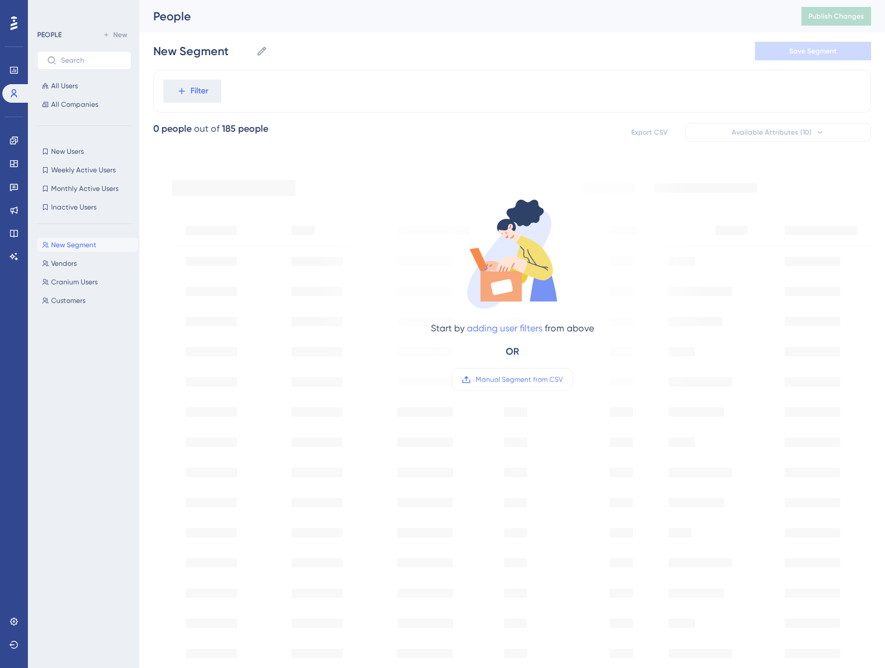
click at [522, 323] on link "adding user filters" at bounding box center [504, 328] width 75 height 11
click at [163, 80] on button "Filter" at bounding box center [192, 91] width 58 height 23
click at [516, 332] on link "adding user filters" at bounding box center [504, 328] width 75 height 11
click at [163, 80] on button "Filter" at bounding box center [192, 91] width 58 height 23
click at [513, 331] on link "adding user filters" at bounding box center [504, 328] width 75 height 11
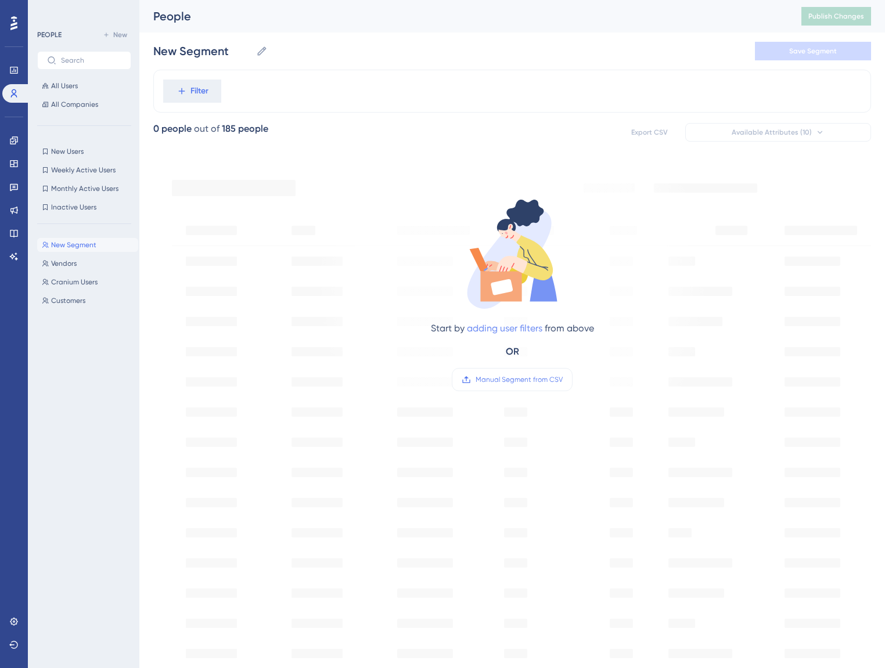
click at [163, 80] on button "Filter" at bounding box center [192, 91] width 58 height 23
click at [513, 331] on link "adding user filters" at bounding box center [504, 328] width 75 height 11
click at [163, 80] on button "Filter" at bounding box center [192, 91] width 58 height 23
drag, startPoint x: 513, startPoint y: 331, endPoint x: 471, endPoint y: 333, distance: 41.3
click at [512, 331] on link "adding user filters" at bounding box center [504, 328] width 75 height 11
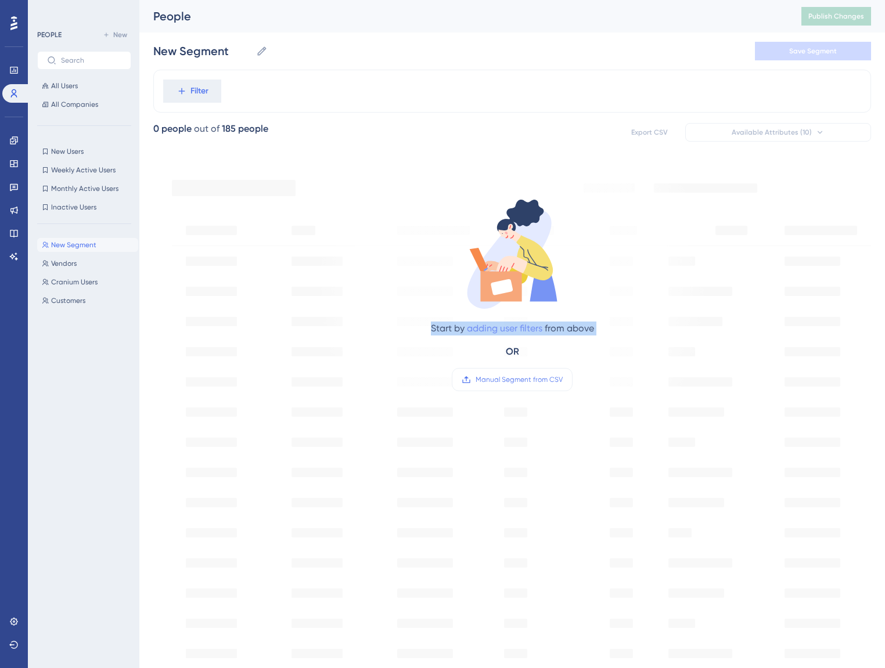
click at [163, 80] on button "Filter" at bounding box center [192, 91] width 58 height 23
click at [24, 93] on link at bounding box center [16, 93] width 28 height 19
click at [10, 66] on icon at bounding box center [13, 70] width 9 height 9
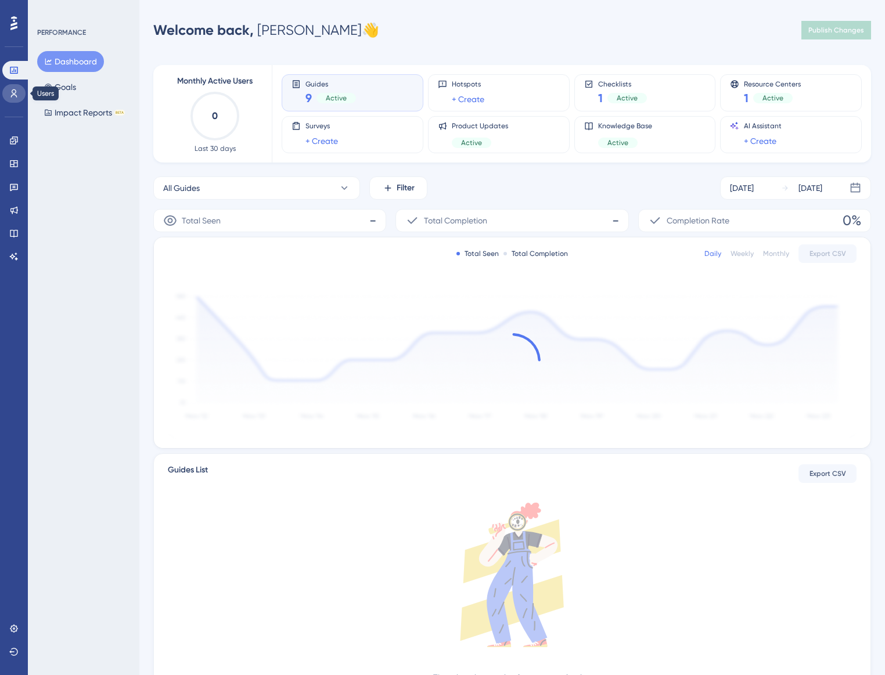
click at [19, 87] on link at bounding box center [13, 93] width 23 height 19
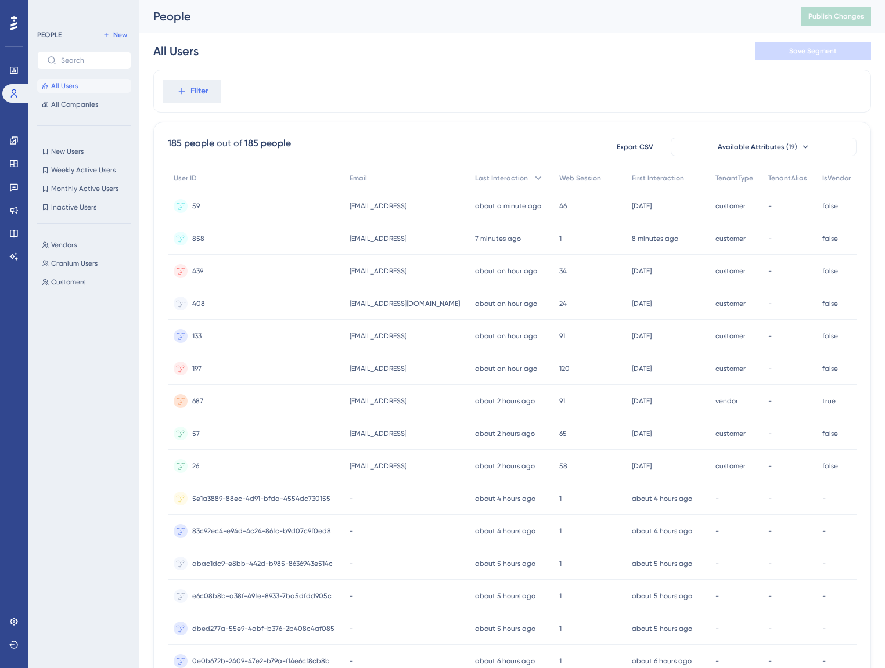
scroll to position [0, 7]
click at [207, 82] on button "Filter" at bounding box center [192, 91] width 58 height 23
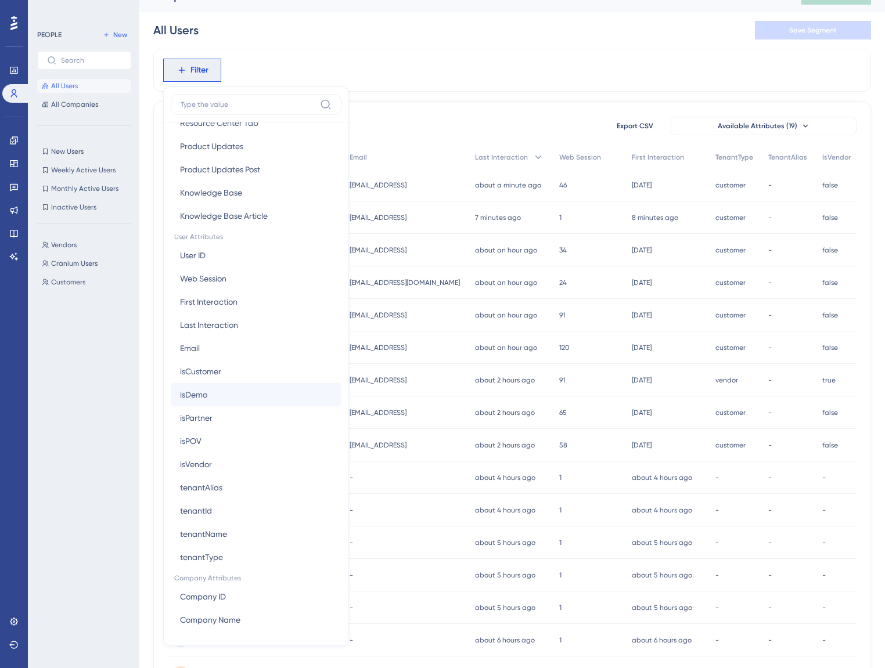
scroll to position [424, 0]
click at [251, 348] on button "Email Email" at bounding box center [256, 346] width 171 height 23
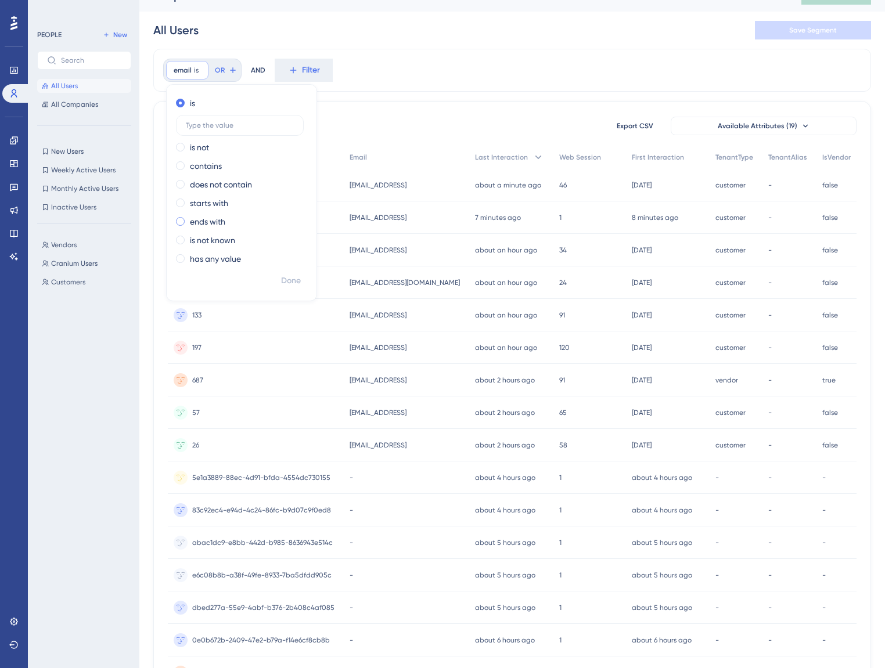
click at [212, 225] on label "ends with" at bounding box center [207, 222] width 35 height 14
type input "cranium.ai"
click at [504, 107] on div "185 people out of 185 people Export CSV Available Attributes (19) User ID Email…" at bounding box center [512, 486] width 718 height 770
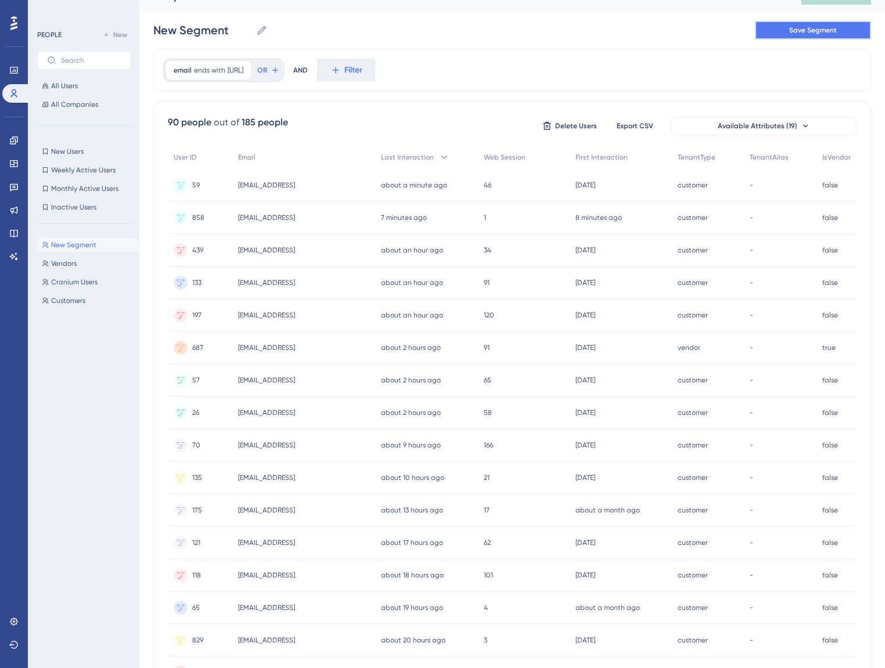
click at [777, 35] on button "Save Segment" at bounding box center [813, 30] width 116 height 19
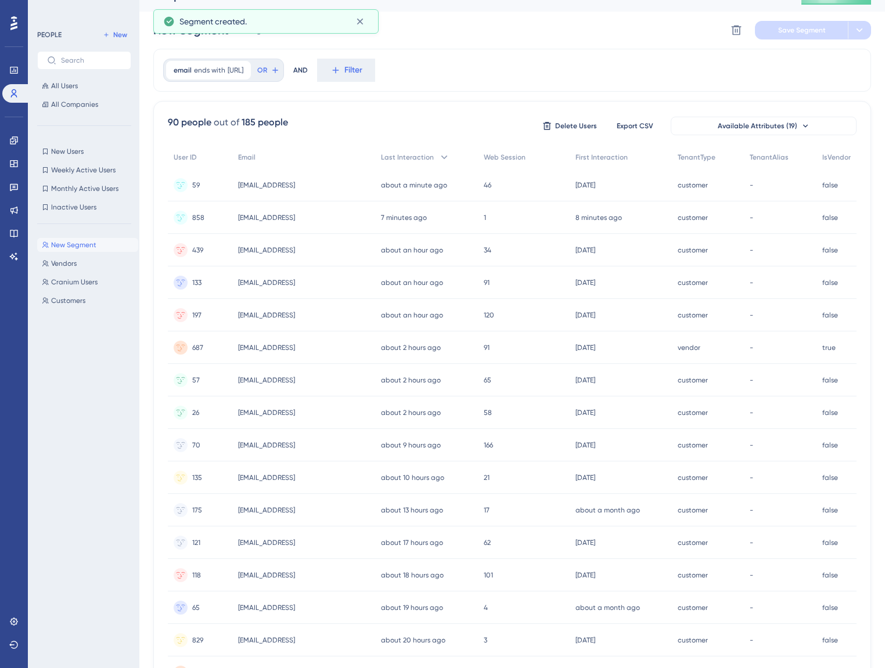
click at [77, 244] on span "New Segment" at bounding box center [73, 244] width 45 height 9
click at [80, 263] on button "Vendors Vendors" at bounding box center [87, 264] width 101 height 14
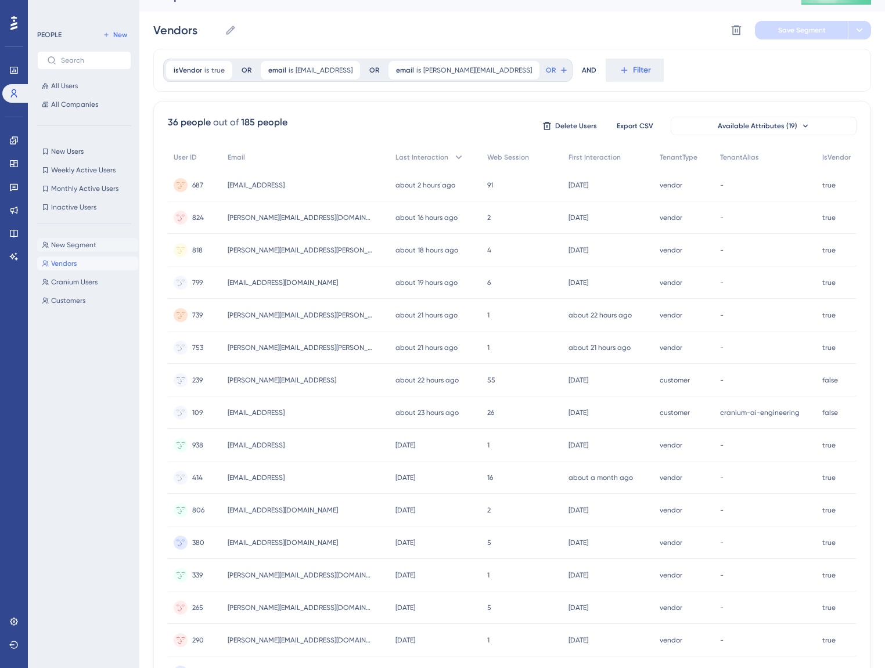
click at [91, 246] on span "New Segment" at bounding box center [73, 244] width 45 height 9
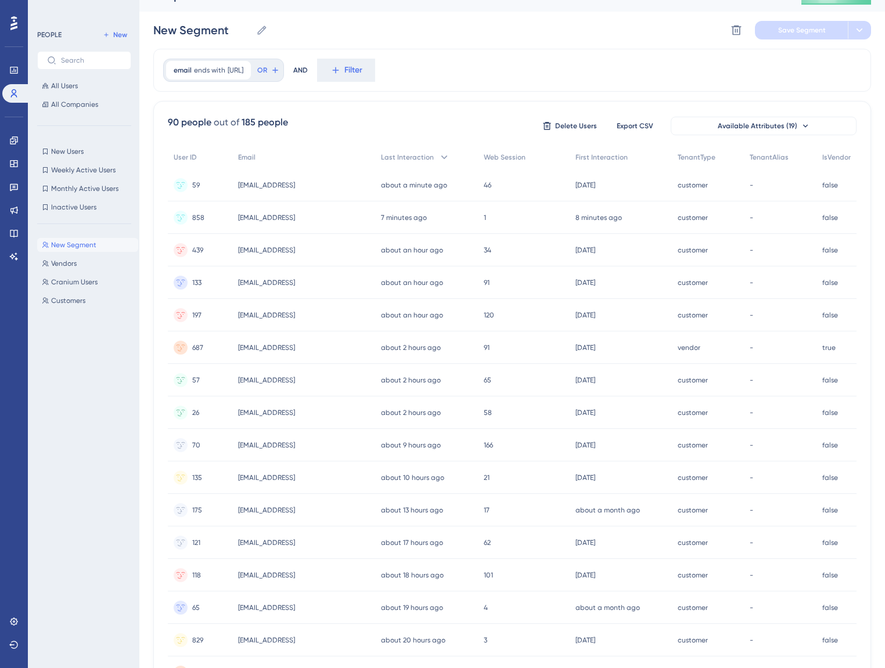
click at [92, 248] on span "New Segment" at bounding box center [73, 244] width 45 height 9
click at [98, 276] on button "Cranium Users Cranium Users" at bounding box center [87, 282] width 101 height 14
click at [102, 279] on button "Cranium Users Cranium Users" at bounding box center [87, 282] width 101 height 14
click at [77, 268] on button "Vendors Vendors" at bounding box center [87, 264] width 101 height 14
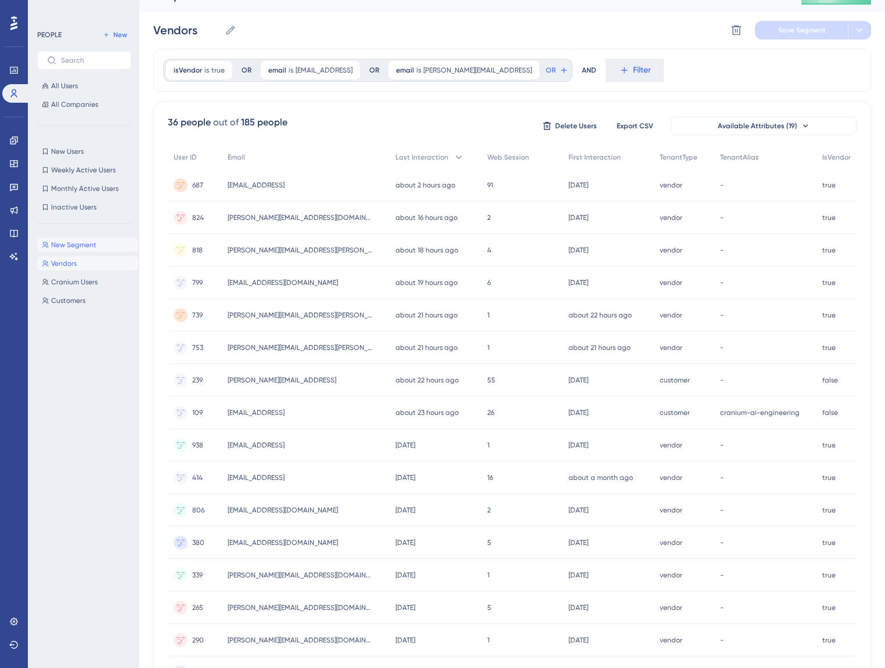
click at [85, 248] on span "New Segment" at bounding box center [73, 244] width 45 height 9
type input "New Segment"
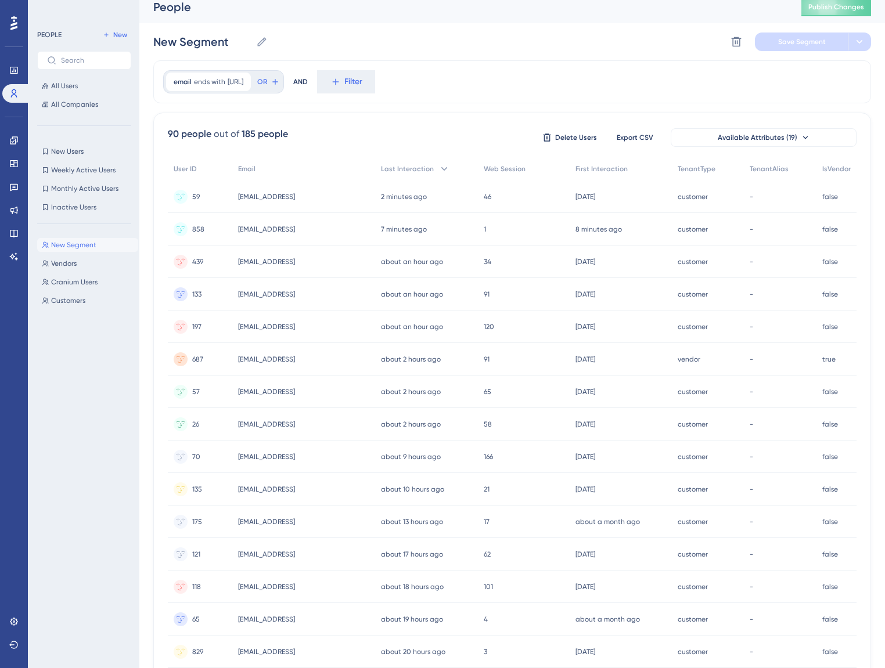
scroll to position [0, 7]
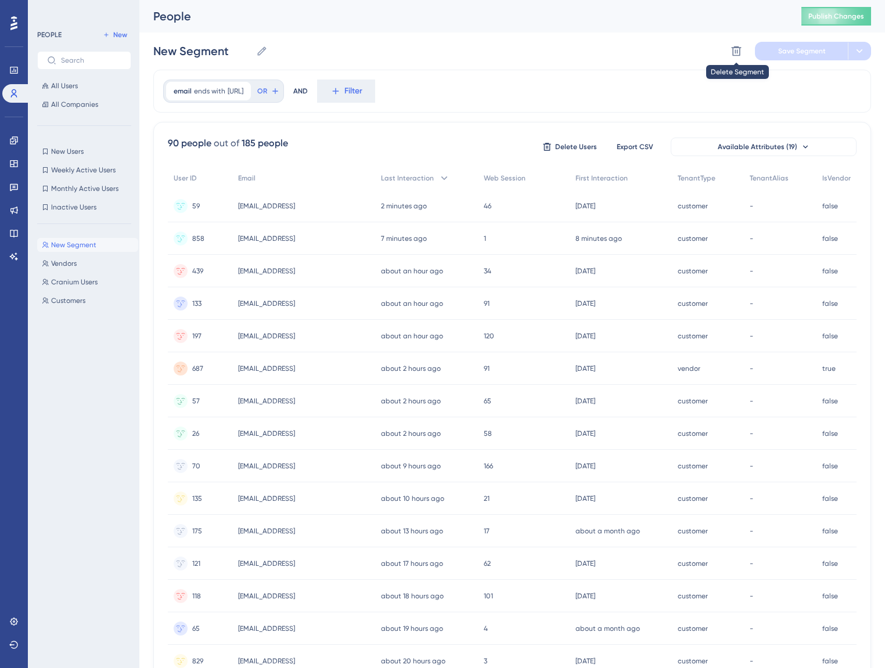
click at [736, 39] on div "New Segment New Segment Delete Segment Save Segment" at bounding box center [512, 51] width 718 height 37
click at [731, 46] on icon at bounding box center [736, 51] width 10 height 10
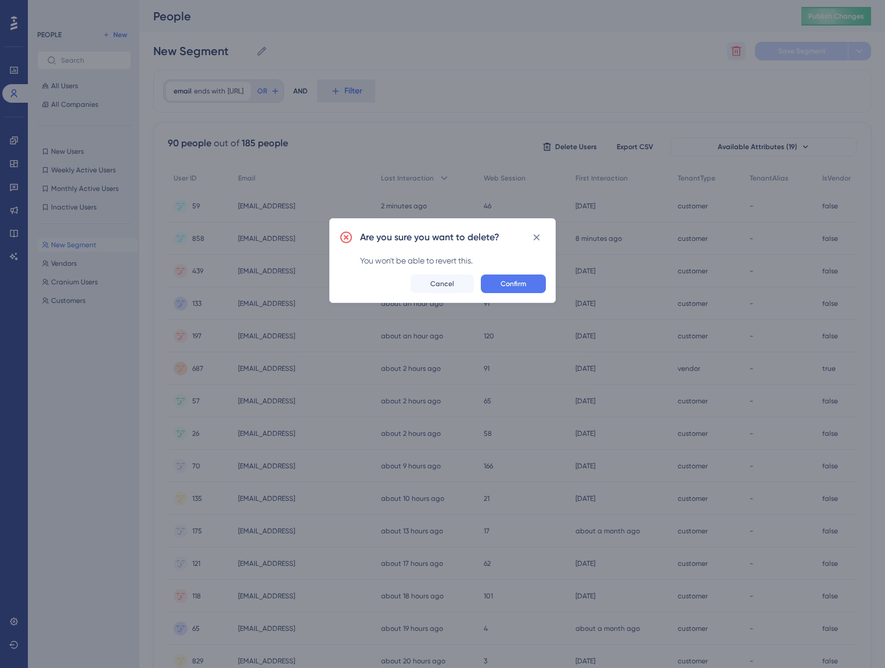
scroll to position [0, 0]
click at [510, 304] on div "Are you sure you want to delete? You won't be able to revert this. Confirm Canc…" at bounding box center [446, 264] width 226 height 85
click at [509, 289] on span "Confirm" at bounding box center [517, 287] width 26 height 9
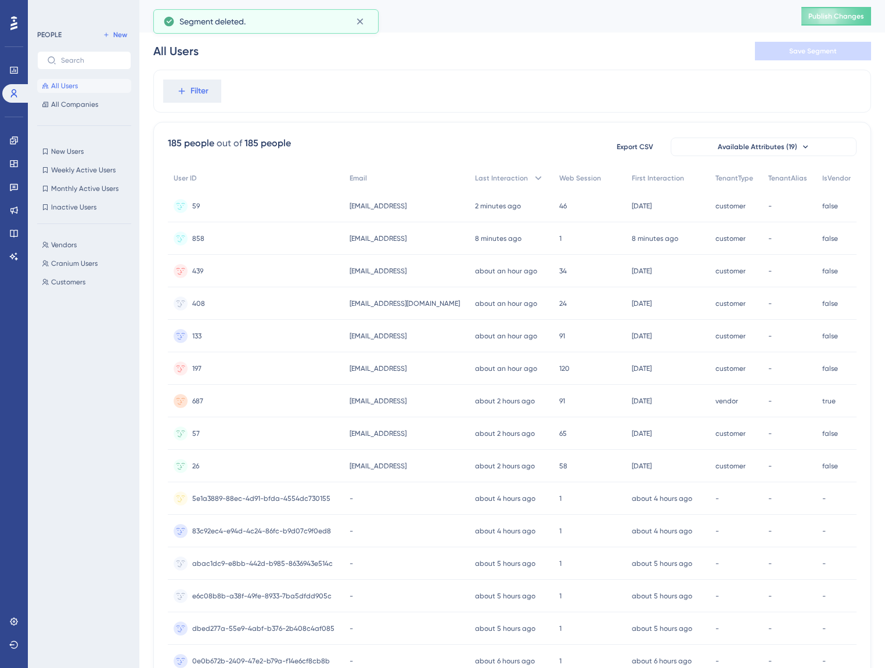
click at [77, 83] on span "All Users" at bounding box center [64, 85] width 27 height 9
click at [220, 87] on button "Filter" at bounding box center [192, 91] width 58 height 23
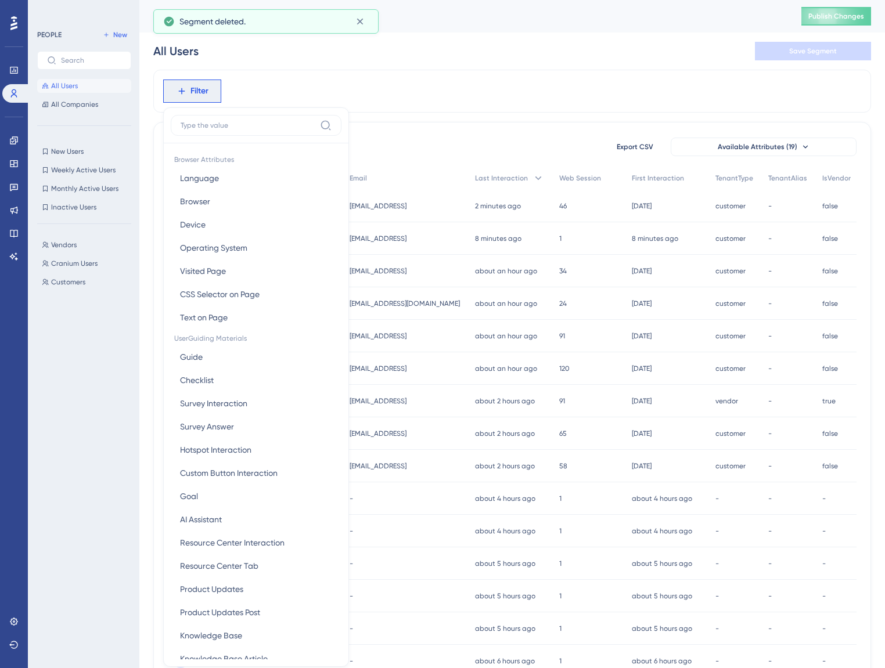
scroll to position [33, 0]
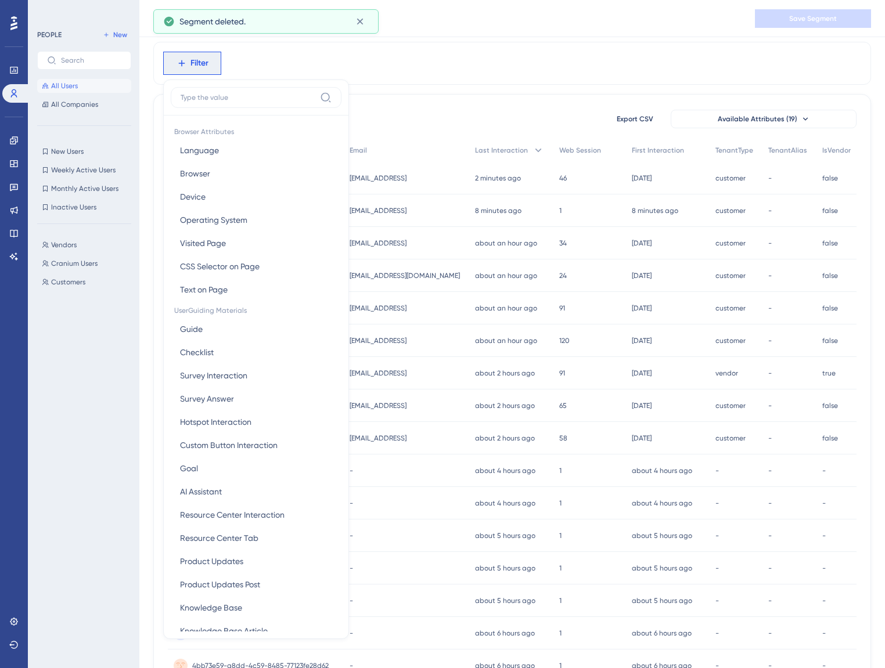
click at [434, 63] on div "Filter Browser Attributes Language Language Browser Browser Device Device Opera…" at bounding box center [512, 63] width 718 height 43
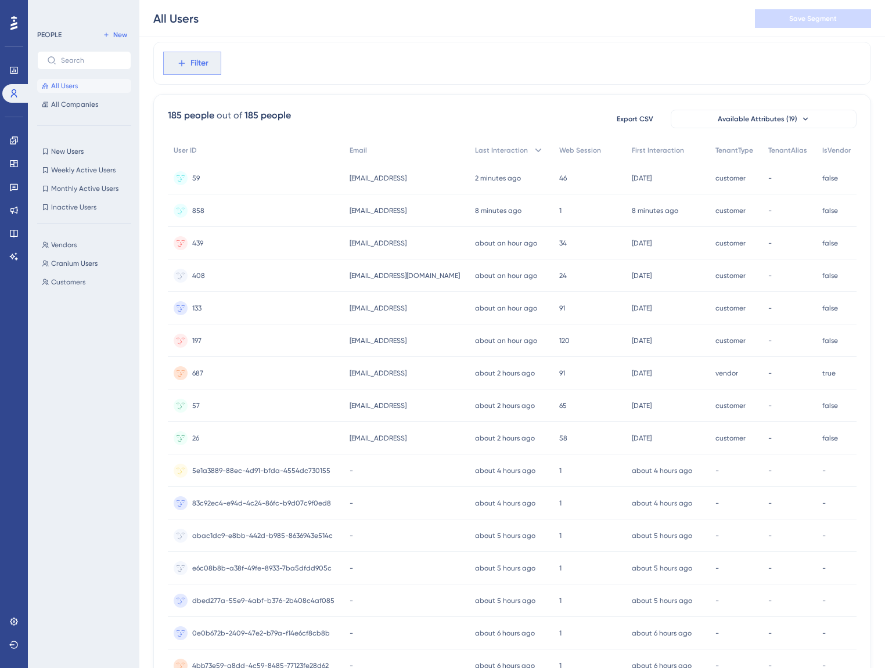
click at [195, 52] on button "Filter" at bounding box center [192, 63] width 58 height 23
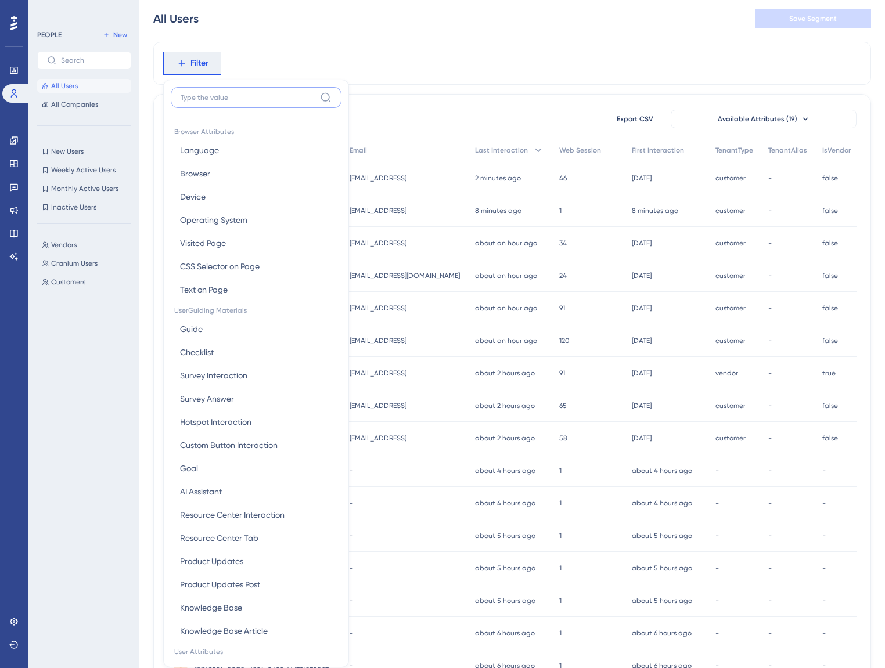
scroll to position [38, 0]
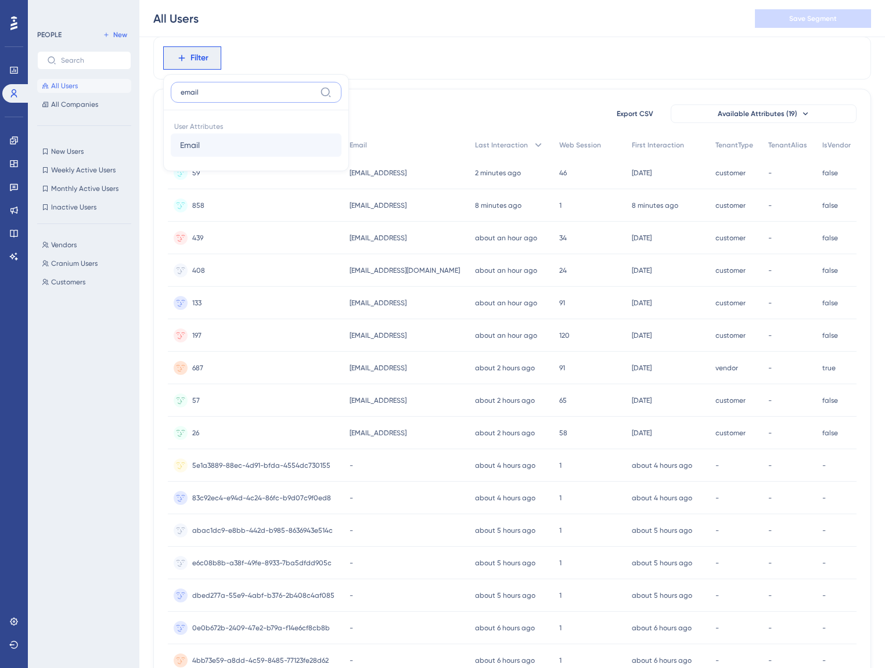
type input "email"
click at [236, 151] on button "Email Email" at bounding box center [256, 145] width 171 height 23
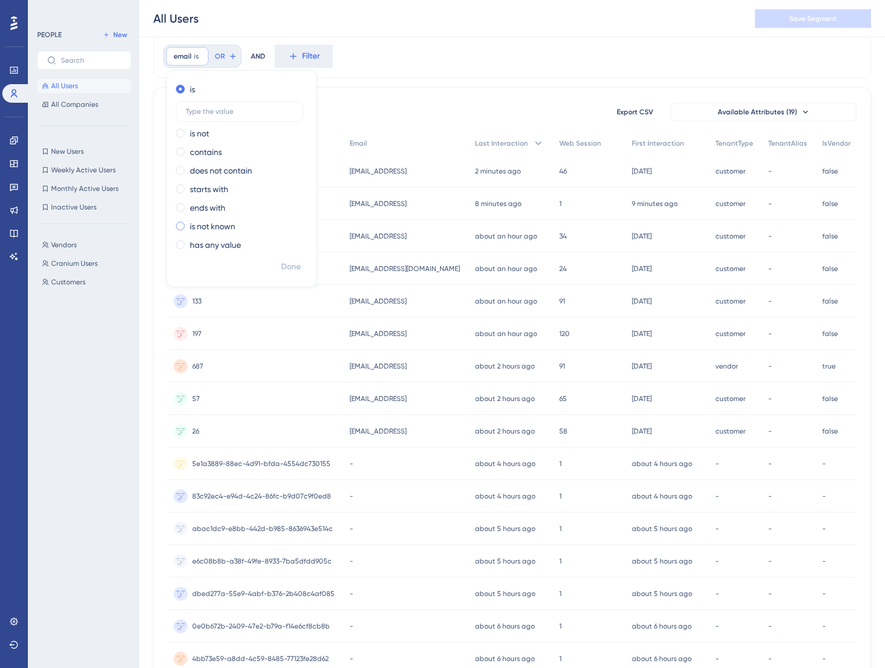
scroll to position [39, 0]
click at [221, 244] on label "has any value" at bounding box center [215, 245] width 51 height 14
click at [298, 244] on span "Done" at bounding box center [291, 242] width 20 height 14
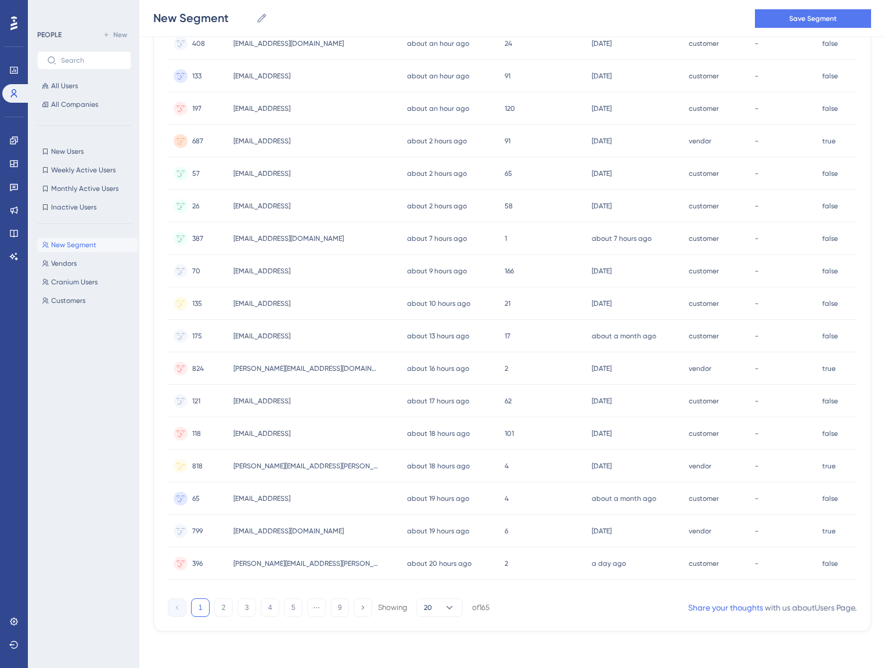
scroll to position [0, 0]
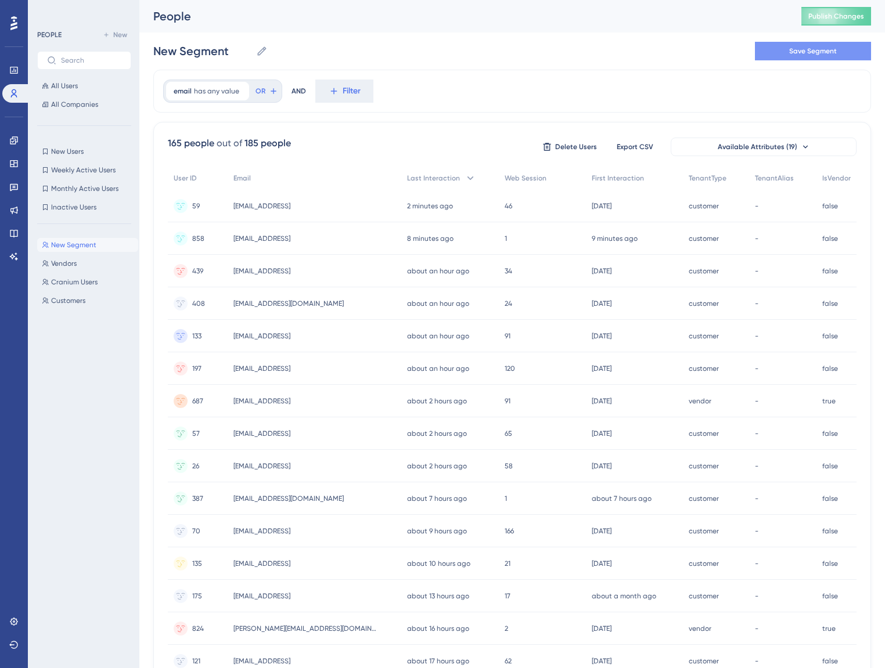
click at [809, 52] on span "Save Segment" at bounding box center [813, 50] width 48 height 9
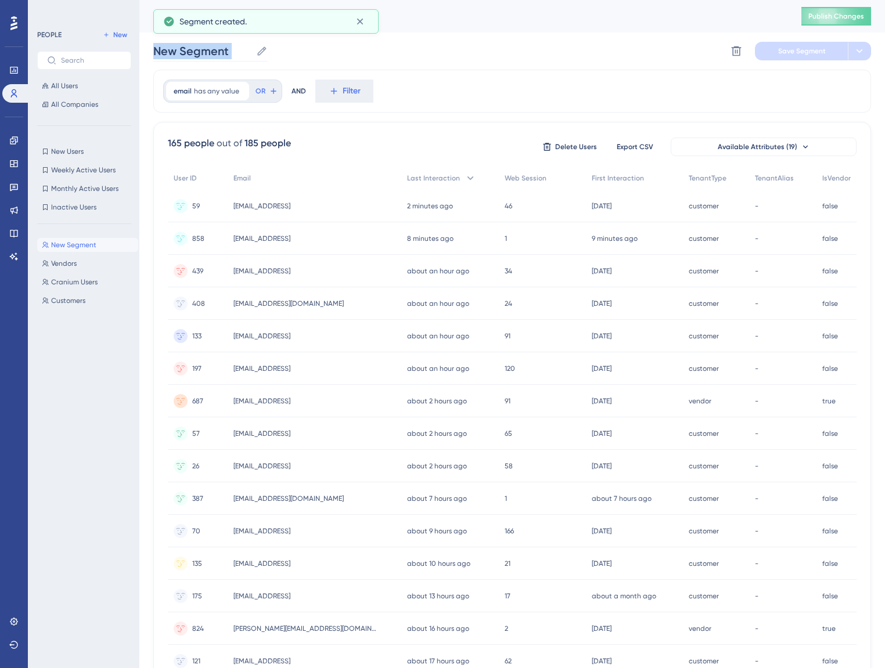
click at [257, 53] on label "New Segment New Segment" at bounding box center [210, 51] width 114 height 21
click at [258, 53] on icon at bounding box center [261, 50] width 9 height 9
click at [251, 53] on input "New Segment" at bounding box center [202, 51] width 98 height 16
click at [258, 53] on icon at bounding box center [261, 50] width 9 height 9
click at [251, 53] on input "New Segment" at bounding box center [202, 51] width 98 height 16
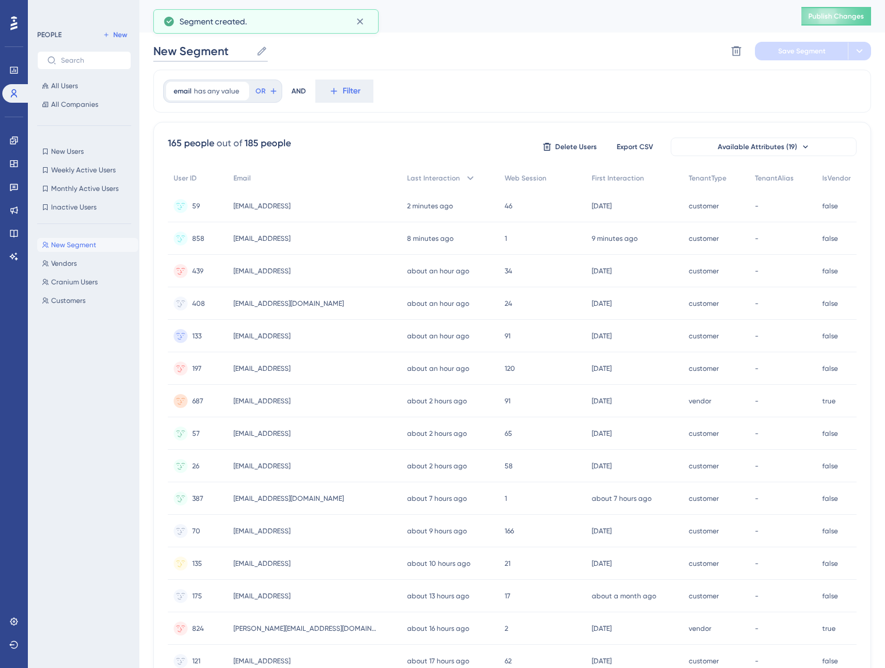
click at [240, 55] on input "New Segment" at bounding box center [202, 51] width 98 height 16
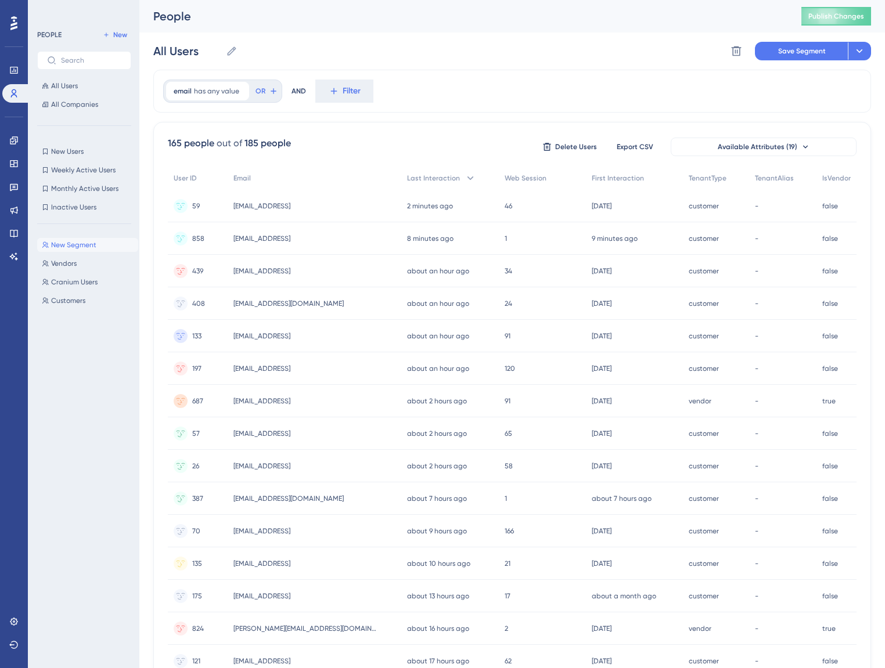
click at [474, 62] on div "All Users All Users Delete Segment Save Segment Actions" at bounding box center [512, 51] width 718 height 37
click at [820, 52] on span "Save Segment" at bounding box center [802, 50] width 48 height 9
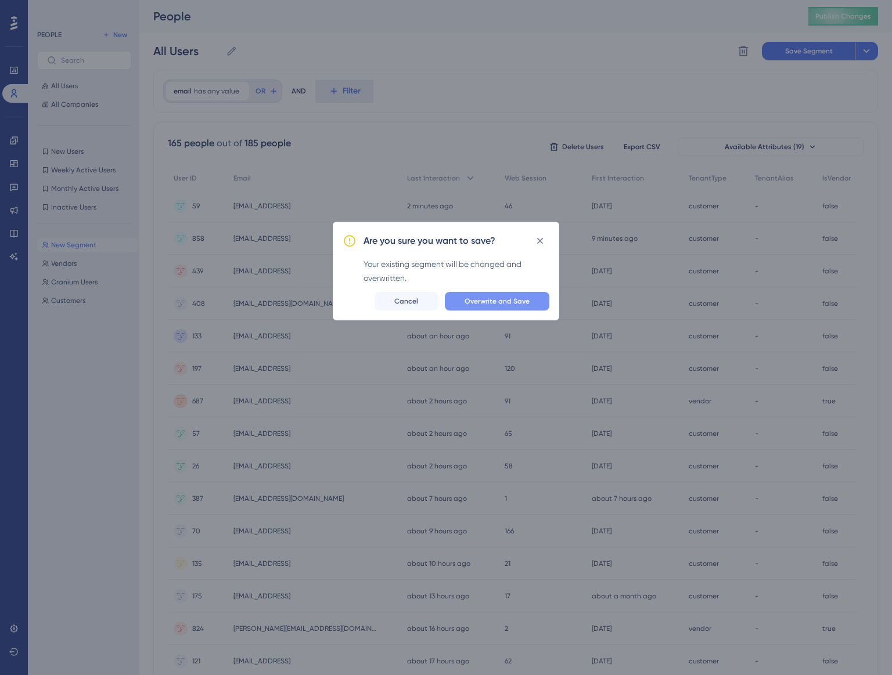
click at [486, 293] on button "Overwrite and Save" at bounding box center [497, 301] width 104 height 19
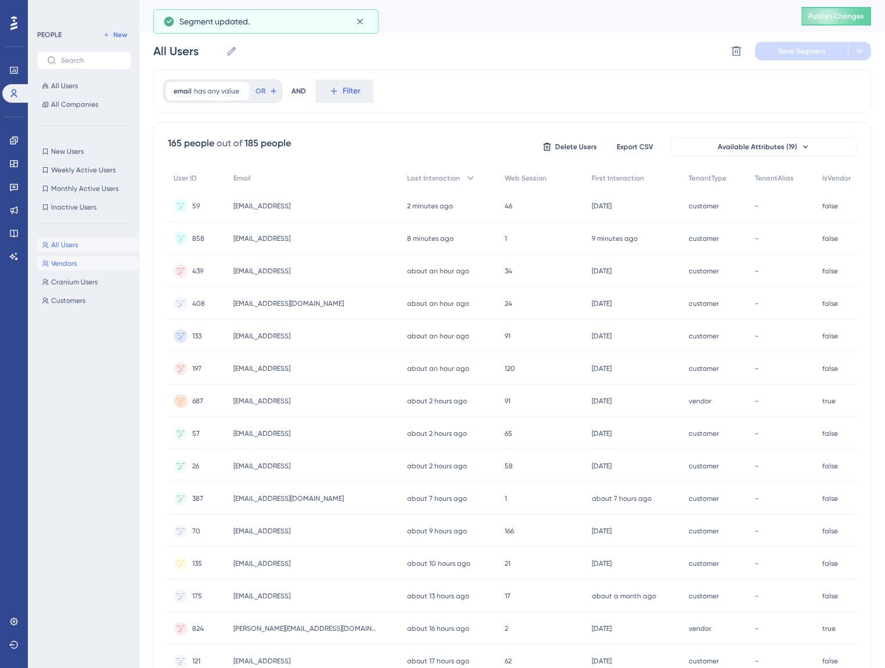
click at [55, 264] on span "Vendors" at bounding box center [64, 263] width 26 height 9
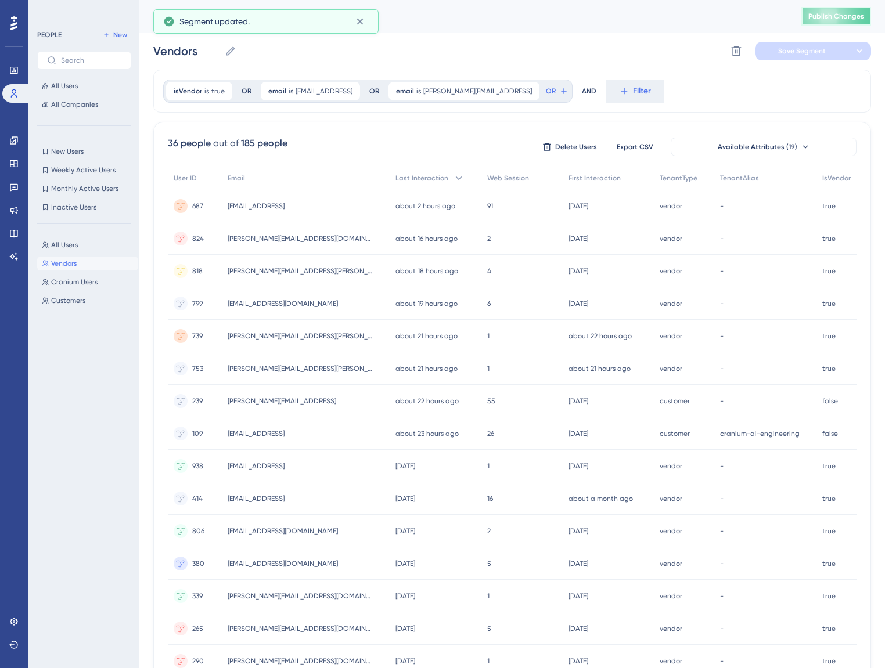
click at [836, 15] on span "Publish Changes" at bounding box center [836, 16] width 56 height 9
click at [77, 250] on button "All Users All Users" at bounding box center [87, 245] width 101 height 14
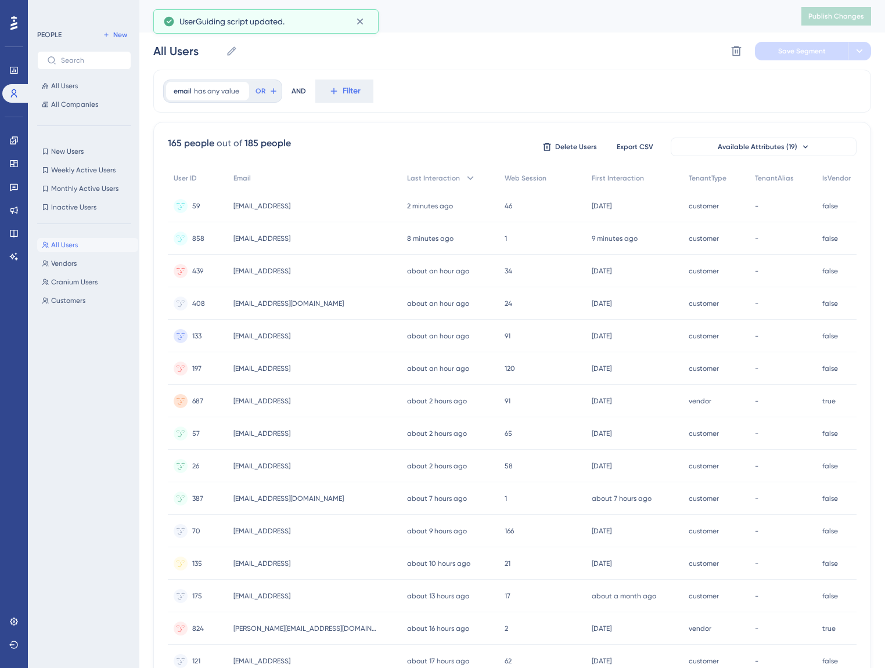
click at [77, 250] on button "All Users All Users" at bounding box center [87, 245] width 101 height 14
click at [72, 272] on div "All Users All Users Vendors Vendors Cranium Users Cranium Users Customers Custo…" at bounding box center [87, 440] width 101 height 414
click at [72, 271] on div "All Users All Users Vendors Vendors Cranium Users Cranium Users Customers Custo…" at bounding box center [87, 440] width 101 height 414
click at [72, 268] on span "Vendors" at bounding box center [64, 263] width 26 height 9
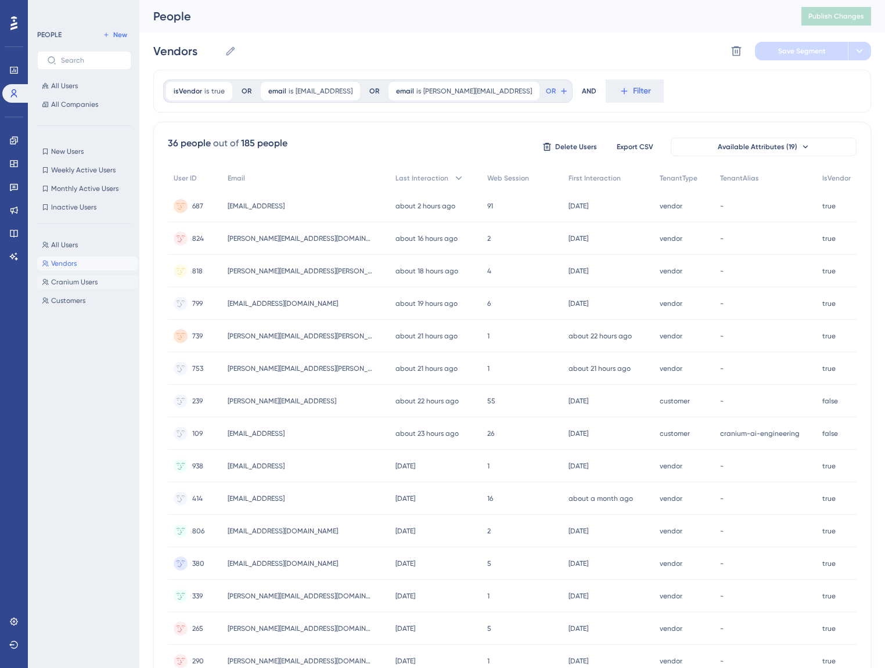
click at [75, 280] on span "Cranium Users" at bounding box center [74, 281] width 46 height 9
type input "Cranium Users"
